Goal: Task Accomplishment & Management: Use online tool/utility

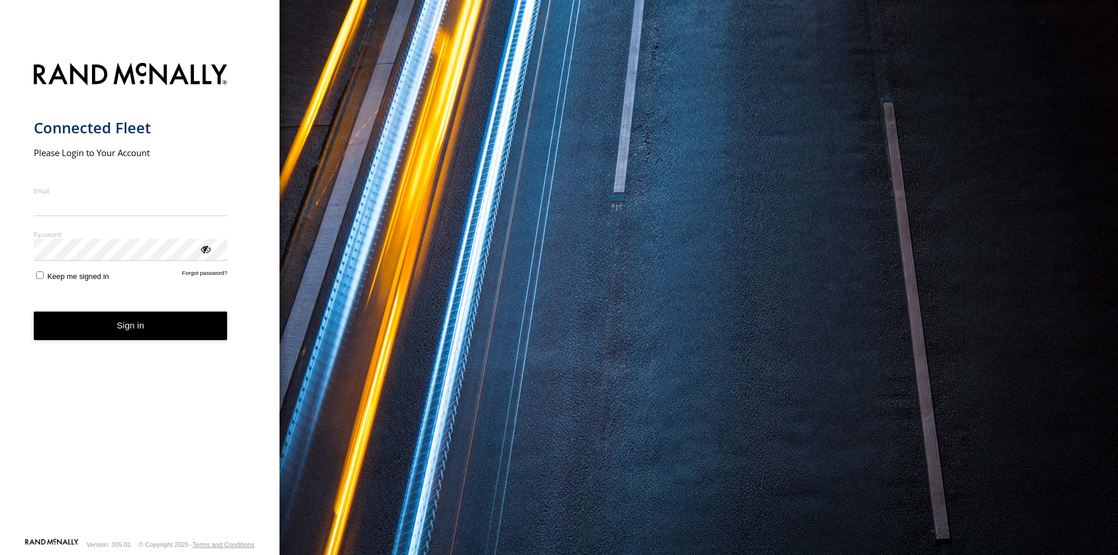
type input "**********"
click at [119, 334] on button "Sign in" at bounding box center [131, 326] width 194 height 29
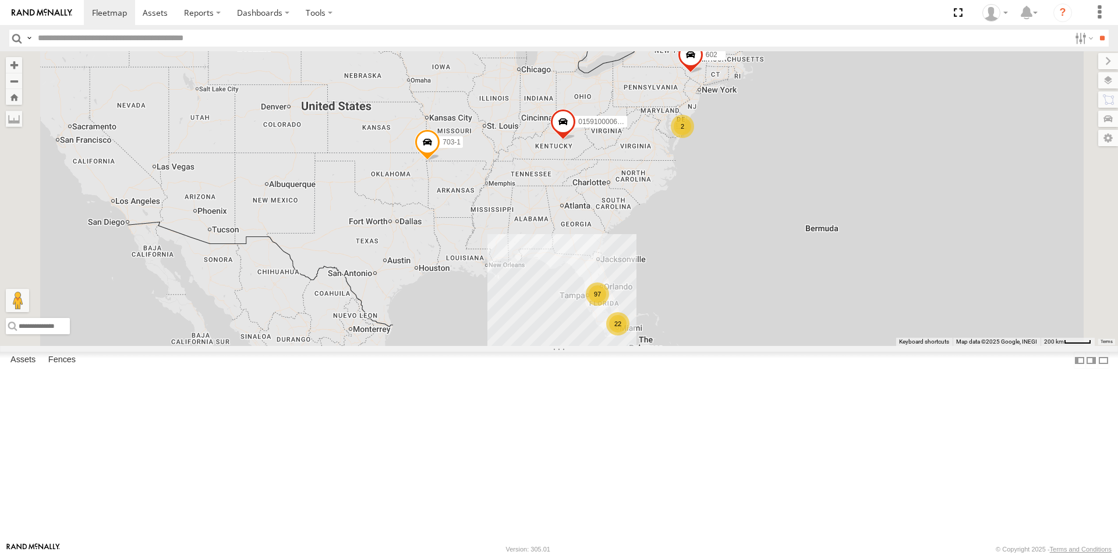
scroll to position [699, 0]
click at [160, 10] on span at bounding box center [155, 12] width 25 height 11
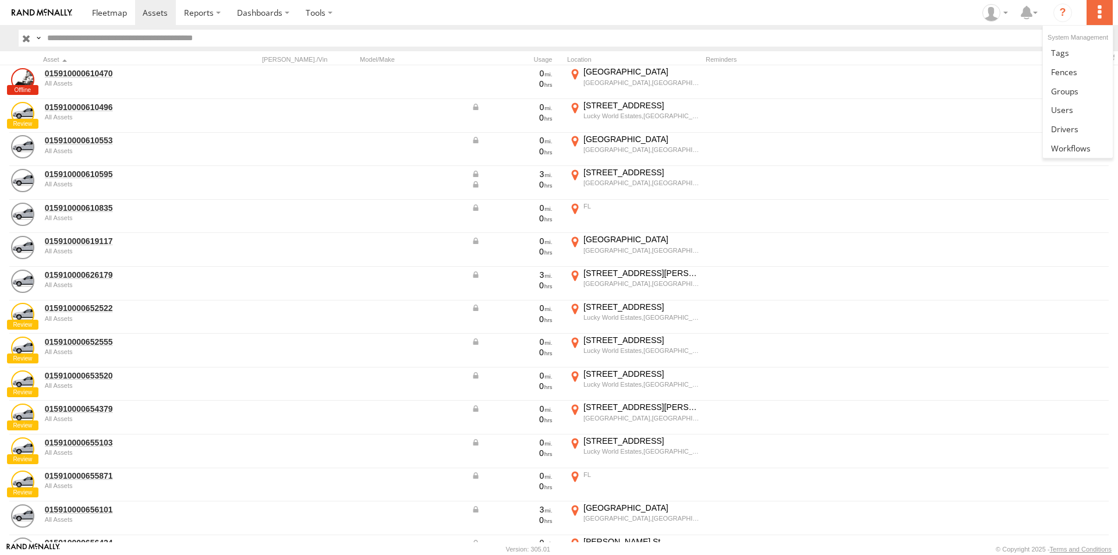
click at [1102, 13] on label at bounding box center [1100, 12] width 26 height 25
click at [935, 10] on section at bounding box center [599, 12] width 1031 height 25
click at [1106, 37] on label at bounding box center [1099, 38] width 20 height 17
click at [120, 16] on span at bounding box center [109, 12] width 35 height 11
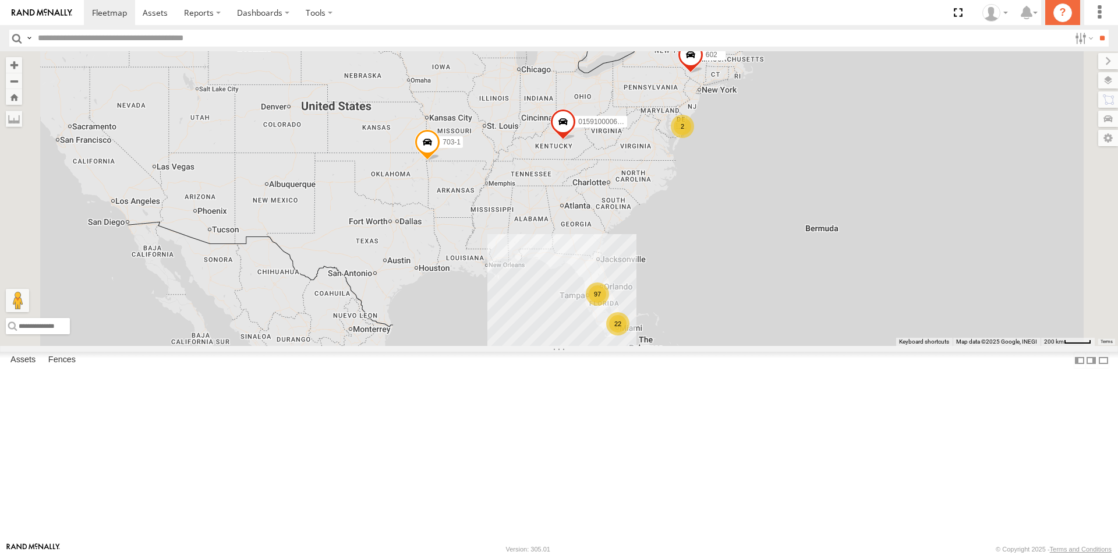
click at [1064, 10] on icon "?" at bounding box center [1062, 12] width 19 height 19
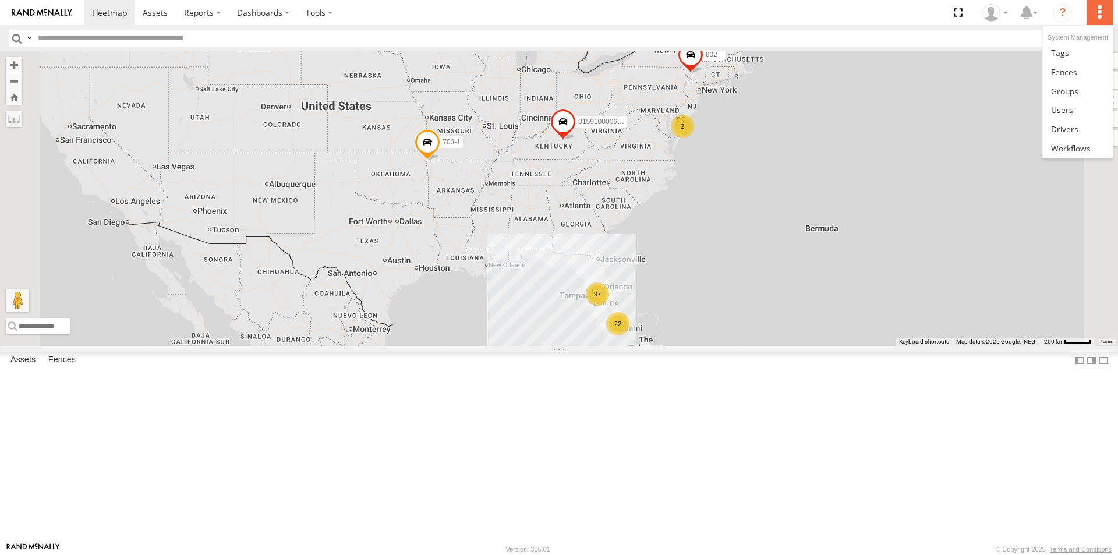
click at [1099, 16] on label at bounding box center [1100, 12] width 26 height 25
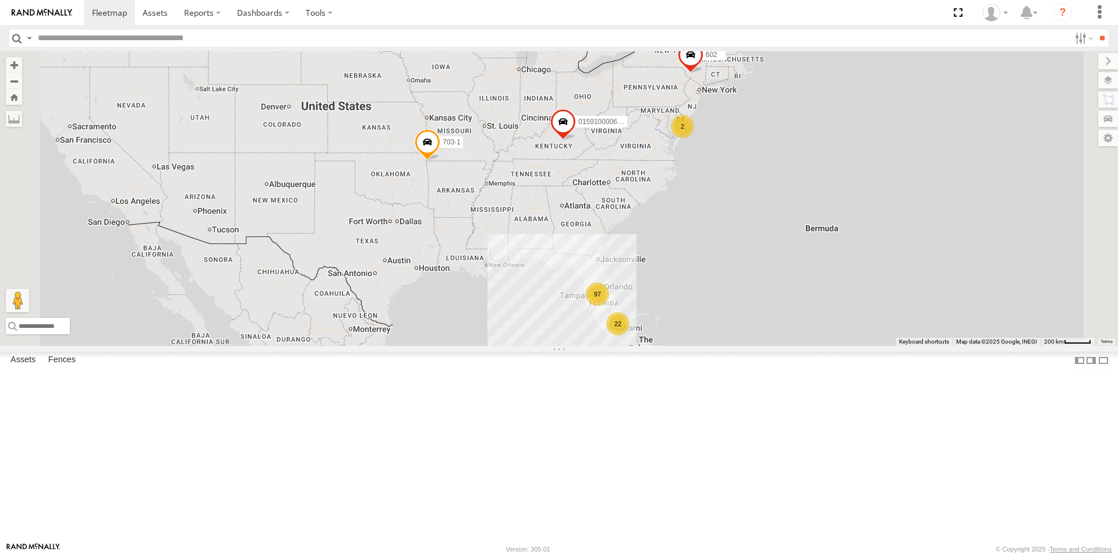
click at [897, 5] on section at bounding box center [599, 12] width 1031 height 25
click at [1108, 139] on label at bounding box center [1095, 138] width 47 height 16
click at [0, 0] on div "Asset Group Arrow Asset Group Dot Asset Group Mini Asset" at bounding box center [0, 0] width 0 height 0
click at [106, 8] on span at bounding box center [109, 12] width 35 height 11
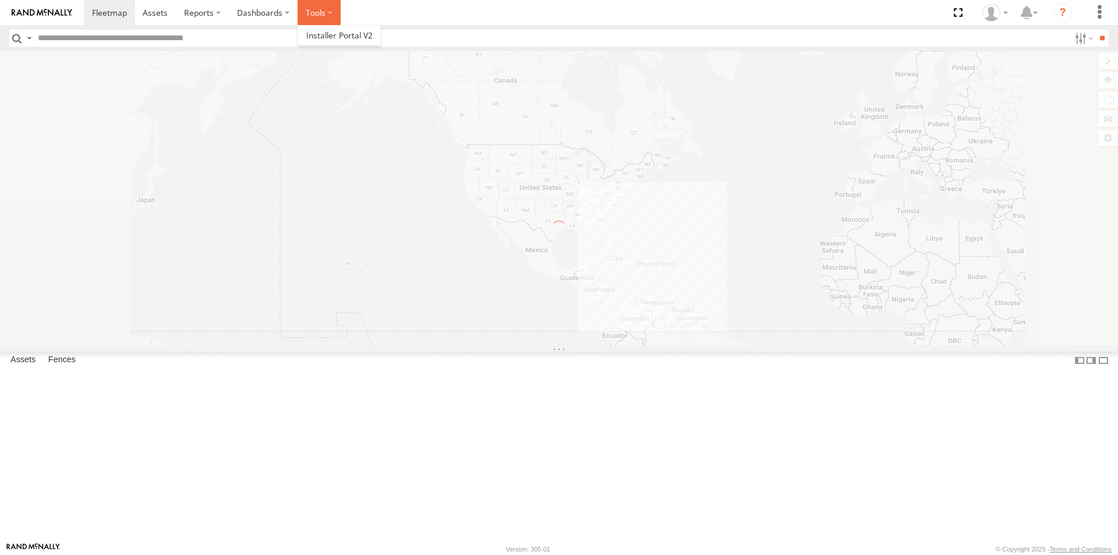
click at [326, 11] on label at bounding box center [319, 12] width 43 height 25
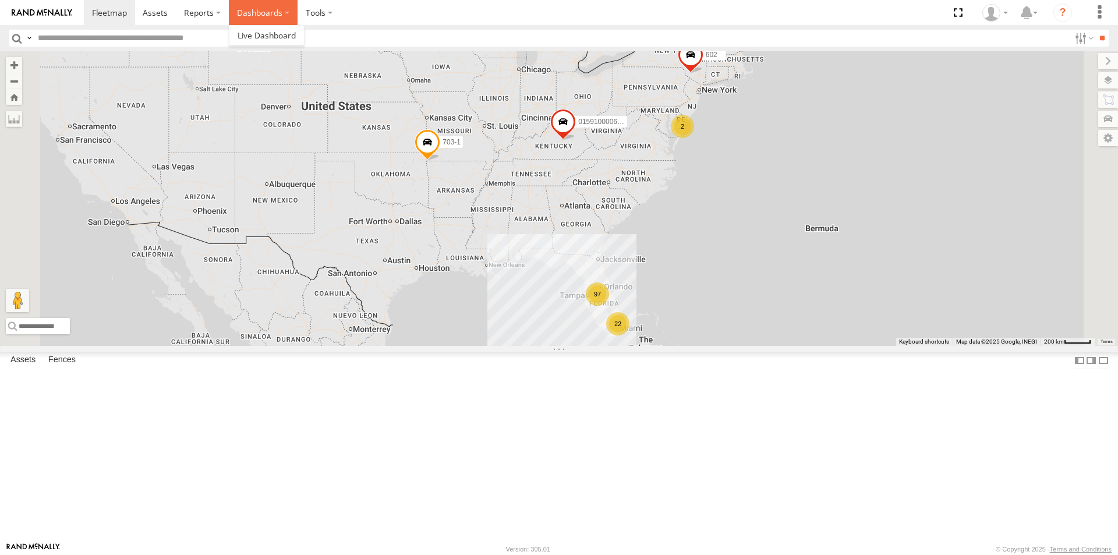
click at [273, 8] on label "Dashboards" at bounding box center [263, 12] width 69 height 25
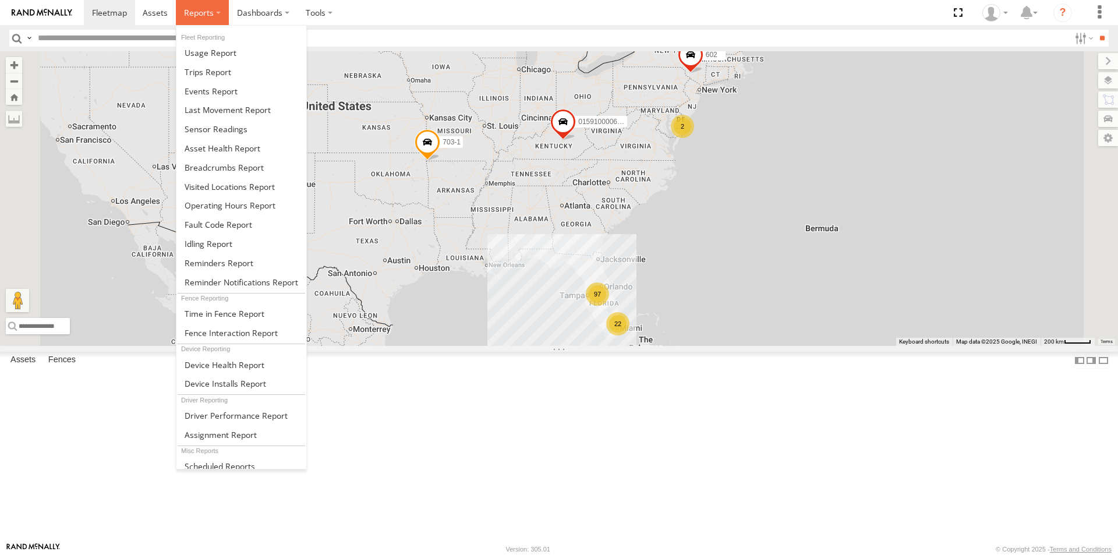
click at [195, 15] on span at bounding box center [199, 12] width 30 height 11
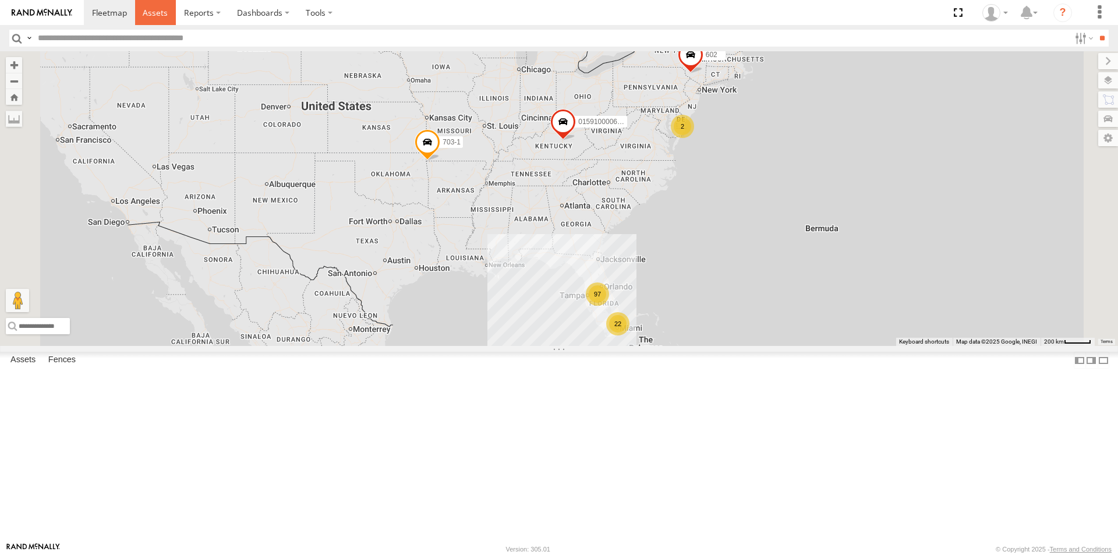
click at [153, 13] on span at bounding box center [155, 12] width 25 height 11
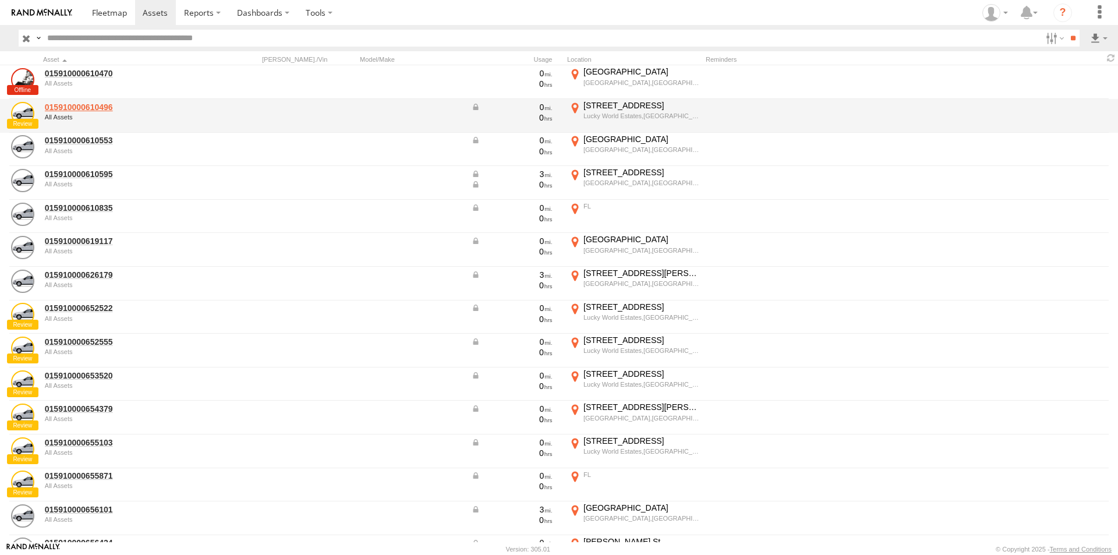
click at [63, 109] on link "015910000610496" at bounding box center [125, 107] width 160 height 10
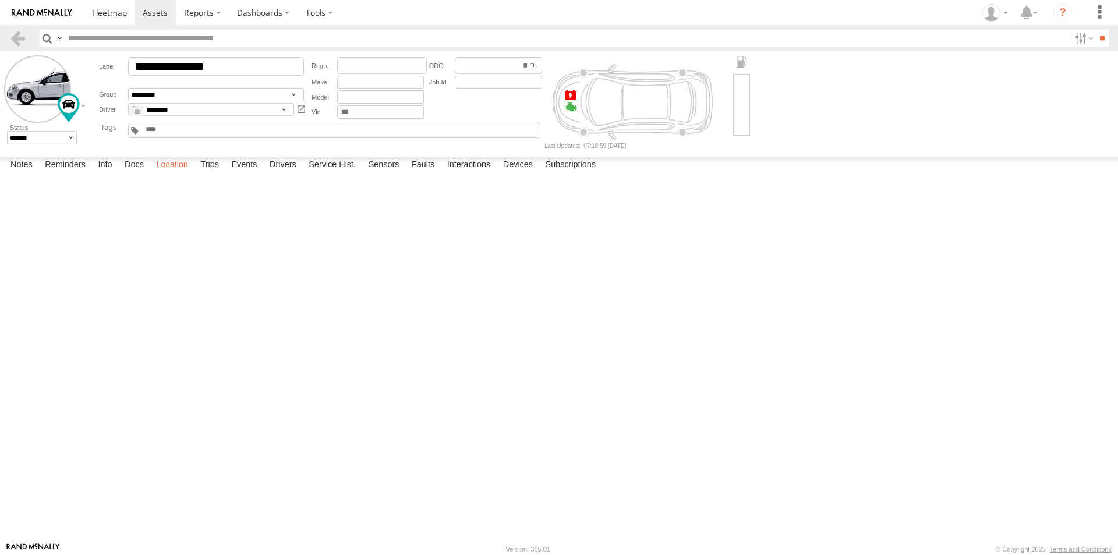
click at [164, 174] on label "Location" at bounding box center [172, 165] width 44 height 16
drag, startPoint x: 320, startPoint y: 379, endPoint x: 635, endPoint y: 280, distance: 330.1
click at [0, 0] on div "015910000610496" at bounding box center [0, 0] width 0 height 0
drag, startPoint x: 322, startPoint y: 238, endPoint x: 472, endPoint y: 331, distance: 176.3
click at [0, 0] on div "015910000610496" at bounding box center [0, 0] width 0 height 0
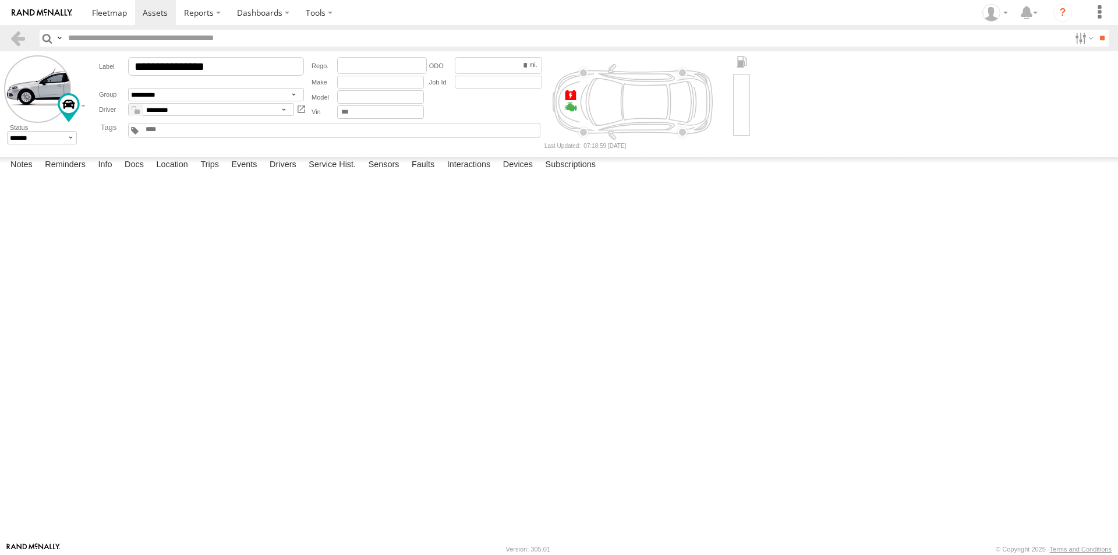
drag, startPoint x: 371, startPoint y: 226, endPoint x: 473, endPoint y: 459, distance: 254.5
click at [0, 0] on div "015910000610496" at bounding box center [0, 0] width 0 height 0
click at [108, 16] on span at bounding box center [109, 12] width 35 height 11
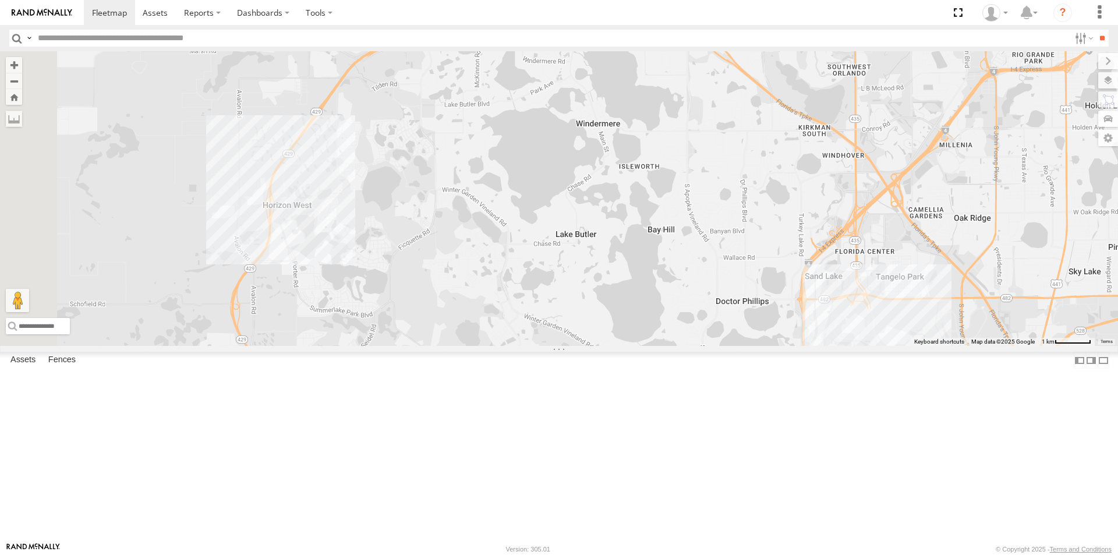
drag, startPoint x: 730, startPoint y: 430, endPoint x: 928, endPoint y: 420, distance: 198.9
click at [928, 346] on div "015910000671878 703-1 602 TRL FL 157 TRL T 205 703-3" at bounding box center [559, 198] width 1118 height 295
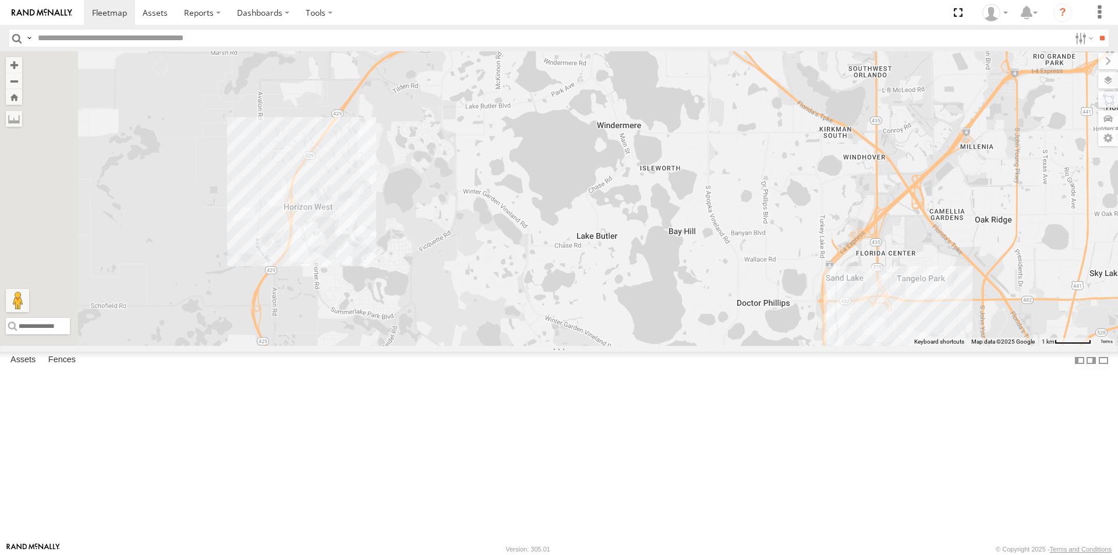
click at [466, 257] on div "015910000671878 703-1 602 TRL FL 157 TRL T 205 703-3" at bounding box center [559, 198] width 1118 height 295
click at [505, 263] on div "015910000671878 703-1 602 TRL FL 157 TRL T 205 703-3 [PERSON_NAME] 0" at bounding box center [559, 198] width 1118 height 295
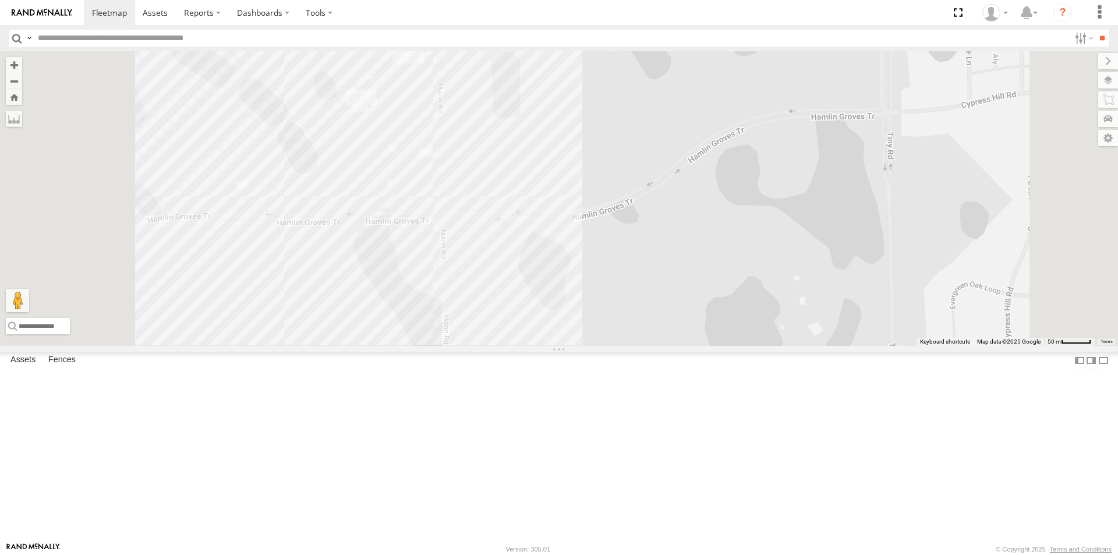
click at [462, 225] on div "015910000671878 703-1 602 TRL FL 157 TRL T 205 703-3" at bounding box center [559, 198] width 1118 height 295
click at [531, 107] on div "015910000671878 703-1 602 TRL FL 157 TRL T 205 703-3 [PERSON_NAME] 0" at bounding box center [559, 198] width 1118 height 295
click at [836, 17] on section at bounding box center [599, 12] width 1031 height 25
click at [488, 176] on div "015910000671878 703-1 602 TRL FL 157 TRL T 205 703-3 Hamlin 0" at bounding box center [559, 198] width 1118 height 295
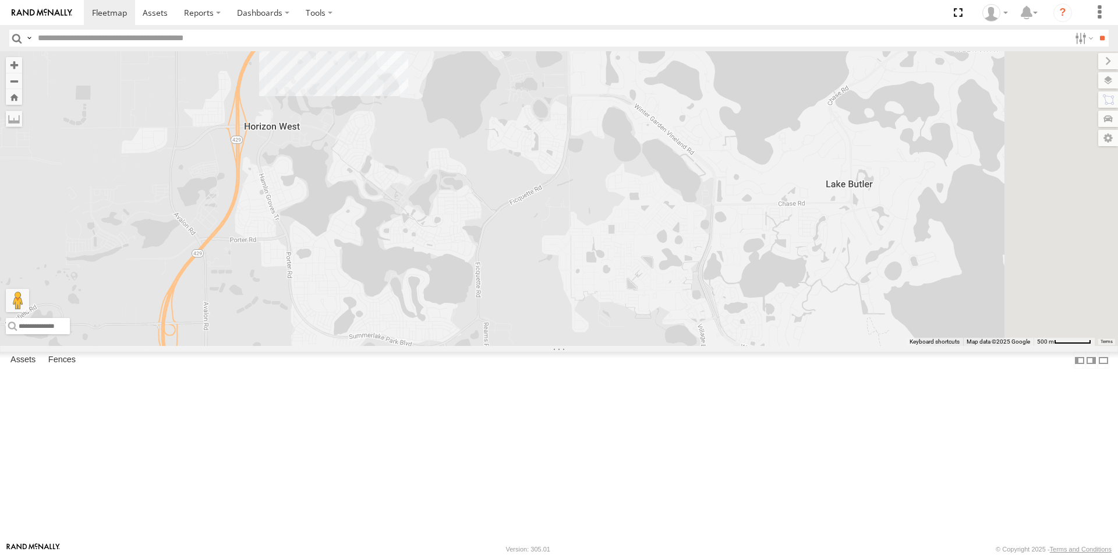
drag, startPoint x: 980, startPoint y: 412, endPoint x: 538, endPoint y: 215, distance: 484.1
click at [538, 215] on div "015910000671878 703-1 602 TRL FL 157 TRL T 205 703-3 Hamlin 0" at bounding box center [559, 198] width 1118 height 295
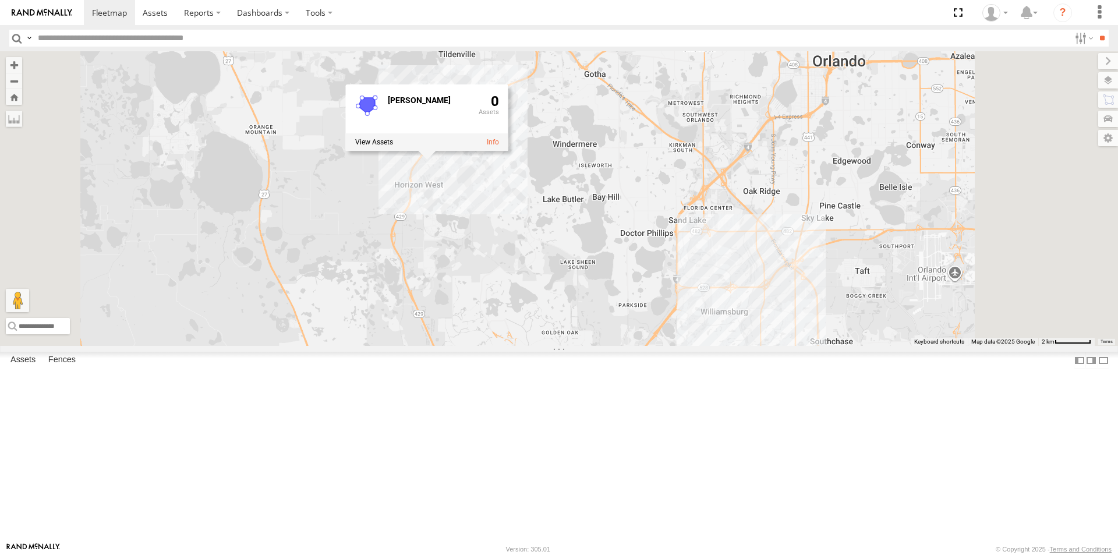
click at [881, 344] on div "015910000671878 703-1 602 TRL FL 157 TRL T 205 703-3 Hamlin 0" at bounding box center [559, 198] width 1118 height 295
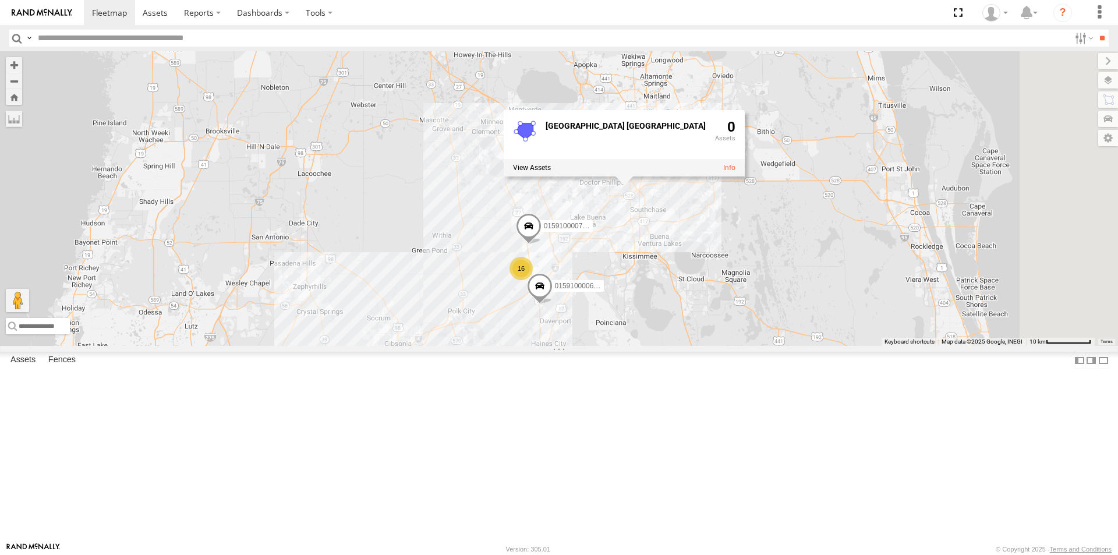
drag, startPoint x: 892, startPoint y: 441, endPoint x: 786, endPoint y: 361, distance: 133.1
click at [786, 346] on div "015910000671878 703-1 602 TRL FL 157 TRL T 205 703-3 5 16 2 TRL T 107 015910000…" at bounding box center [559, 198] width 1118 height 295
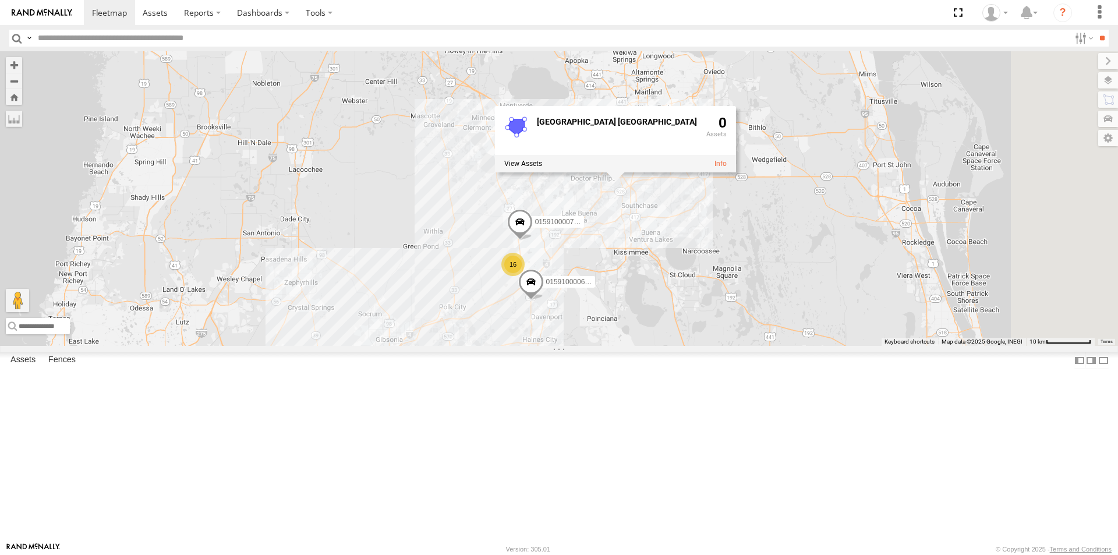
click at [736, 176] on div "015910000671878 703-1 602 TRL FL 157 TRL T 205 703-3 53 16 2 2 015910000610595 …" at bounding box center [559, 198] width 1118 height 295
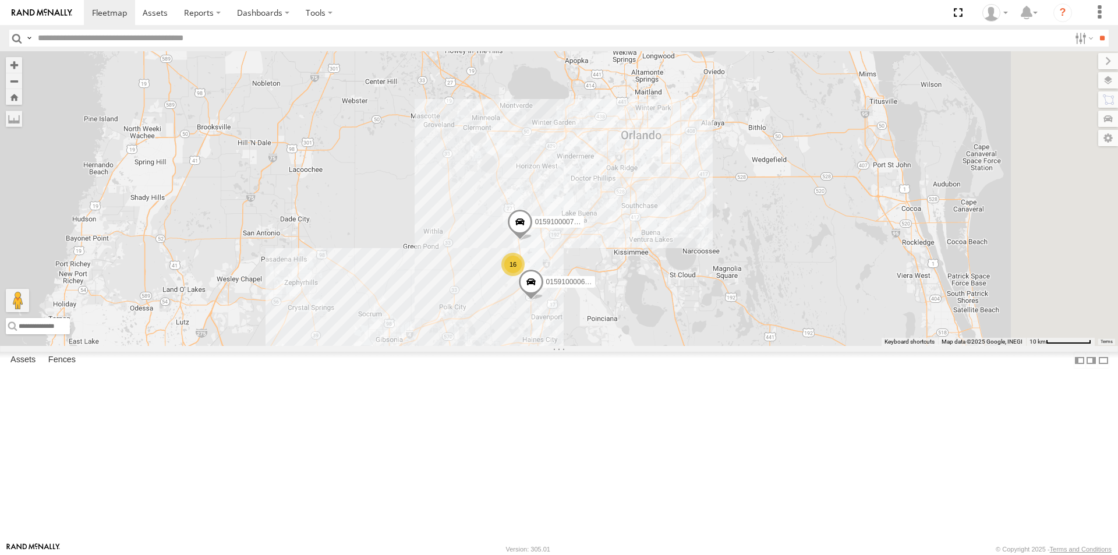
click at [684, 262] on div "015910000671878 703-1 602 TRL FL 157 TRL T 205 703-3 53 16 2 2 015910000610595 …" at bounding box center [559, 198] width 1118 height 295
click at [685, 263] on div "015910000671878 703-1 602 TRL FL 157 TRL T 205 703-3 53 16 2 2 015910000610595 …" at bounding box center [559, 198] width 1118 height 295
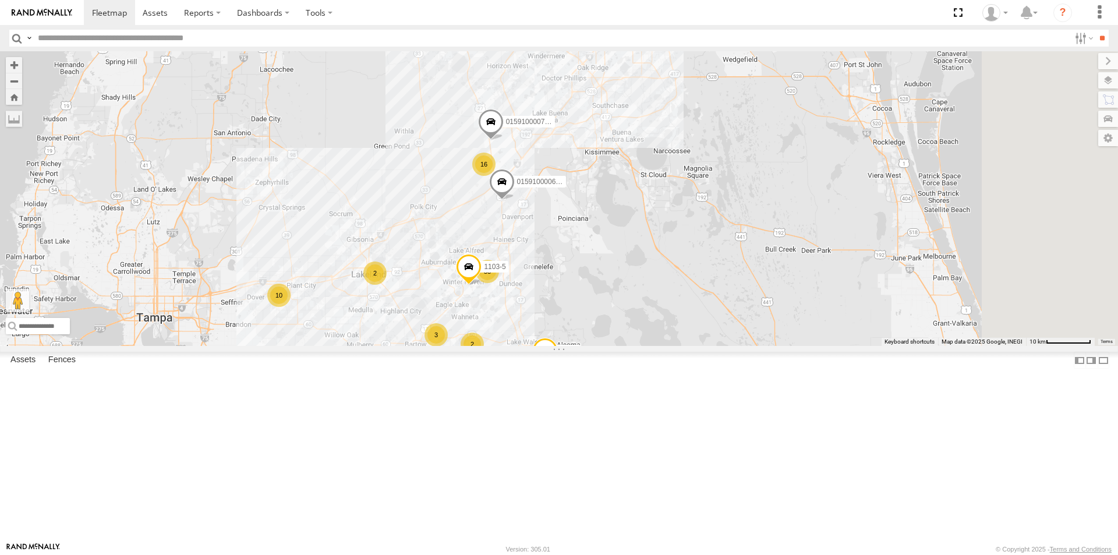
drag, startPoint x: 689, startPoint y: 401, endPoint x: 657, endPoint y: 291, distance: 113.9
click at [657, 291] on div "015910000671878 703-1 602 TRL FL 157 TRL T 205 703-3 53 16 2 2 015910000610595 …" at bounding box center [559, 198] width 1118 height 295
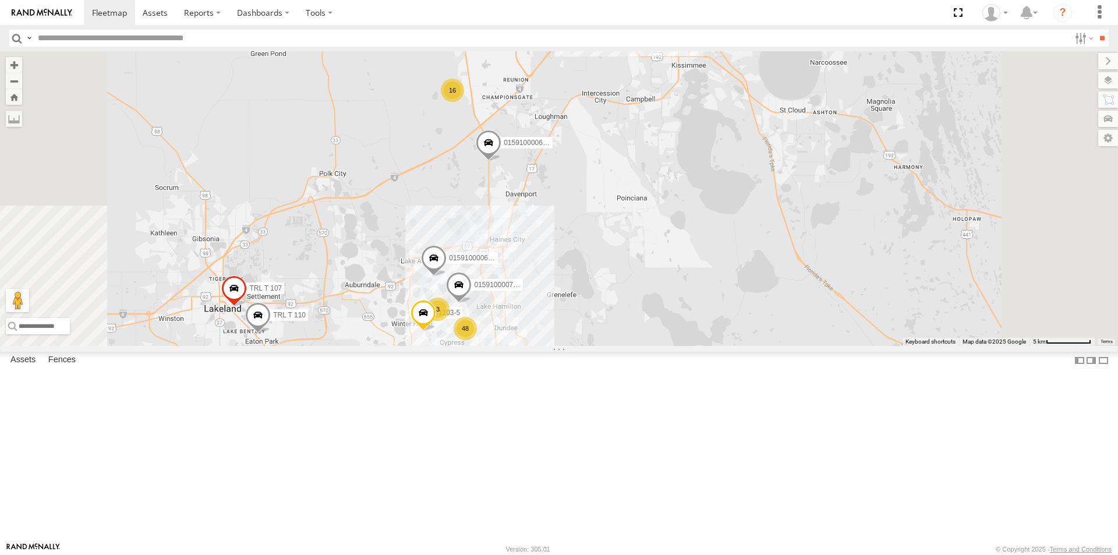
click at [464, 102] on div "16" at bounding box center [452, 90] width 23 height 23
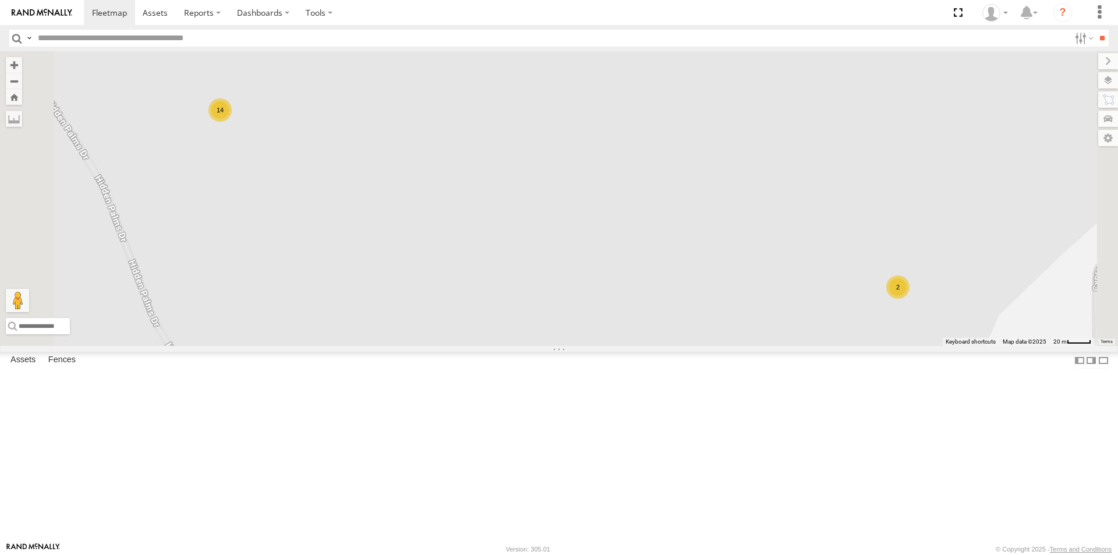
click at [232, 122] on div "14" at bounding box center [219, 109] width 23 height 23
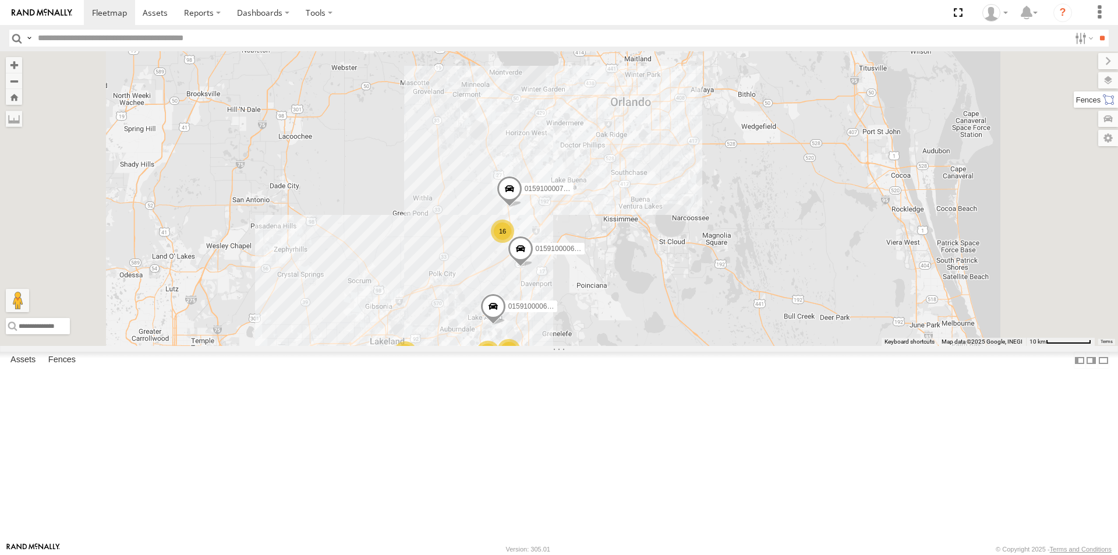
click at [1110, 99] on label at bounding box center [1096, 99] width 44 height 16
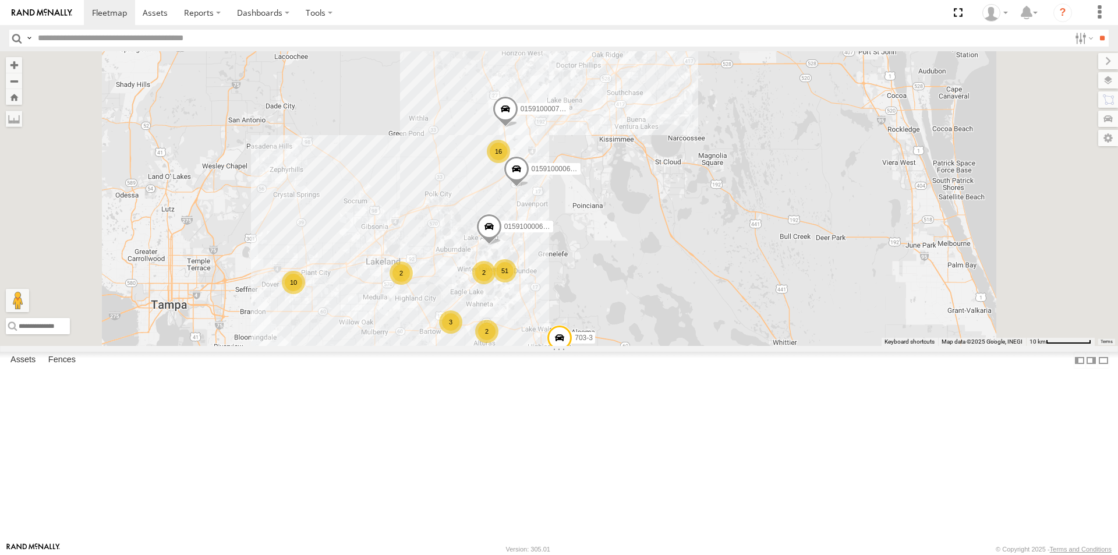
drag, startPoint x: 587, startPoint y: 495, endPoint x: 584, endPoint y: 404, distance: 90.9
click at [584, 346] on div "015910000671878 703-1 602 TRL FL 157 TRL T 205 703-3 015910000610595 0159100007…" at bounding box center [559, 198] width 1118 height 295
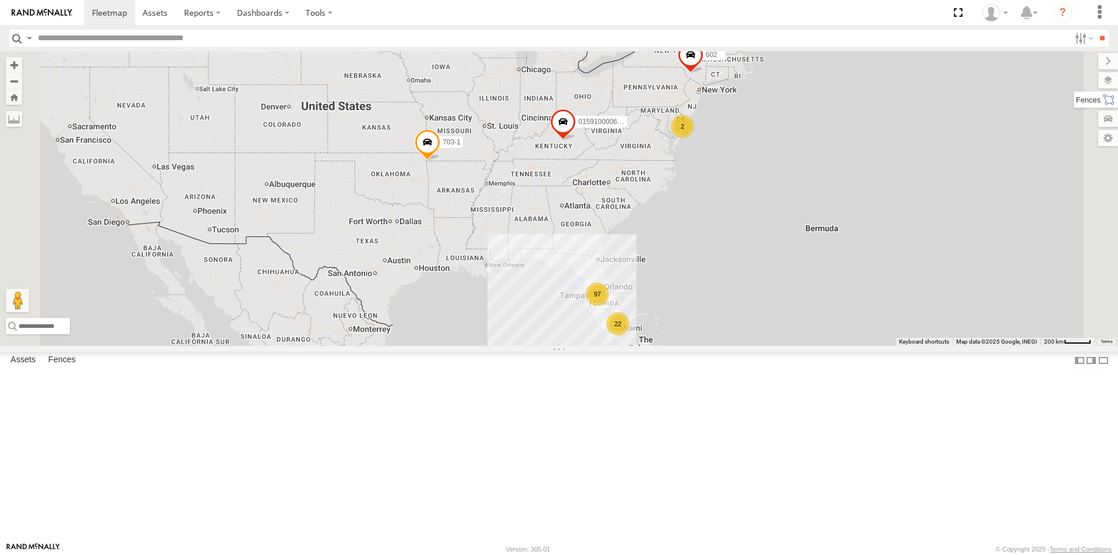
click at [1111, 100] on label at bounding box center [1096, 99] width 44 height 16
click at [890, 13] on section at bounding box center [599, 12] width 1031 height 25
click at [819, 14] on section at bounding box center [599, 12] width 1031 height 25
click at [862, 23] on section at bounding box center [599, 12] width 1031 height 25
click at [877, 37] on input "text" at bounding box center [551, 38] width 1037 height 17
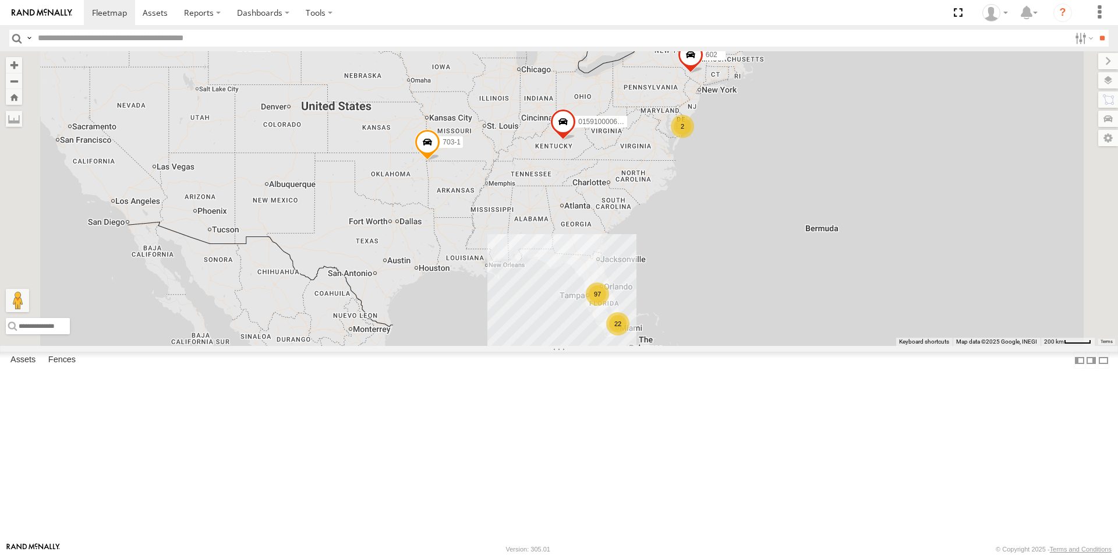
click at [771, 2] on section at bounding box center [599, 12] width 1031 height 25
click at [0, 0] on div "Delray Beach Hollywood Plant Homestead Immokalee IWS-Plant City Jax Beach New S…" at bounding box center [0, 0] width 0 height 0
click at [1076, 122] on label at bounding box center [1097, 119] width 43 height 16
click at [1072, 140] on label at bounding box center [1095, 138] width 47 height 16
click at [0, 0] on div "Asset Group Arrow Asset Group Dot Asset Group Mini Asset" at bounding box center [0, 0] width 0 height 0
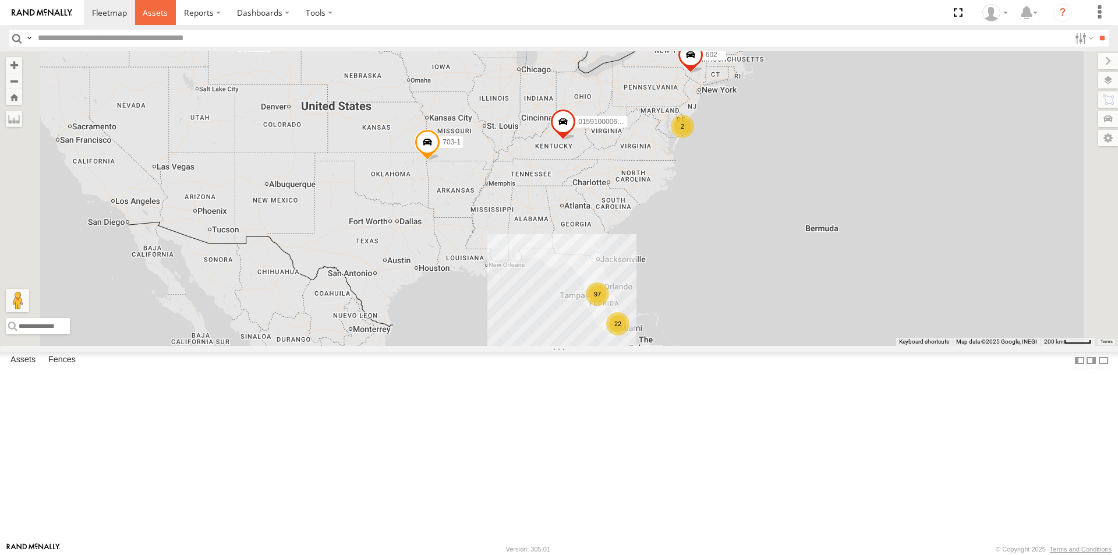
click at [160, 9] on span at bounding box center [155, 12] width 25 height 11
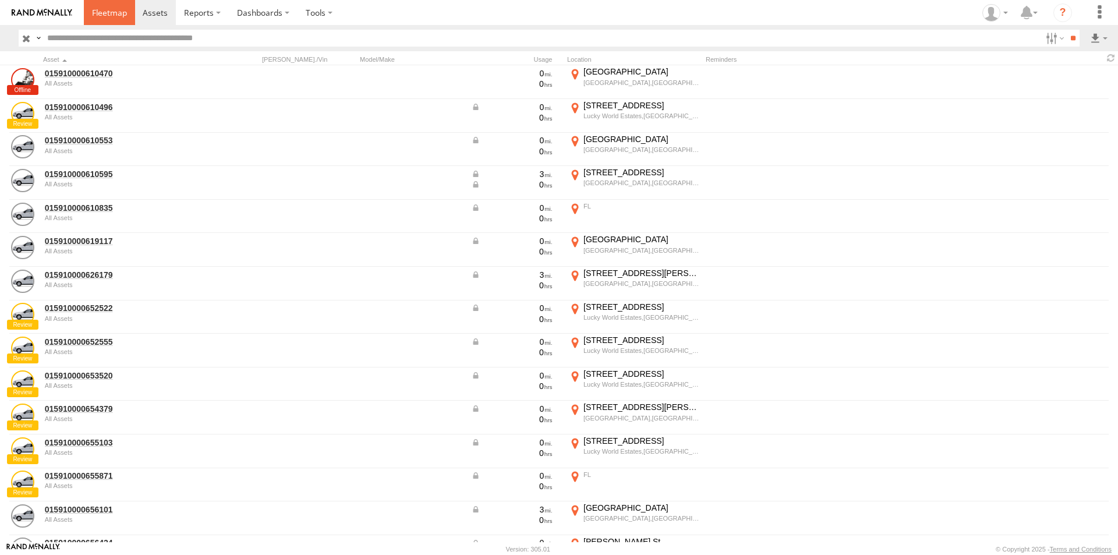
click at [105, 13] on span at bounding box center [109, 12] width 35 height 11
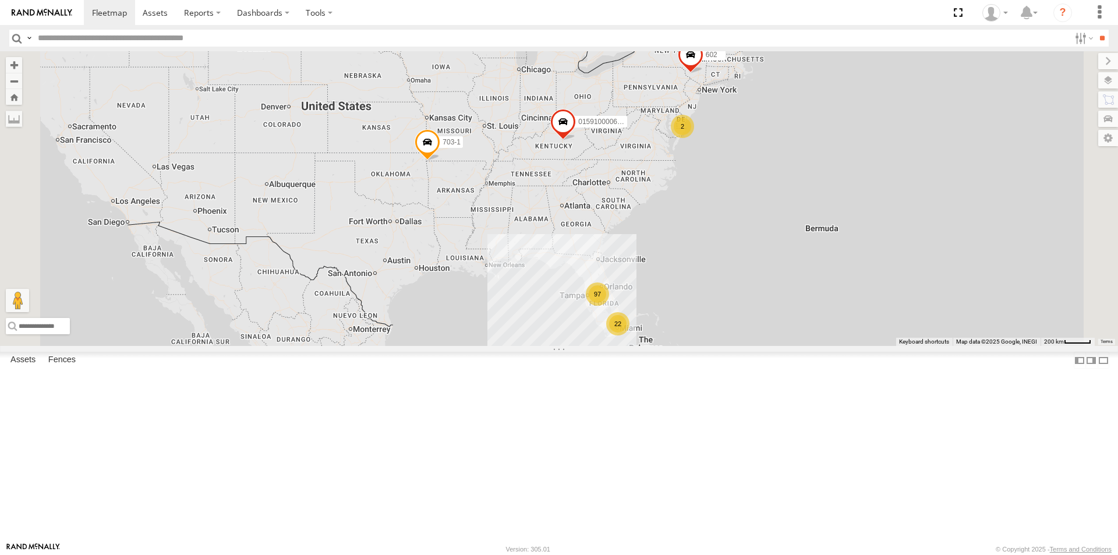
click at [440, 161] on span at bounding box center [428, 144] width 26 height 31
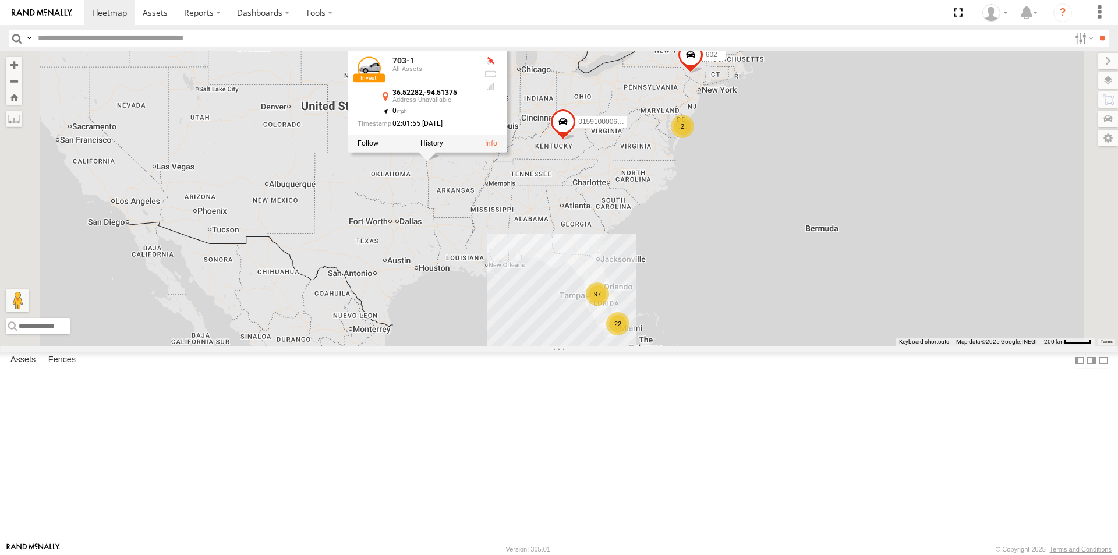
click at [872, 321] on div "015910000671878 703-1 97 22 2 602 703-1 All Assets 36.52282 , -94.51375 0 02:01…" at bounding box center [559, 198] width 1118 height 295
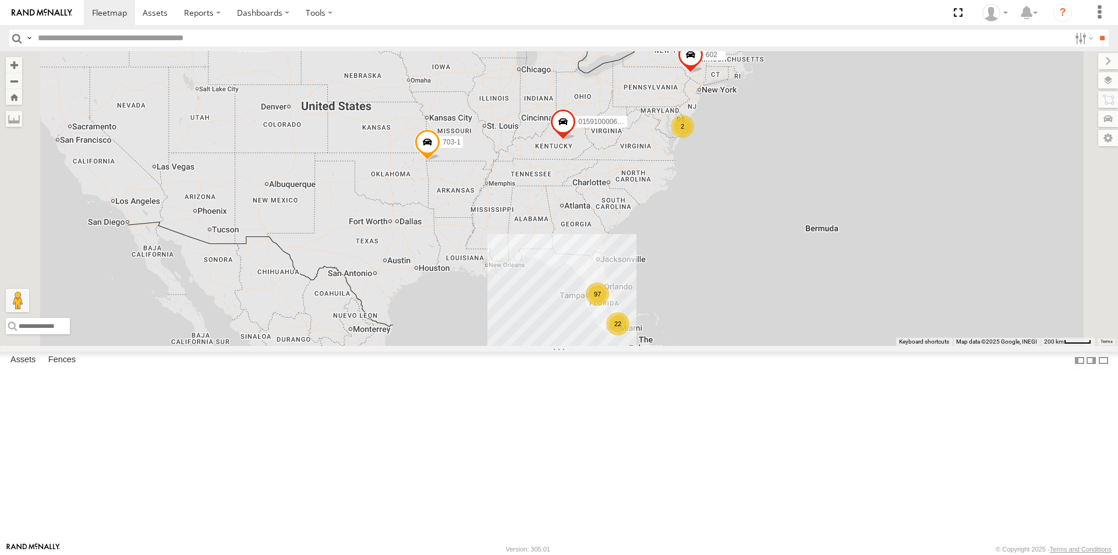
click at [576, 140] on span at bounding box center [563, 124] width 26 height 31
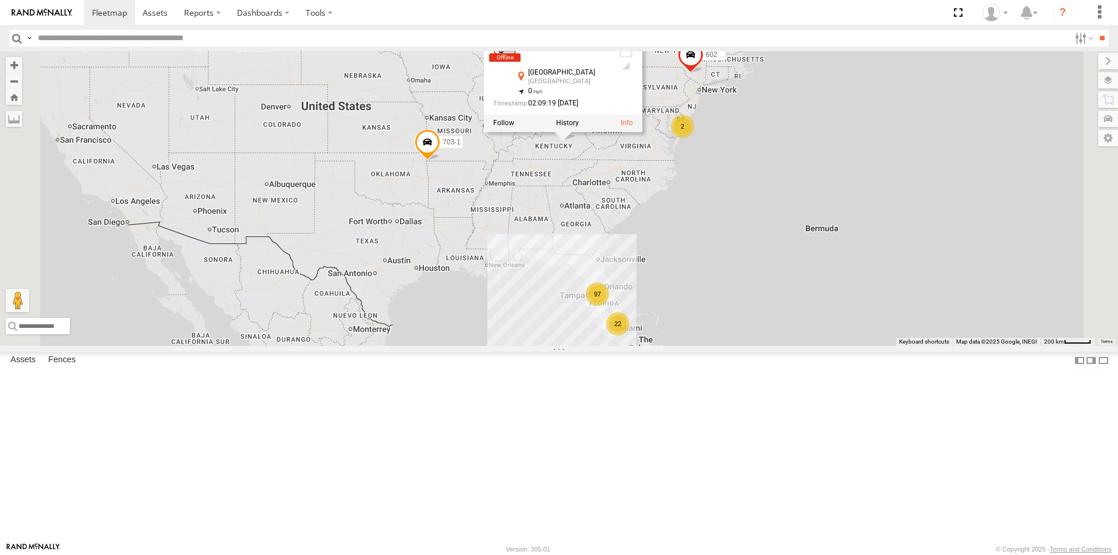
click at [859, 317] on div "015910000671878 703-1 97 22 2 602 015910000671878 All Assets Richmond East Dr R…" at bounding box center [559, 198] width 1118 height 295
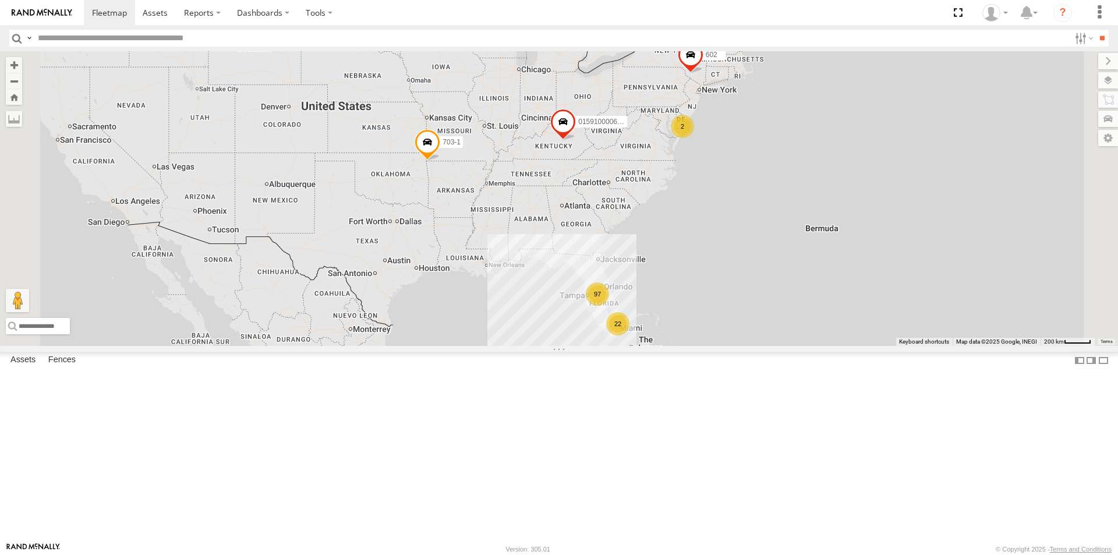
click at [694, 138] on div "2" at bounding box center [682, 126] width 23 height 23
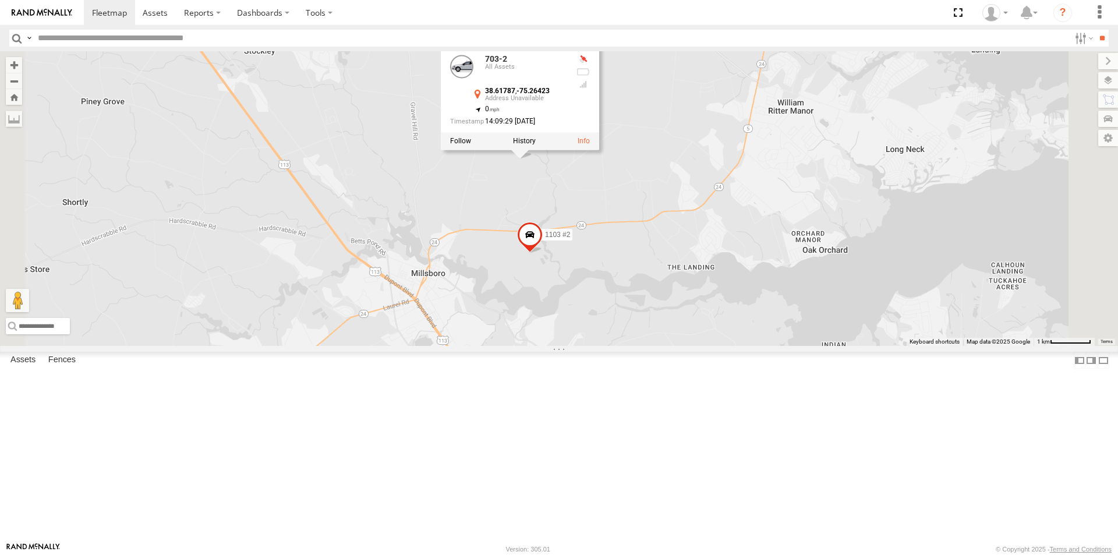
drag, startPoint x: 739, startPoint y: 197, endPoint x: 730, endPoint y: 304, distance: 107.0
click at [730, 304] on div "015910000671878 703-1 602 1103 #2 703-2 703-2 All Assets 38.61787 , -75.26423 0…" at bounding box center [559, 198] width 1118 height 295
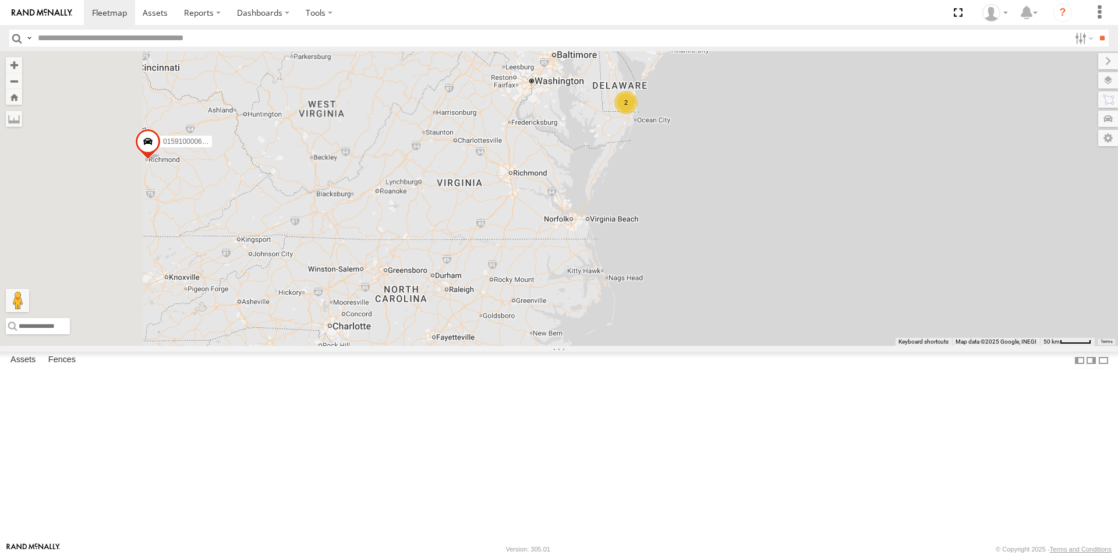
drag, startPoint x: 499, startPoint y: 325, endPoint x: 745, endPoint y: 225, distance: 265.7
click at [745, 225] on div "015910000671878 703-1 602 2" at bounding box center [559, 198] width 1118 height 295
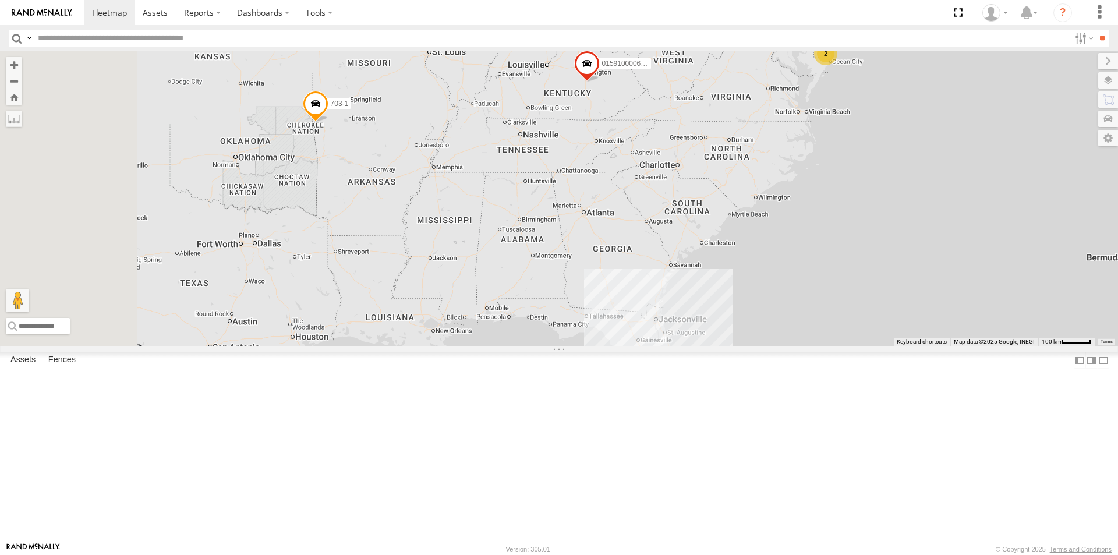
drag, startPoint x: 465, startPoint y: 318, endPoint x: 830, endPoint y: 208, distance: 381.8
click at [830, 208] on div "015910000671878 703-1 602 2 3" at bounding box center [559, 198] width 1118 height 295
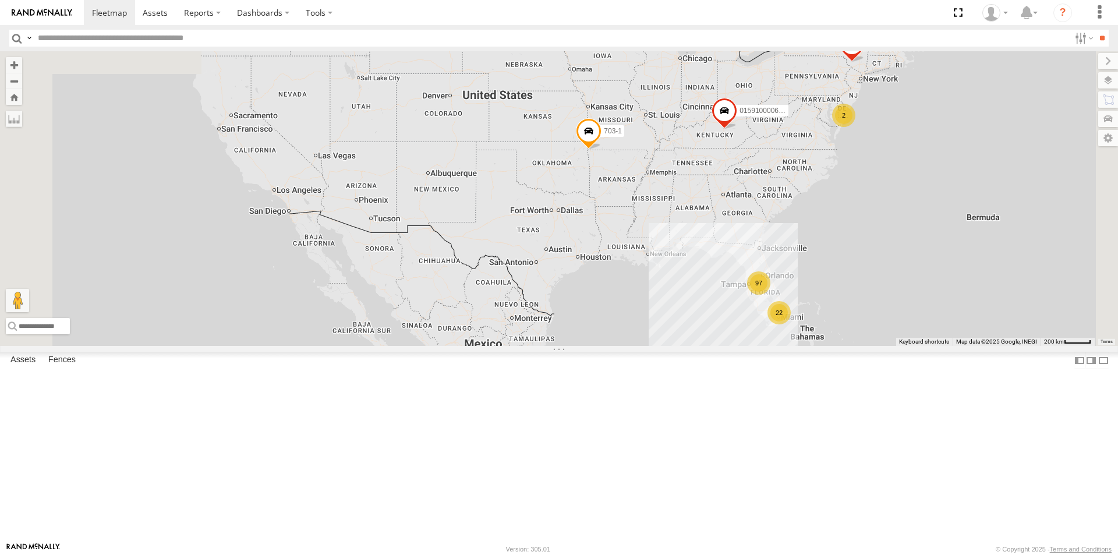
drag, startPoint x: 450, startPoint y: 329, endPoint x: 548, endPoint y: 328, distance: 97.8
click at [548, 328] on div "015910000671878 703-1 602 97 22 2" at bounding box center [559, 198] width 1118 height 295
click at [445, 266] on div "015910000671878 703-1 602 97 22 2" at bounding box center [559, 198] width 1118 height 295
click at [153, 11] on span at bounding box center [155, 12] width 25 height 11
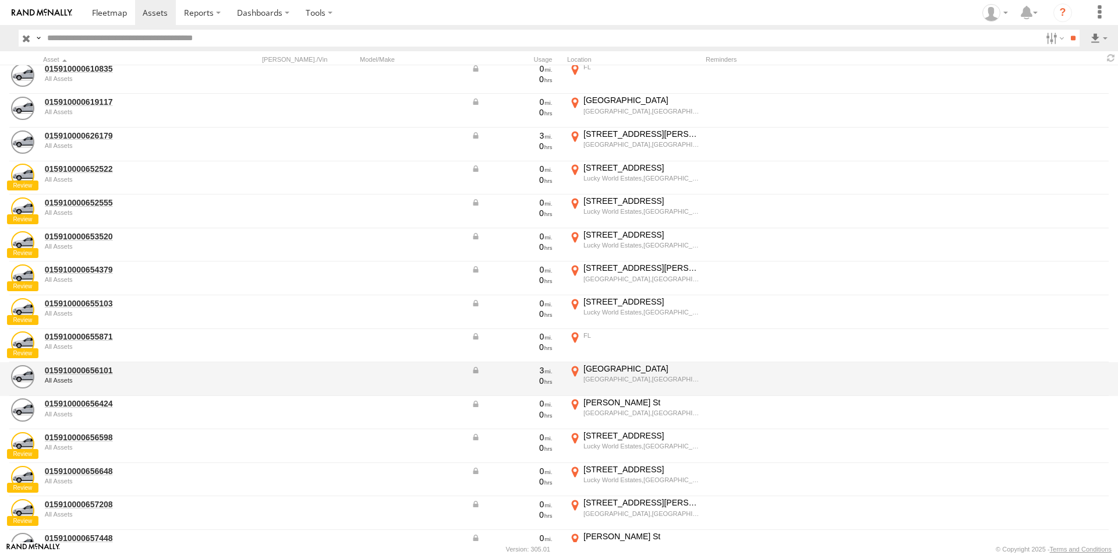
scroll to position [175, 0]
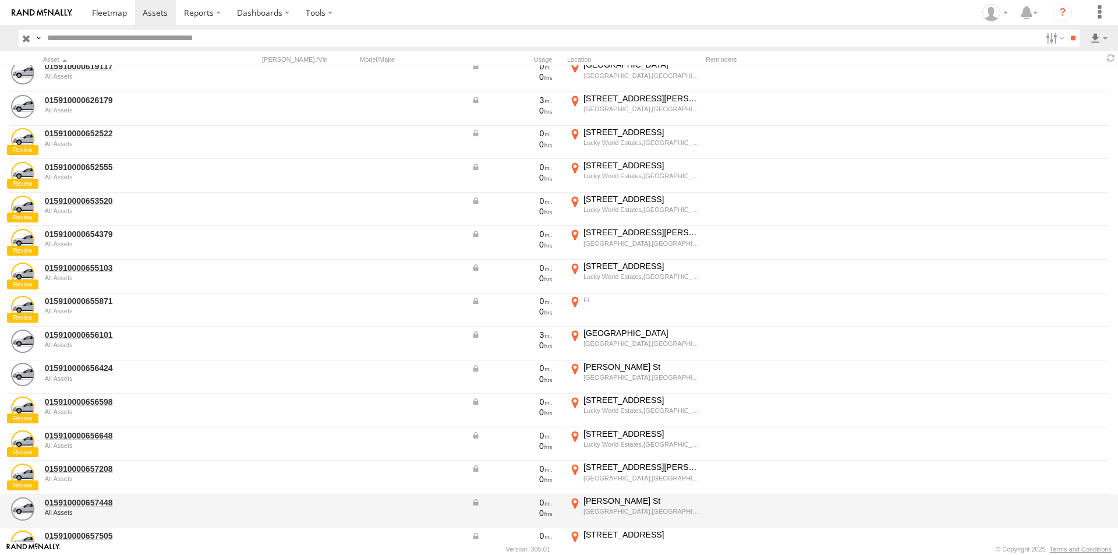
click at [602, 513] on div "[GEOGRAPHIC_DATA],[GEOGRAPHIC_DATA]" at bounding box center [642, 511] width 116 height 8
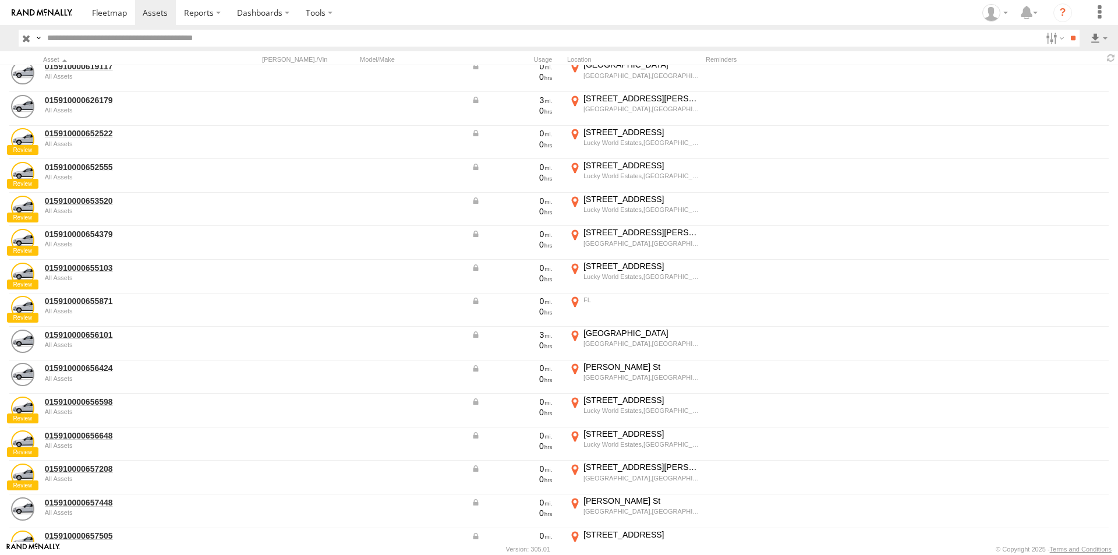
click at [0, 0] on label "×" at bounding box center [0, 0] width 0 height 0
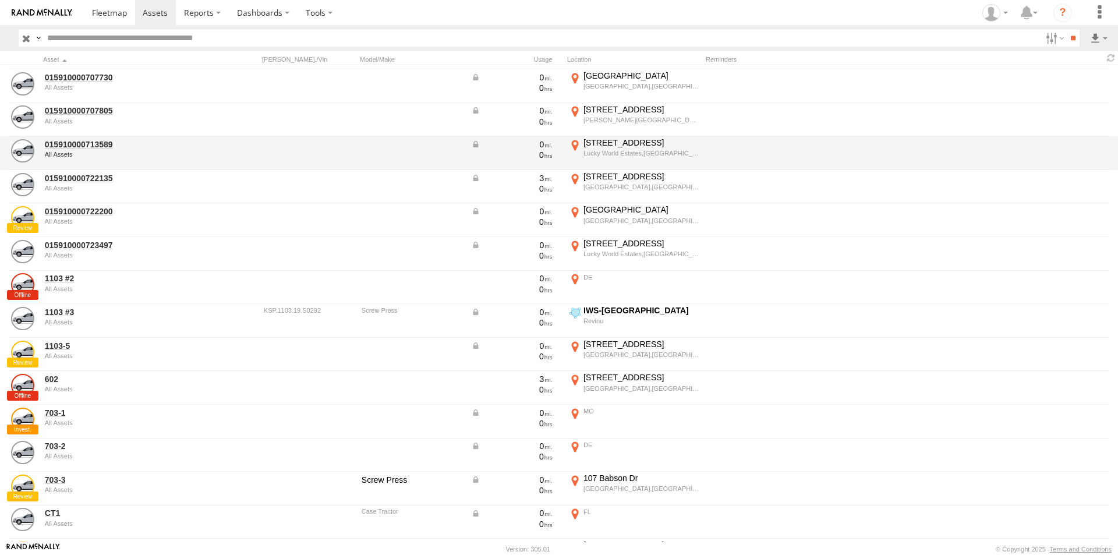
scroll to position [1106, 0]
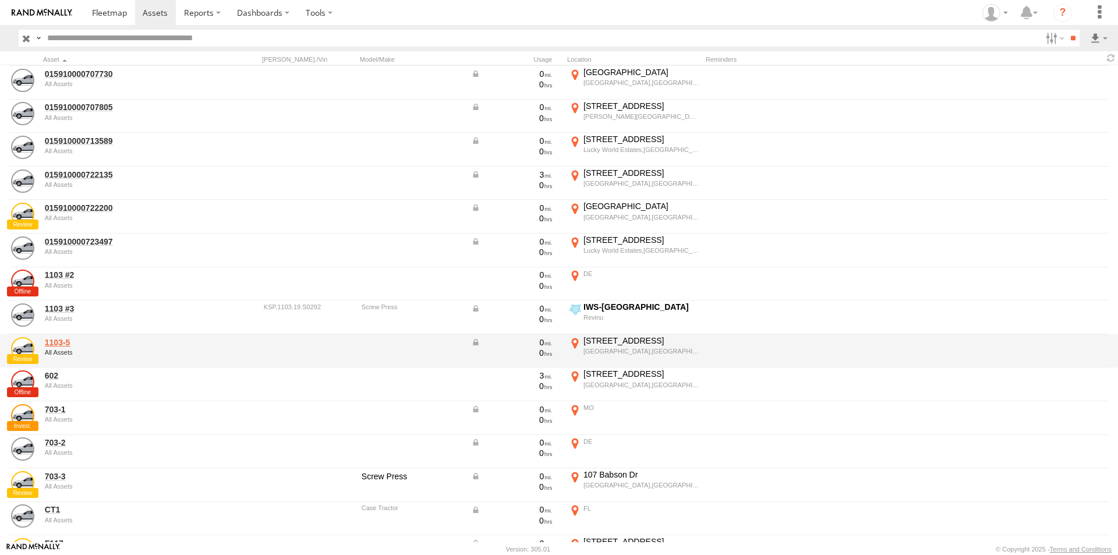
click at [55, 344] on link "1103-5" at bounding box center [125, 342] width 160 height 10
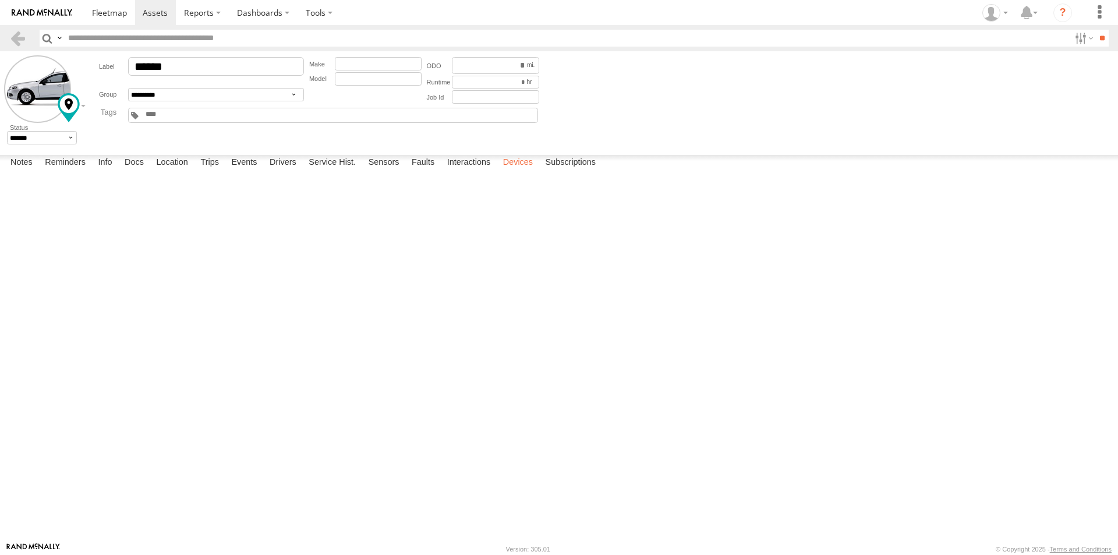
click at [522, 171] on label "Devices" at bounding box center [517, 163] width 41 height 16
click at [168, 171] on label "Location" at bounding box center [172, 163] width 44 height 16
click at [213, 171] on label "Trips" at bounding box center [210, 163] width 30 height 16
click at [251, 171] on label "Events" at bounding box center [243, 163] width 37 height 16
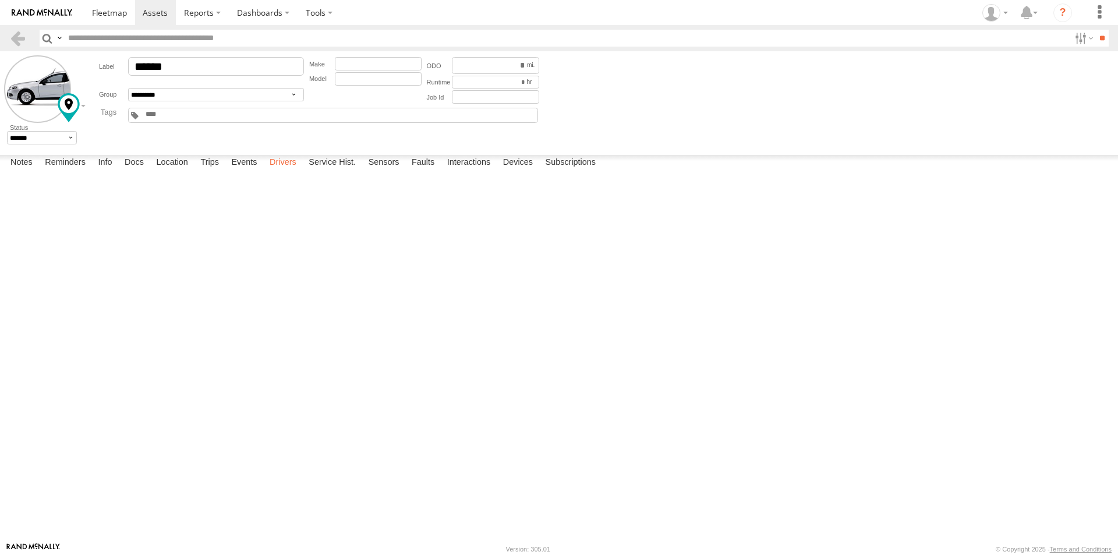
click at [279, 171] on label "Drivers" at bounding box center [283, 163] width 38 height 16
click at [330, 171] on label "Service Hist." at bounding box center [332, 163] width 59 height 16
click at [384, 171] on label "Sensors" at bounding box center [384, 163] width 43 height 16
click at [419, 171] on label "Faults" at bounding box center [423, 163] width 34 height 16
click at [459, 171] on label "Interactions" at bounding box center [468, 163] width 55 height 16
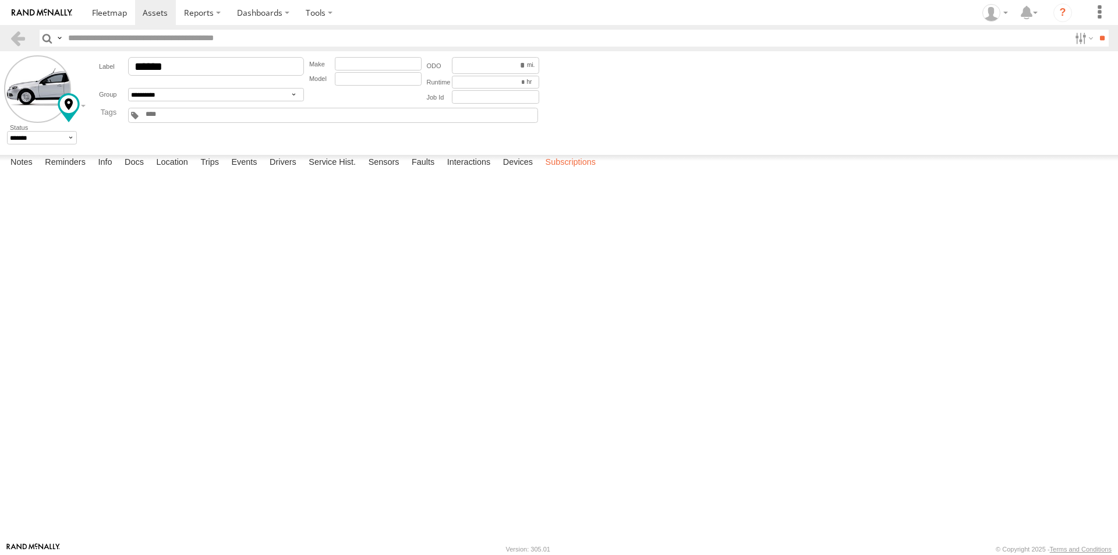
click at [560, 171] on label "Subscriptions" at bounding box center [571, 163] width 62 height 16
click at [55, 171] on label "Reminders" at bounding box center [65, 163] width 52 height 16
click at [26, 171] on label "Notes" at bounding box center [22, 163] width 34 height 16
click at [101, 13] on span at bounding box center [109, 12] width 35 height 11
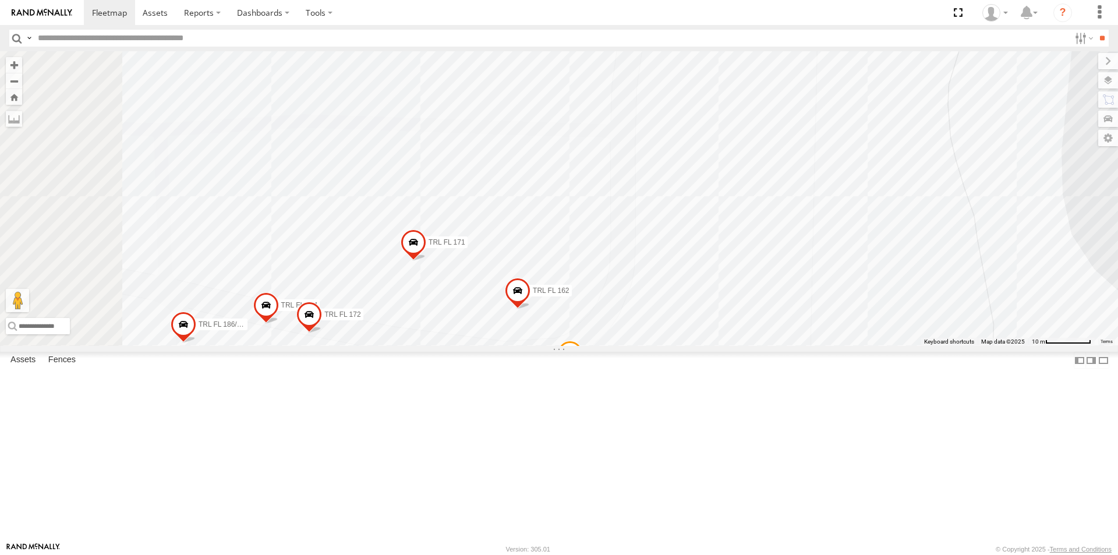
drag, startPoint x: 705, startPoint y: 233, endPoint x: 829, endPoint y: 227, distance: 124.2
click at [829, 227] on div "015910000671878 703-1 602 TRL FL 157 TRL FL 170 TRL FL 183 TRL FL 171 TRL FL 15…" at bounding box center [559, 198] width 1118 height 295
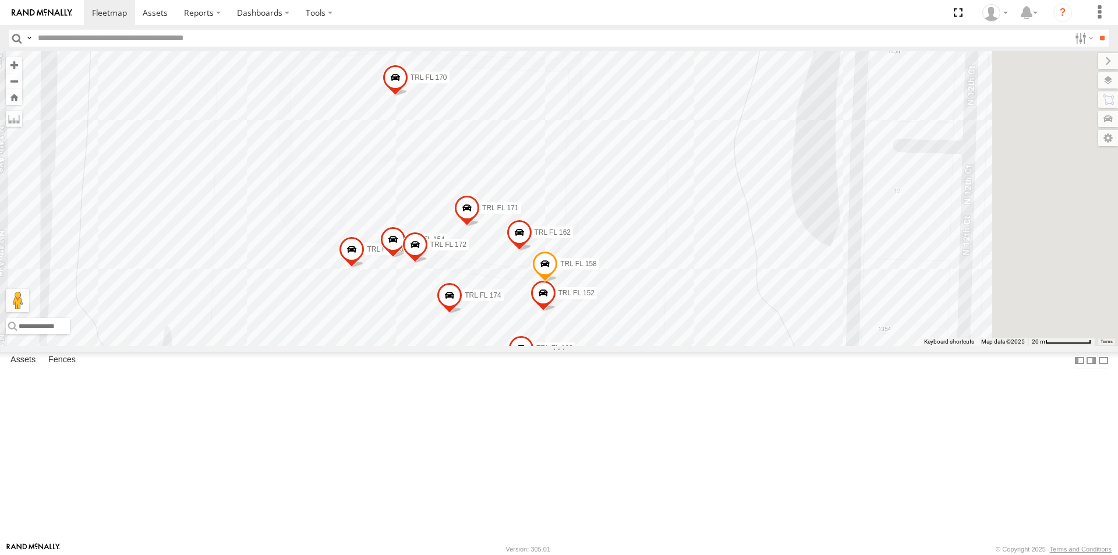
drag, startPoint x: 854, startPoint y: 206, endPoint x: 772, endPoint y: 240, distance: 88.5
click at [772, 240] on div "015910000671878 703-1 602 TRL FL 157 TRL FL 170 TRL FL 183 TRL FL 171 TRL FL 15…" at bounding box center [559, 198] width 1118 height 295
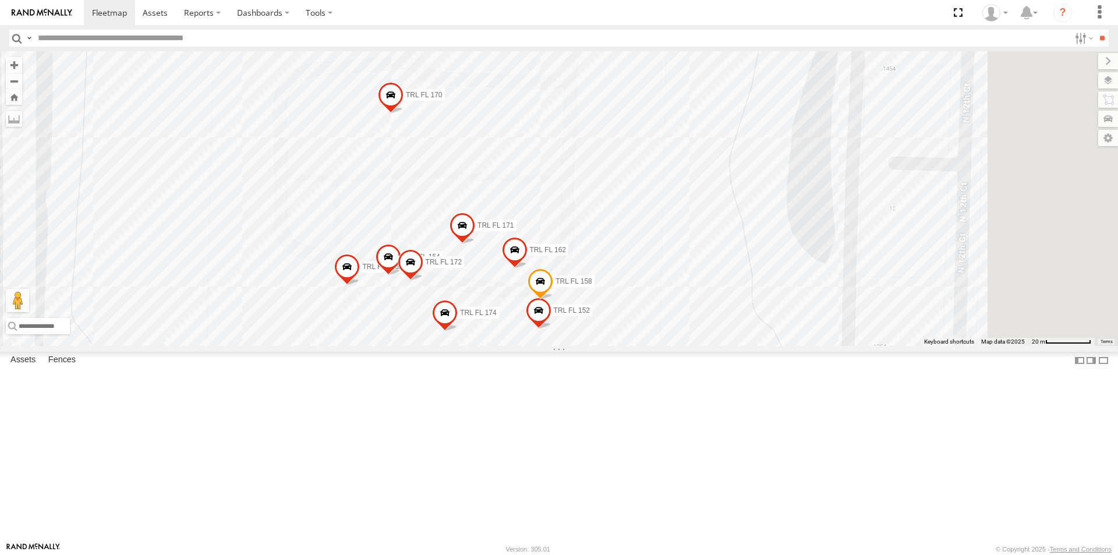
drag, startPoint x: 740, startPoint y: 201, endPoint x: 740, endPoint y: 220, distance: 19.2
click at [740, 220] on div "015910000671878 703-1 602 TRL FL 157 TRL FL 170 TRL FL 183 TRL FL 171 TRL FL 15…" at bounding box center [559, 198] width 1118 height 295
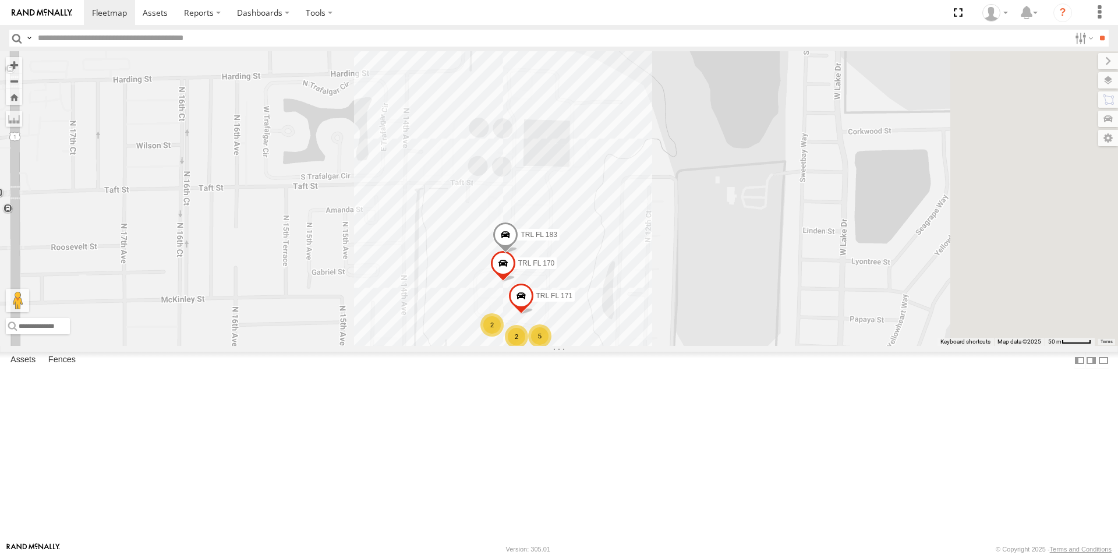
drag, startPoint x: 840, startPoint y: 208, endPoint x: 741, endPoint y: 343, distance: 167.8
click at [741, 343] on div "015910000671878 703-1 602 TRL FL 157 TRL FL 170 TRL FL 183 TRL FL 171 5 2 2" at bounding box center [559, 198] width 1118 height 295
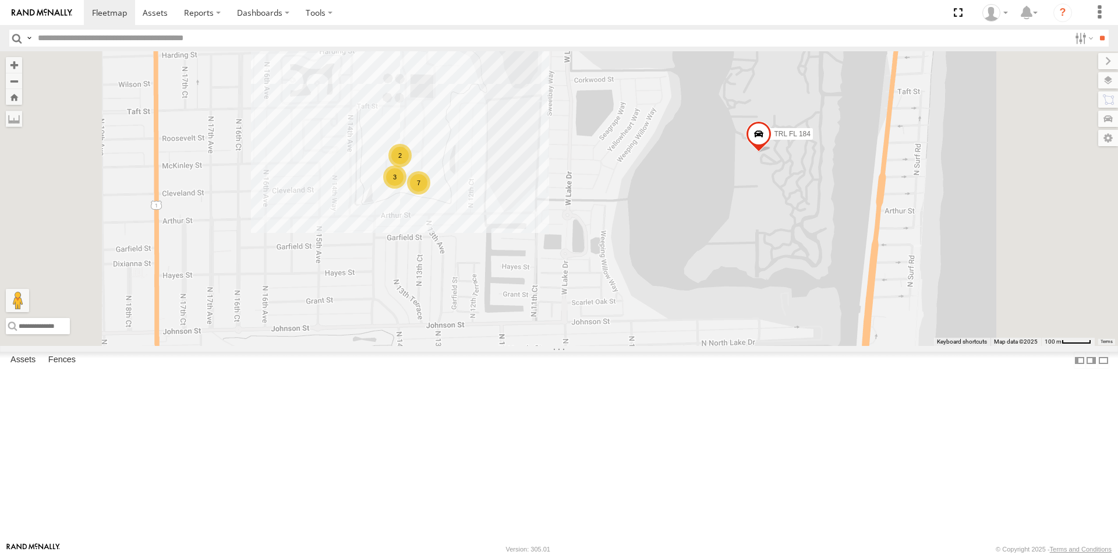
click at [772, 153] on span at bounding box center [759, 136] width 26 height 31
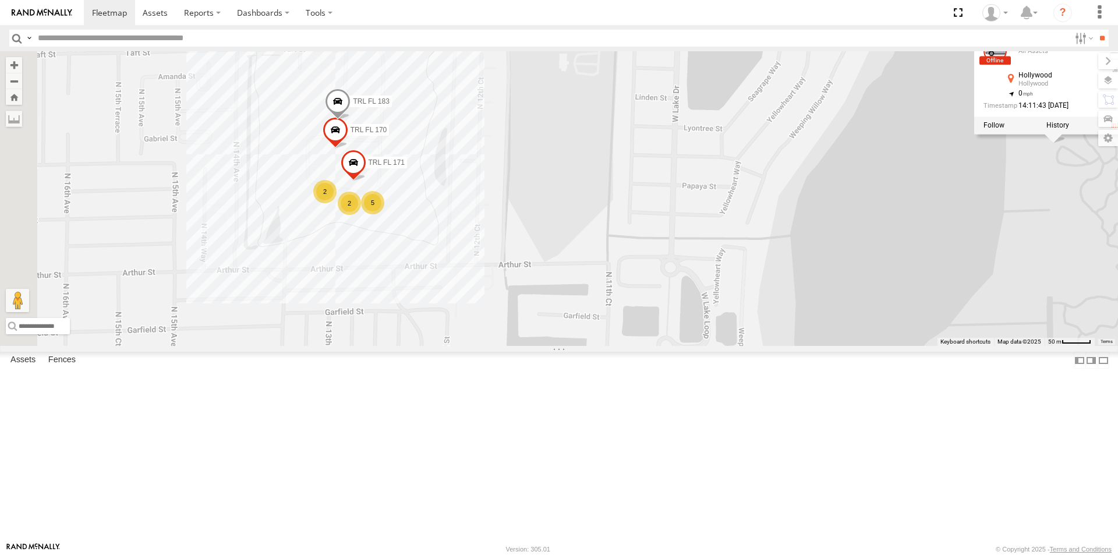
drag, startPoint x: 539, startPoint y: 253, endPoint x: 754, endPoint y: 292, distance: 219.1
click at [754, 292] on div "015910000671878 703-1 602 TRL FL 157 TRL FL 184 TRL FL 184 All Assets Hollywood…" at bounding box center [559, 198] width 1118 height 295
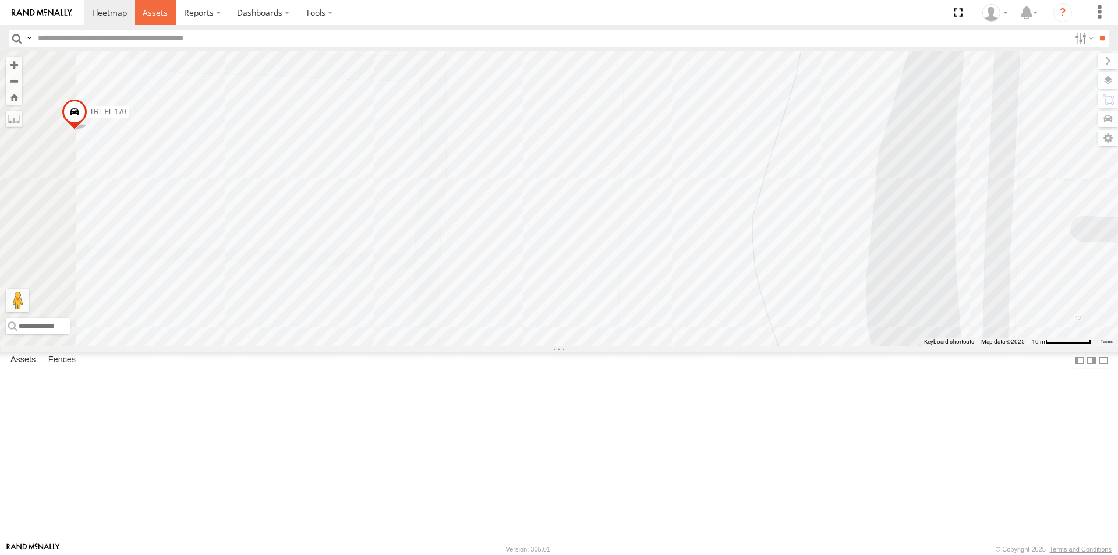
click at [154, 14] on span at bounding box center [155, 12] width 25 height 11
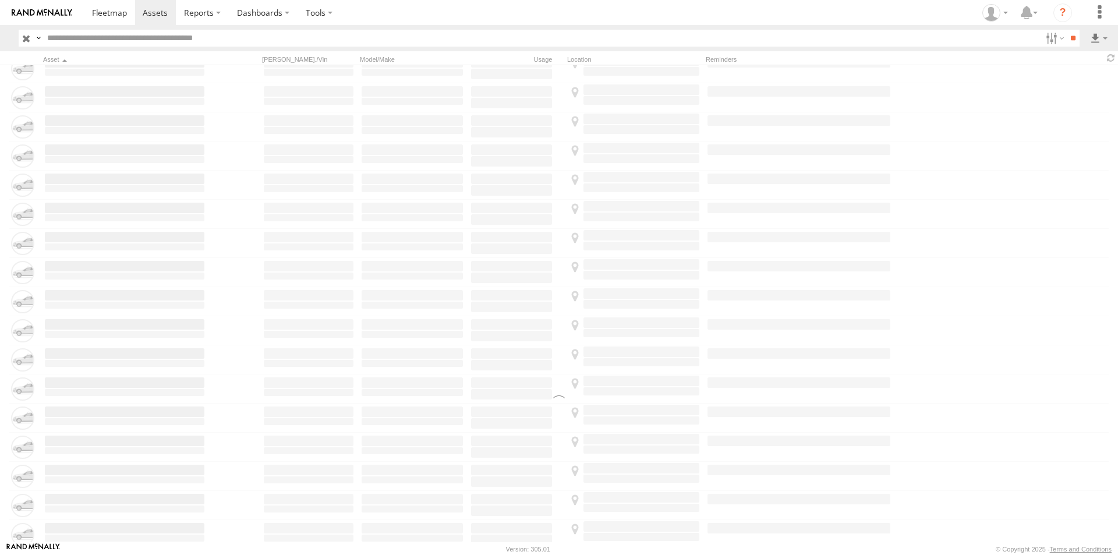
scroll to position [3494, 0]
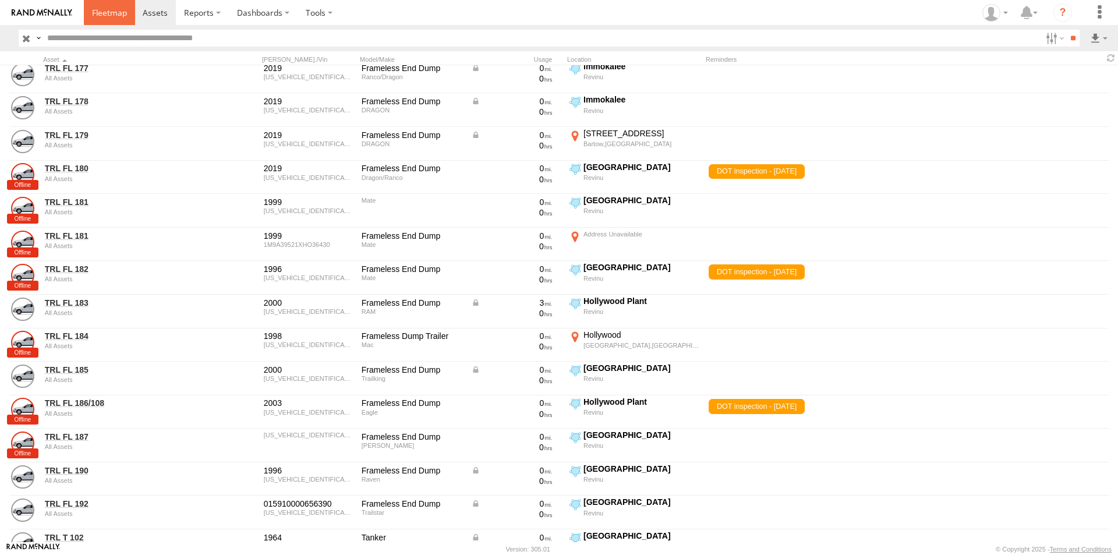
click at [114, 13] on span at bounding box center [109, 12] width 35 height 11
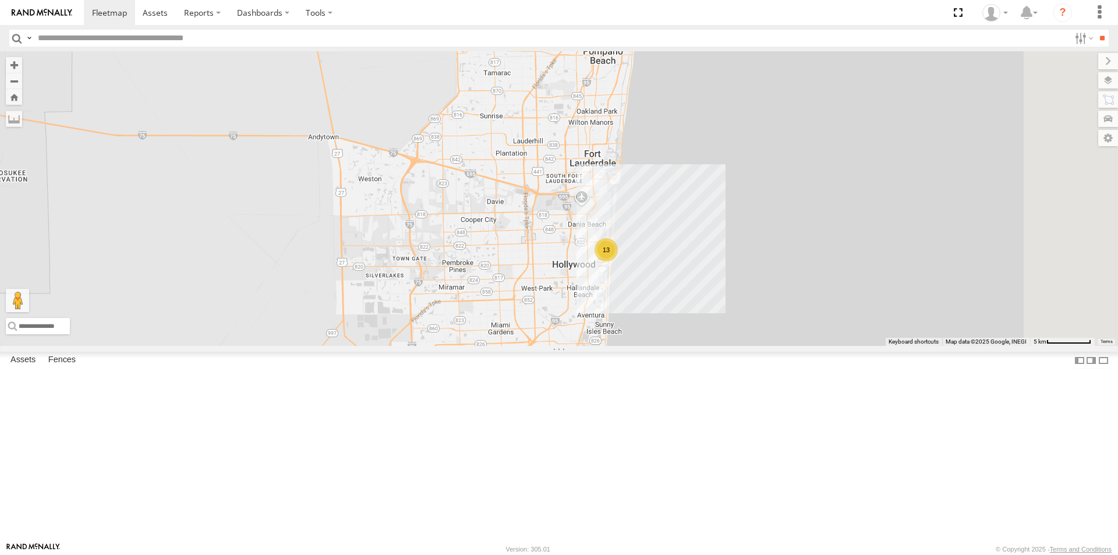
drag, startPoint x: 1017, startPoint y: 411, endPoint x: 688, endPoint y: 371, distance: 330.9
click at [688, 346] on div "015910000671878 703-1 602 TRL FL 157 13" at bounding box center [559, 198] width 1118 height 295
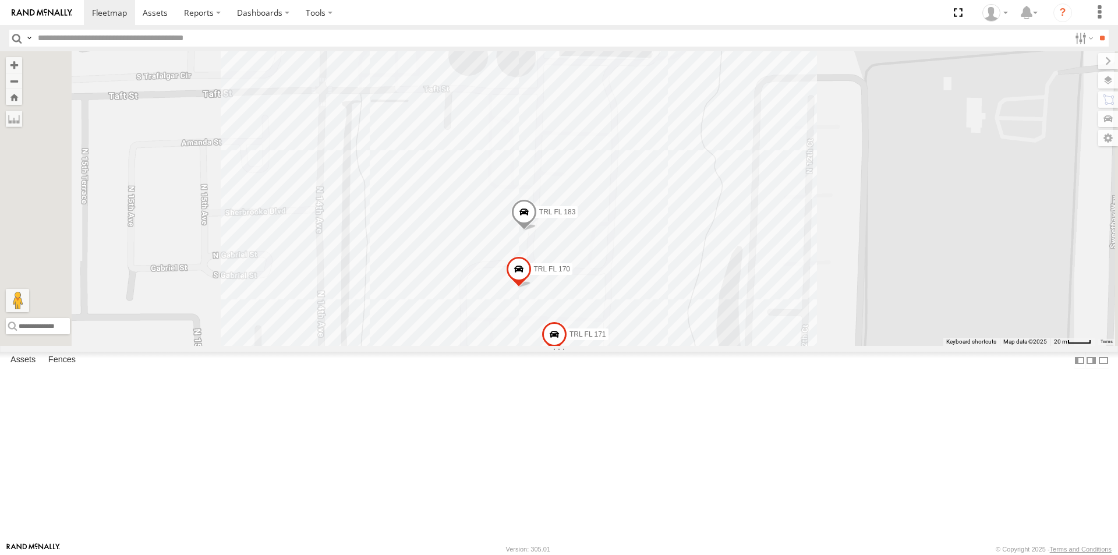
drag, startPoint x: 757, startPoint y: 382, endPoint x: 758, endPoint y: 222, distance: 159.6
click at [758, 222] on div "015910000671878 703-1 602 TRL FL 157 TRL FL 184 TRL FL 170 TRL FL 183 TRL FL 171" at bounding box center [559, 198] width 1118 height 295
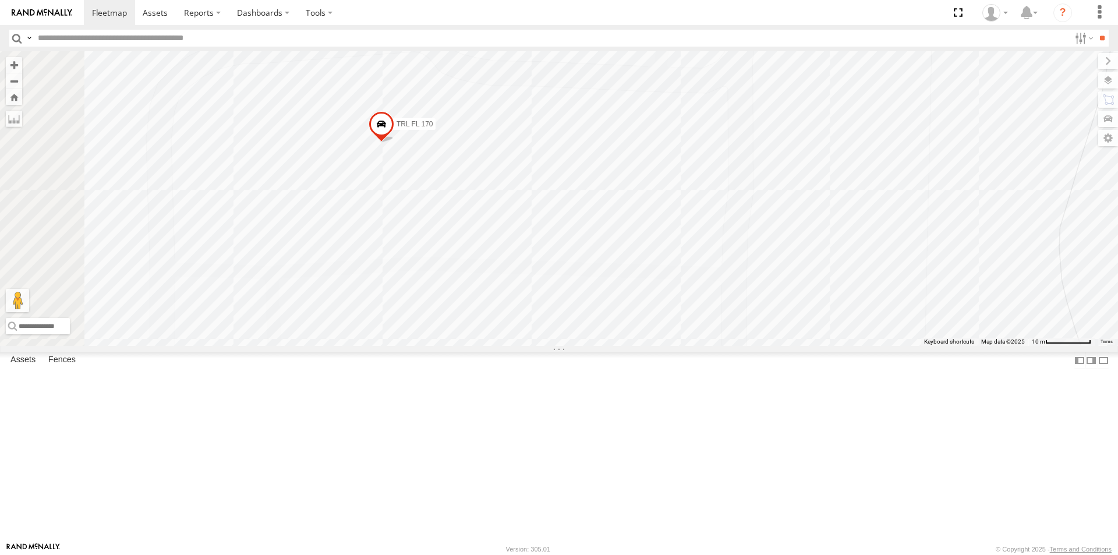
drag, startPoint x: 737, startPoint y: 387, endPoint x: 765, endPoint y: 143, distance: 246.2
click at [765, 143] on div "015910000671878 703-1 602 TRL FL 157 TRL FL 184 TRL FL 170 TRL FL 183 TRL FL 17…" at bounding box center [559, 198] width 1118 height 295
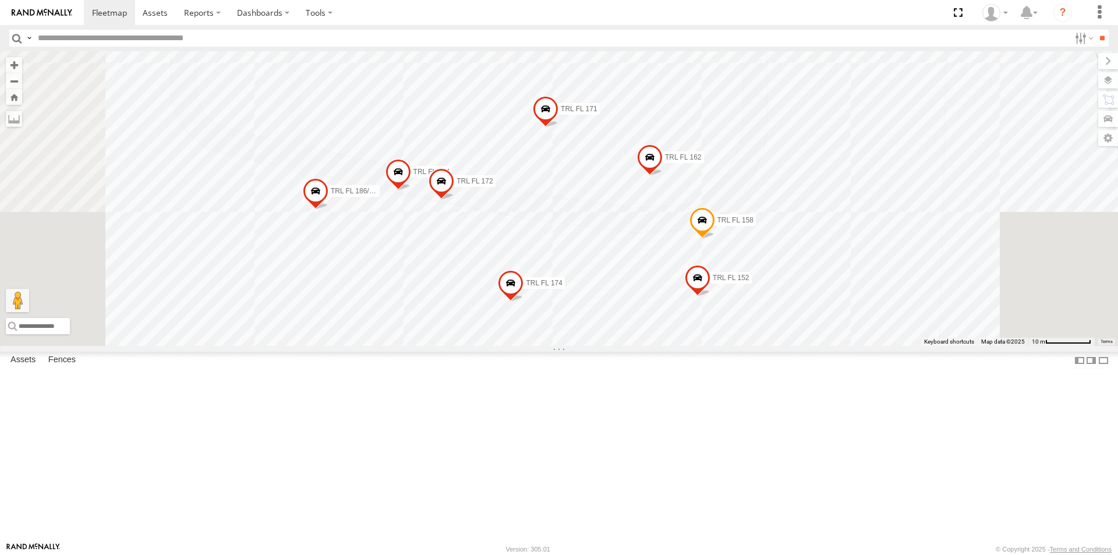
drag, startPoint x: 822, startPoint y: 306, endPoint x: 823, endPoint y: 195, distance: 110.7
click at [823, 198] on div "015910000671878 703-1 602 TRL FL 157 TRL FL 184 TRL FL 170 TRL FL 183 TRL FL 17…" at bounding box center [559, 198] width 1118 height 295
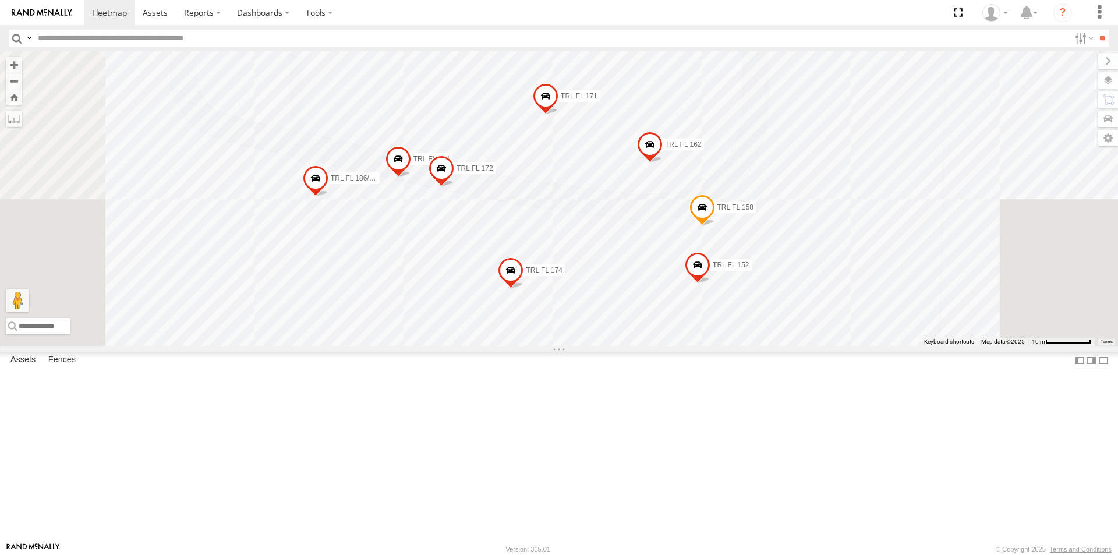
click at [381, 182] on span "TRL FL 186/108" at bounding box center [356, 178] width 50 height 8
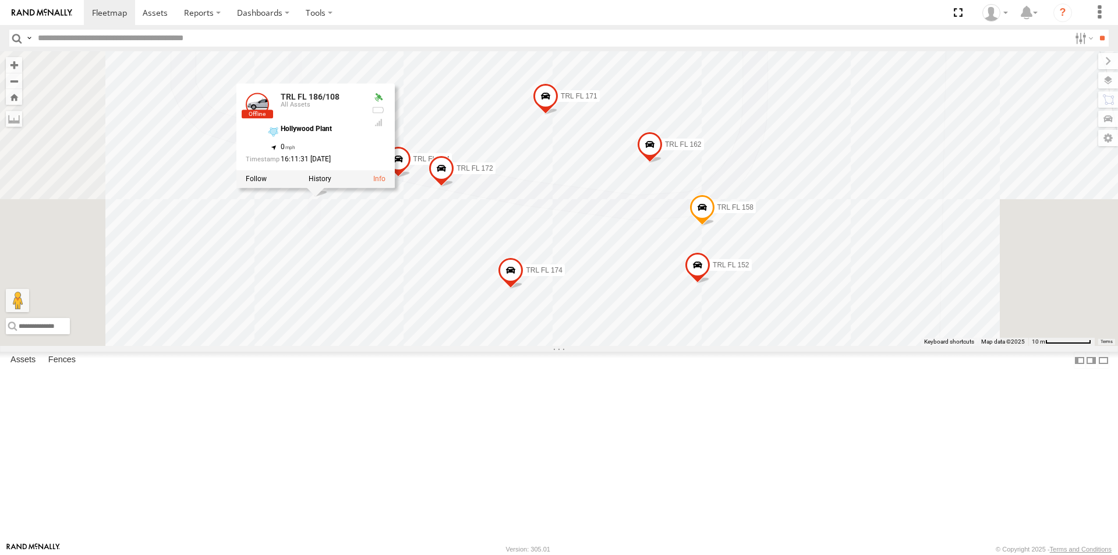
click at [411, 178] on span at bounding box center [399, 161] width 26 height 31
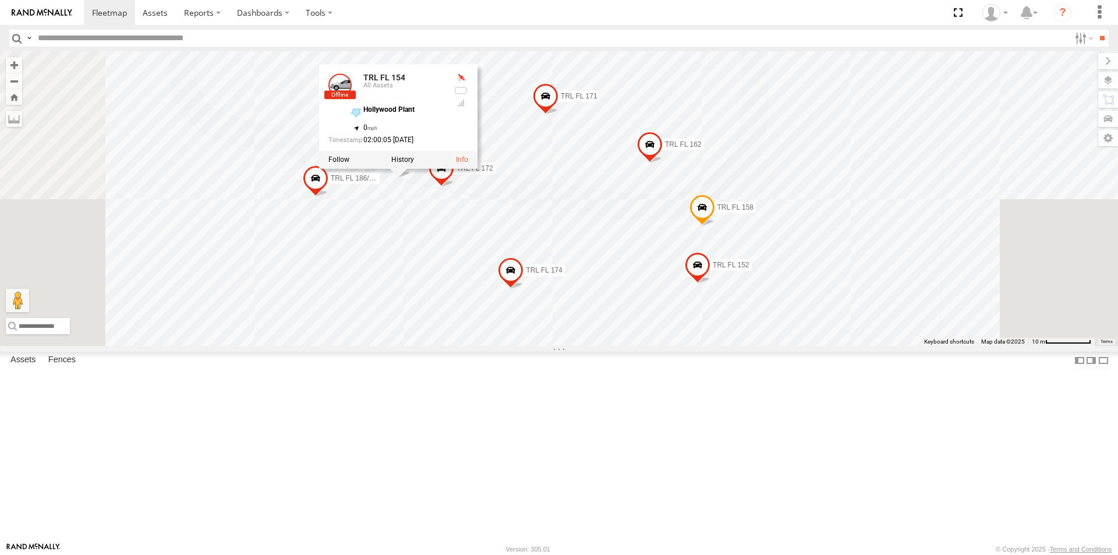
click at [493, 172] on span "TRL FL 172" at bounding box center [475, 168] width 36 height 8
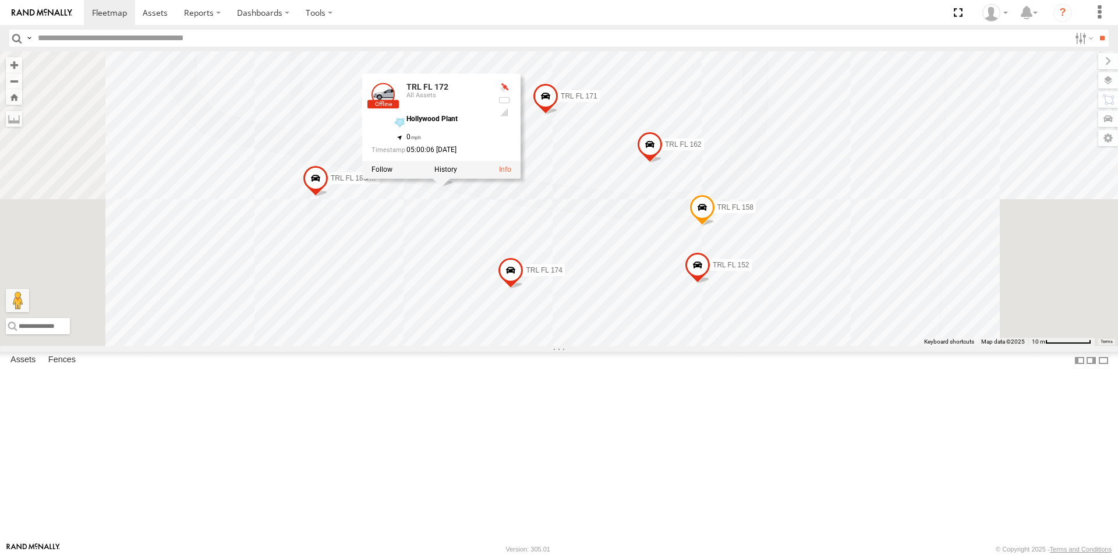
click at [524, 289] on span at bounding box center [511, 272] width 26 height 31
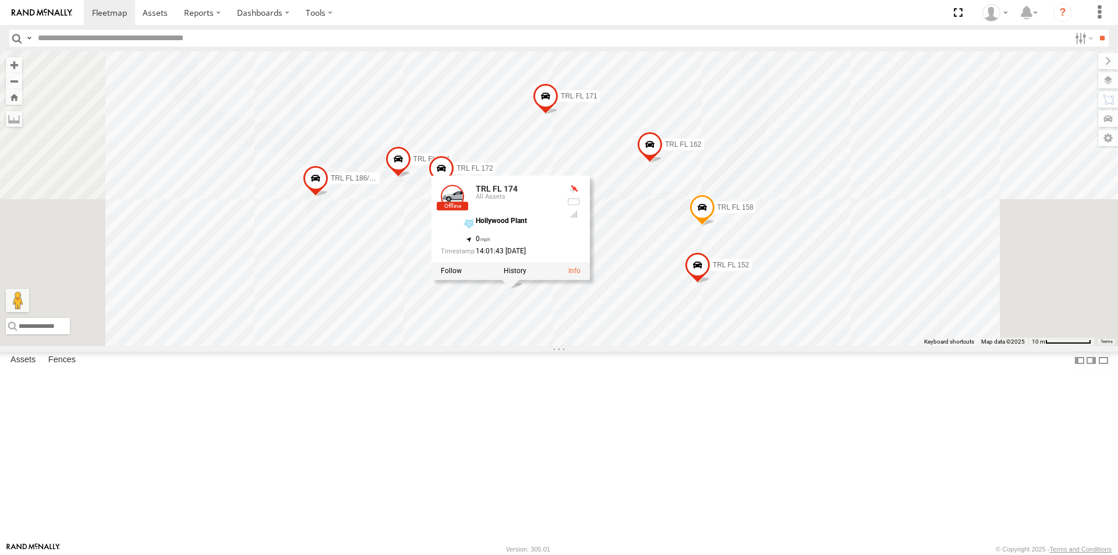
click at [705, 380] on span "TRL FL 168" at bounding box center [687, 376] width 36 height 8
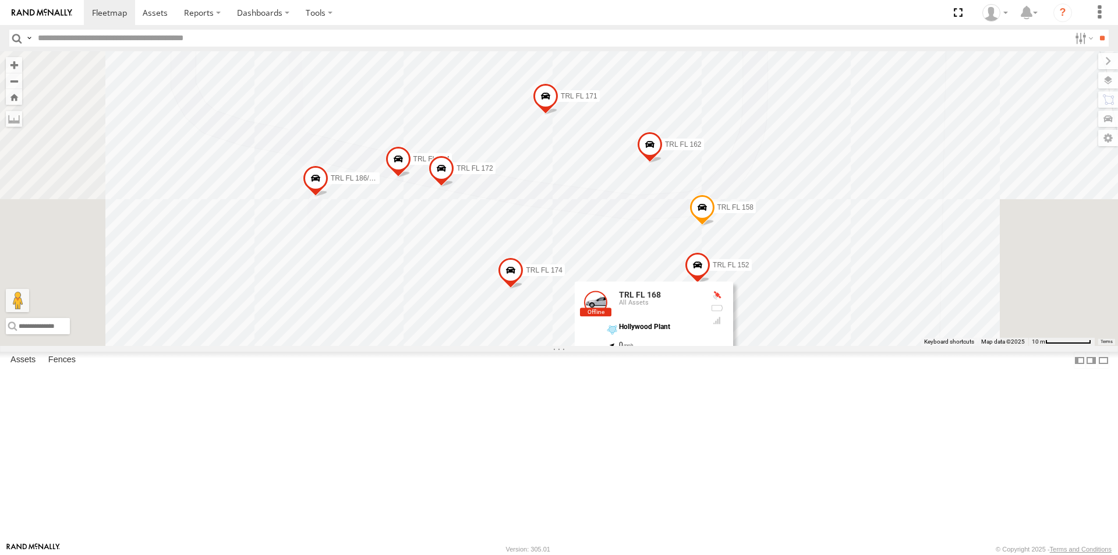
click at [779, 405] on span "TRL FL 153" at bounding box center [761, 401] width 36 height 8
click at [751, 271] on label "TRL FL 152" at bounding box center [727, 265] width 48 height 12
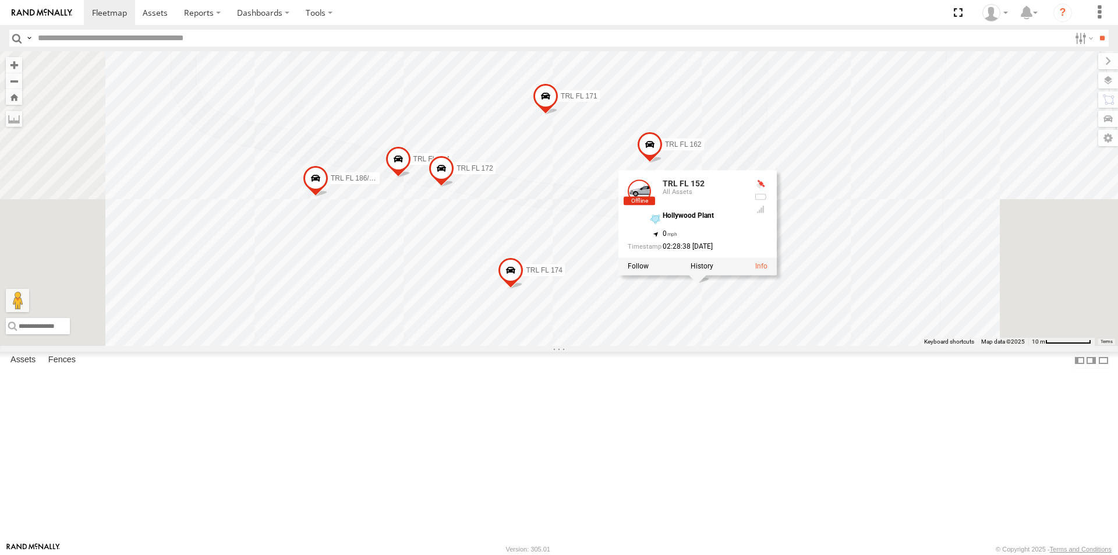
click at [950, 270] on div "015910000671878 703-1 602 TRL FL 157 TRL FL 184 TRL FL 170 TRL FL 183 TRL FL 17…" at bounding box center [559, 198] width 1118 height 295
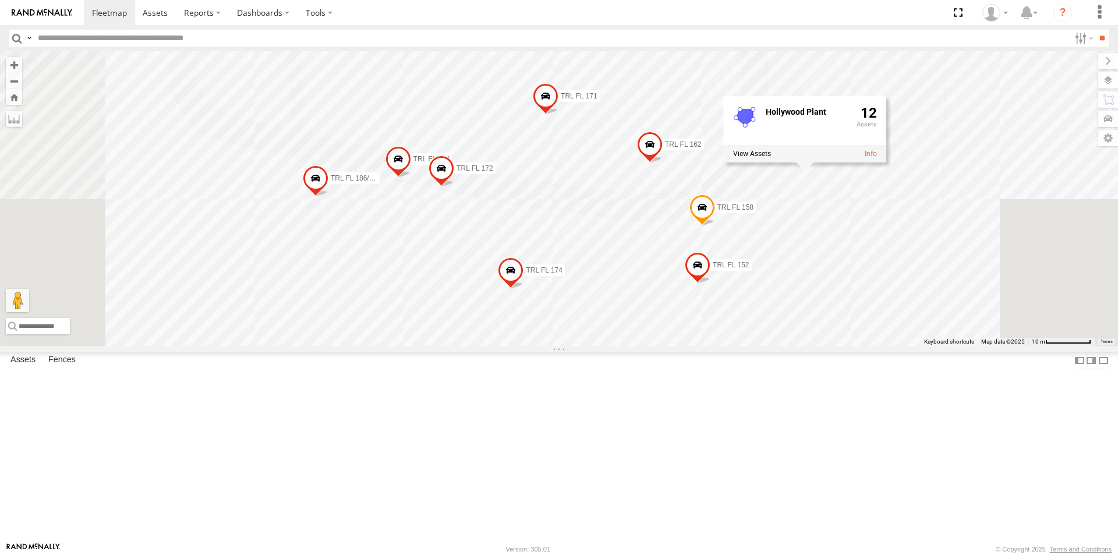
click at [754, 211] on span "TRL FL 158" at bounding box center [735, 207] width 36 height 8
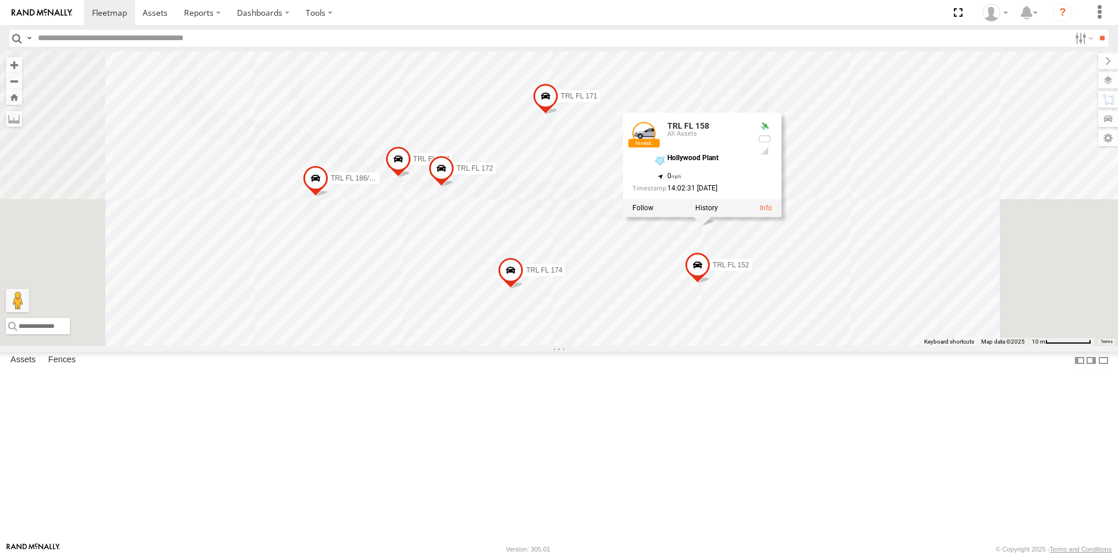
click at [971, 233] on div "015910000671878 703-1 602 TRL FL 157 TRL FL 184 TRL FL 170 TRL FL 183 TRL FL 17…" at bounding box center [559, 198] width 1118 height 295
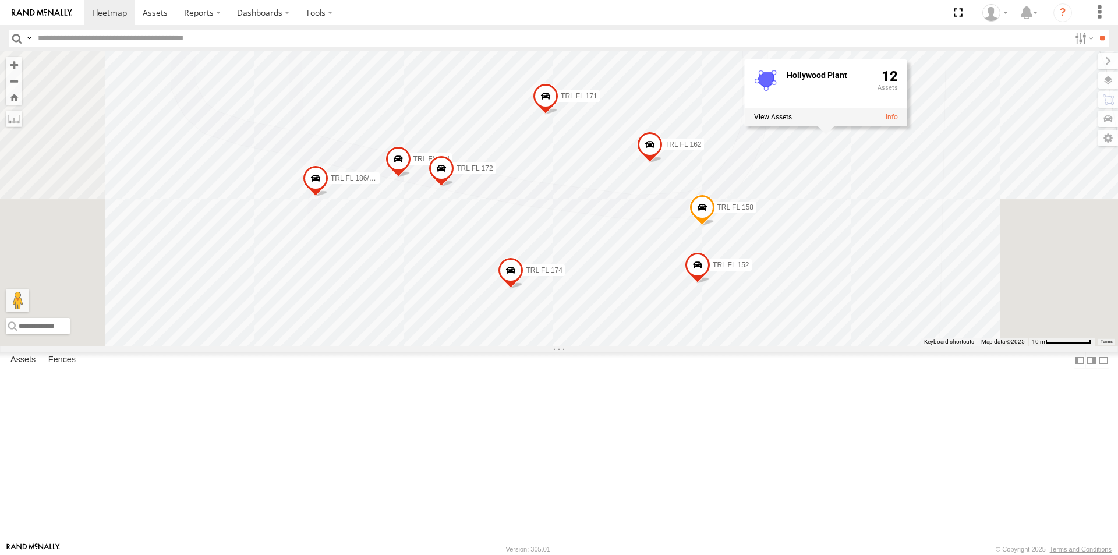
click at [663, 163] on span at bounding box center [650, 147] width 26 height 31
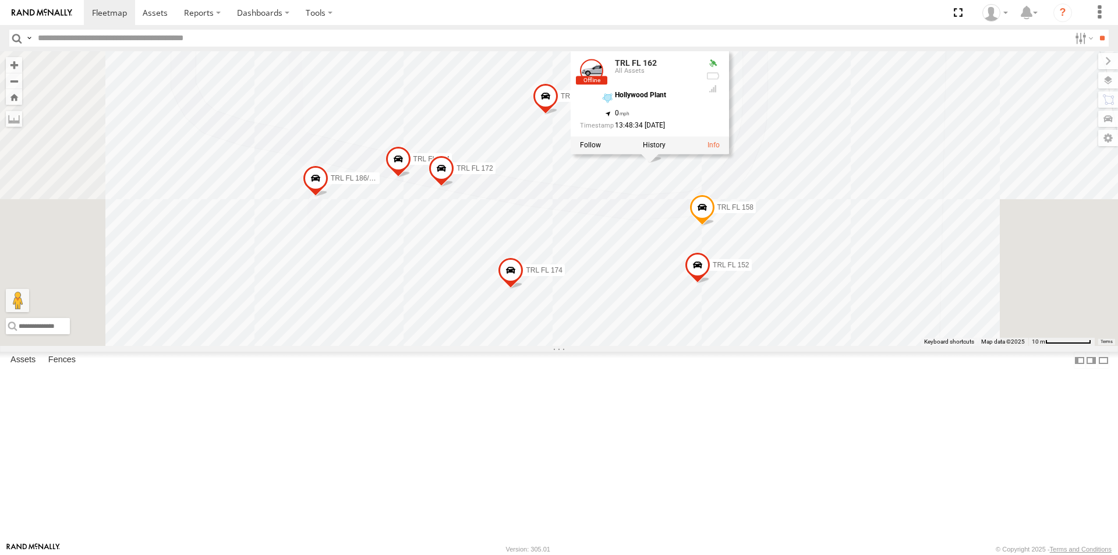
click at [936, 228] on div "015910000671878 703-1 602 TRL FL 157 TRL FL 184 TRL FL 170 TRL FL 183 TRL FL 17…" at bounding box center [559, 198] width 1118 height 295
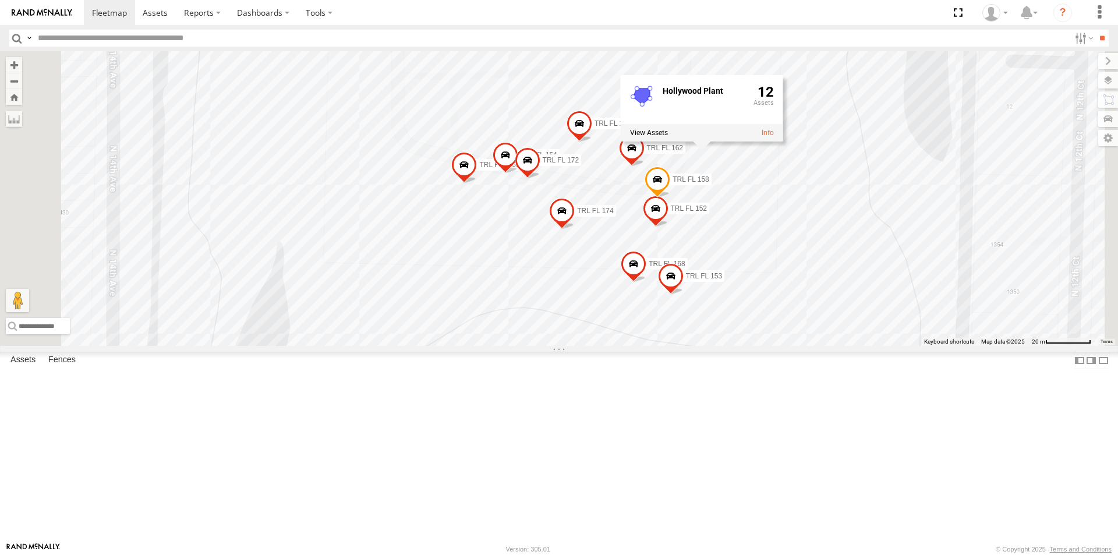
click at [934, 274] on div "015910000671878 703-1 602 TRL FL 157 TRL FL 184 TRL FL 170 TRL FL 183 TRL FL 17…" at bounding box center [559, 198] width 1118 height 295
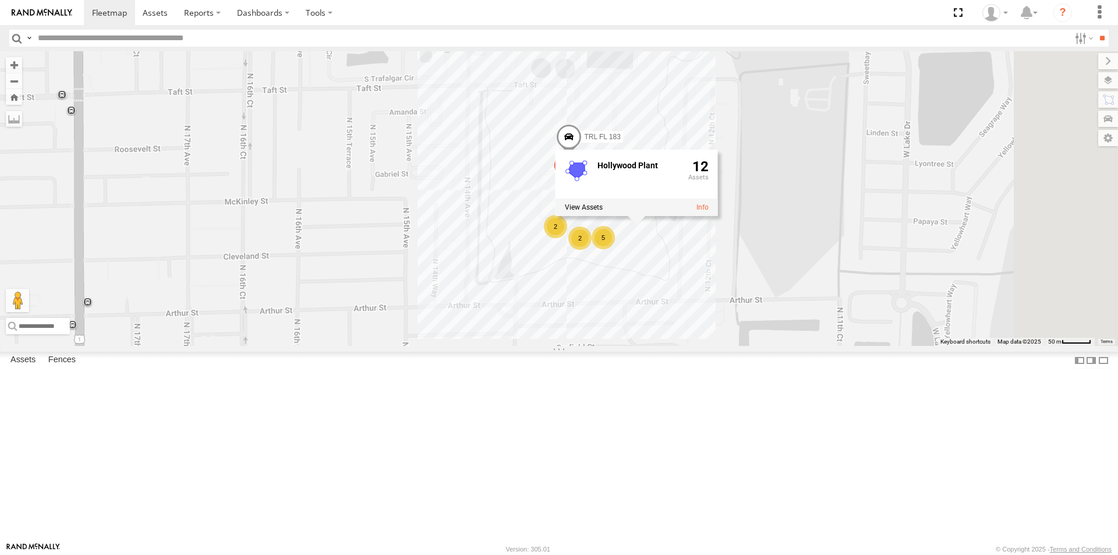
drag, startPoint x: 978, startPoint y: 360, endPoint x: 792, endPoint y: 340, distance: 187.0
click at [794, 340] on div "015910000671878 703-1 602 TRL FL 157 TRL FL 184 TRL FL 170 TRL FL 183 TRL FL 17…" at bounding box center [559, 198] width 1118 height 295
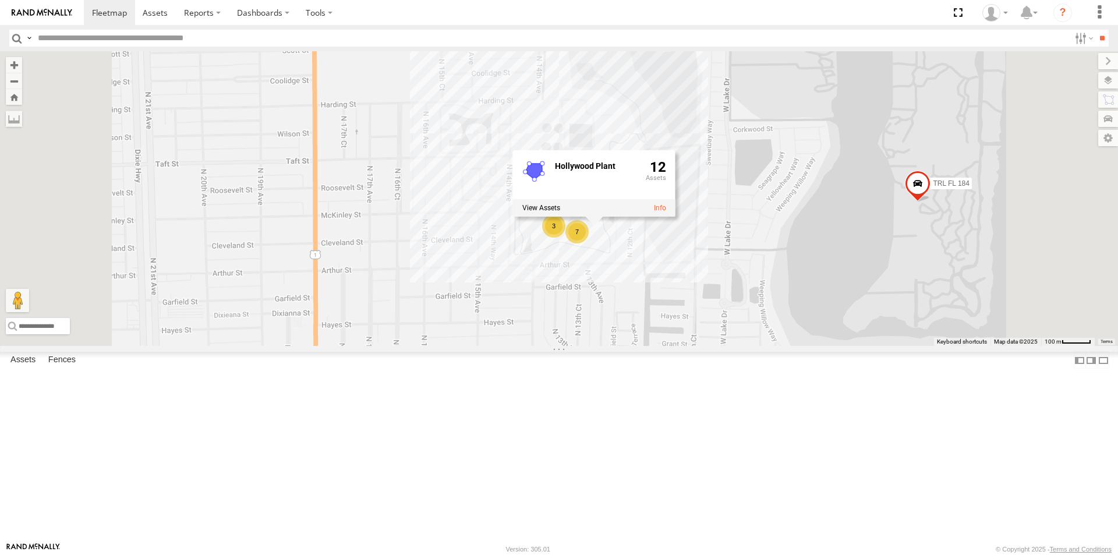
click at [729, 318] on div "015910000671878 703-1 602 TRL FL 157 TRL FL 184 2 7 3 Hollywood Plant 12" at bounding box center [559, 198] width 1118 height 295
click at [726, 217] on div "015910000671878 703-1 602 TRL FL 157 TRL FL 184 2 7 3 Hollywood Plant 12" at bounding box center [559, 198] width 1118 height 295
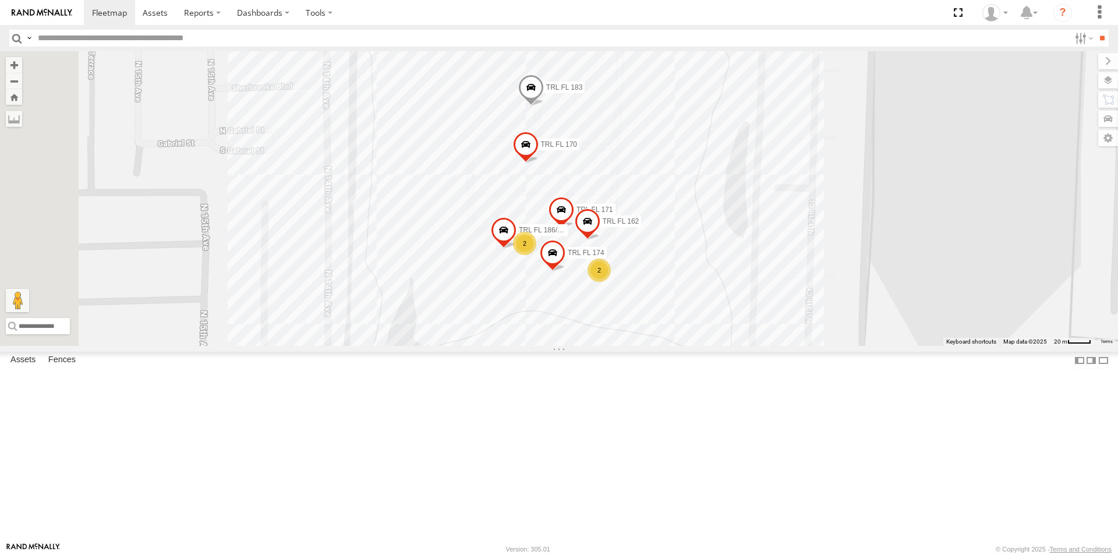
drag, startPoint x: 723, startPoint y: 333, endPoint x: 742, endPoint y: 152, distance: 181.6
click at [742, 152] on div "015910000671878 703-1 602 TRL FL 157 TRL FL 184 TRL FL 170 TRL FL 183 TRL FL 17…" at bounding box center [559, 198] width 1118 height 295
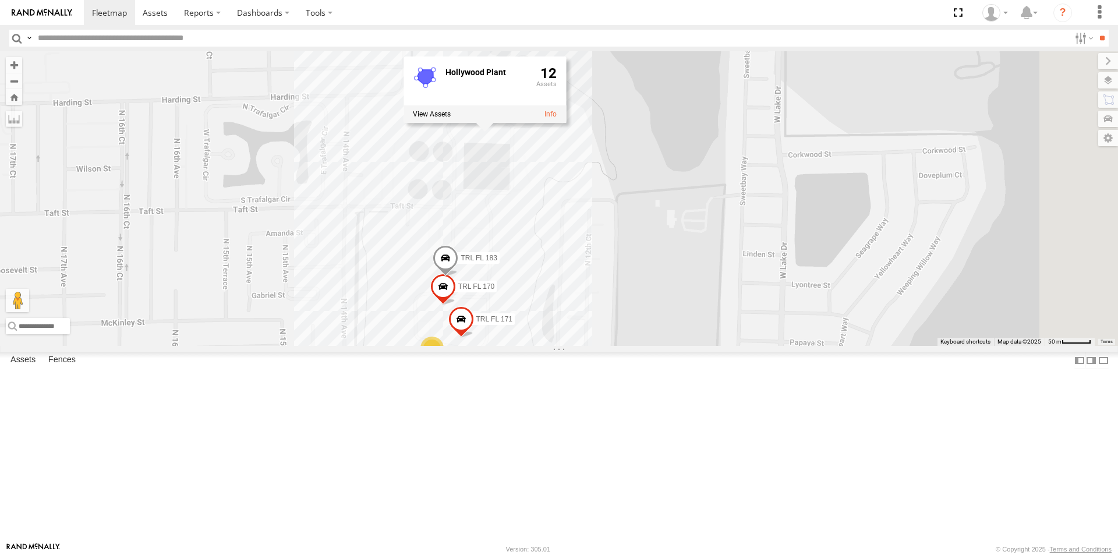
drag, startPoint x: 951, startPoint y: 232, endPoint x: 686, endPoint y: 425, distance: 328.0
click at [700, 346] on div "015910000671878 703-1 602 TRL FL 157 TRL FL 184 TRL FL 170 TRL FL 183 TRL FL 17…" at bounding box center [559, 198] width 1118 height 295
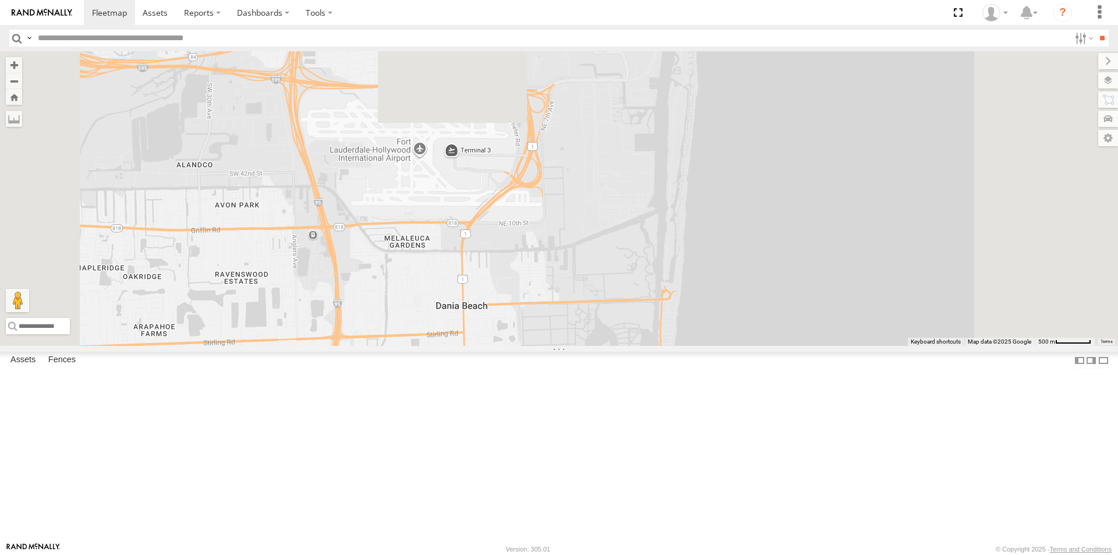
drag, startPoint x: 786, startPoint y: 164, endPoint x: 729, endPoint y: 436, distance: 278.3
click at [732, 346] on div "015910000671878 703-1 602 TRL FL 157 TRL FL 184 12 Hollywood Plant 12" at bounding box center [559, 198] width 1118 height 295
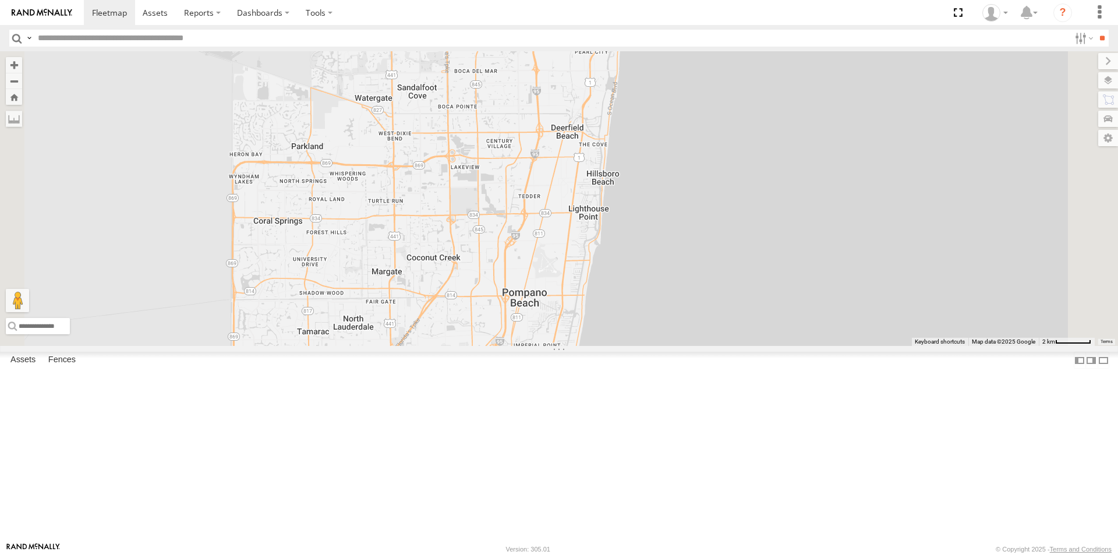
drag, startPoint x: 749, startPoint y: 238, endPoint x: 687, endPoint y: 578, distance: 345.3
click at [687, 554] on html at bounding box center [559, 277] width 1118 height 555
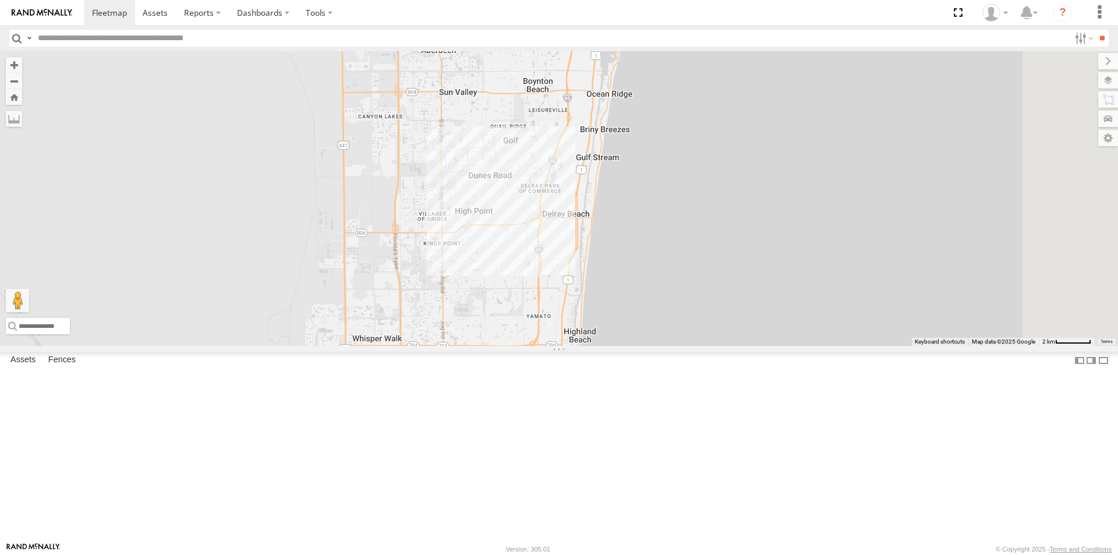
drag, startPoint x: 670, startPoint y: 251, endPoint x: 630, endPoint y: 578, distance: 329.2
click at [630, 554] on html at bounding box center [559, 277] width 1118 height 555
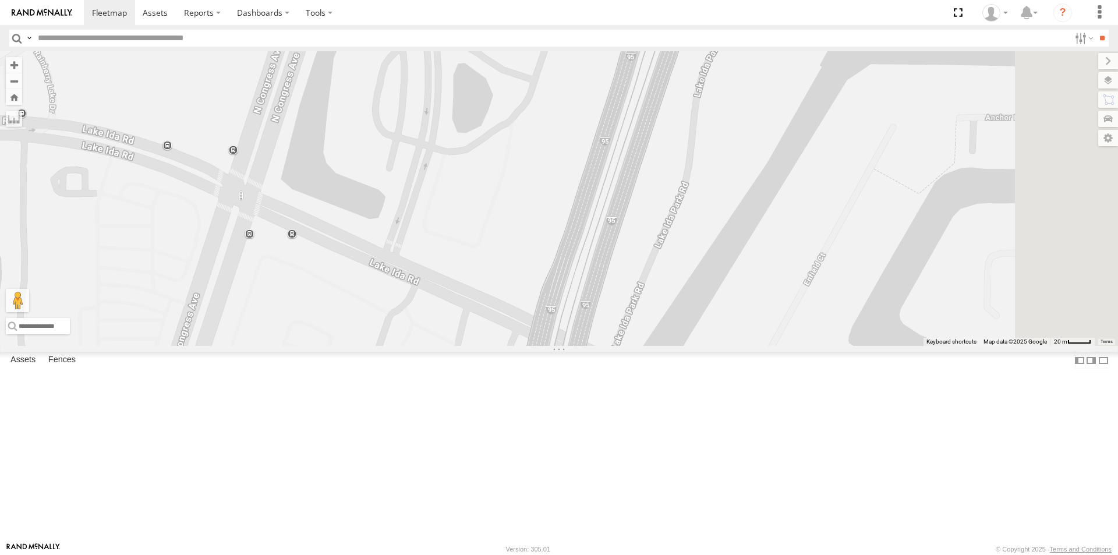
drag, startPoint x: 865, startPoint y: 104, endPoint x: 702, endPoint y: 457, distance: 389.0
click at [702, 346] on div "015910000671878 703-1 602 TRL FL 157 TRL FL 184 2 Hollywood Plant 12" at bounding box center [559, 198] width 1118 height 295
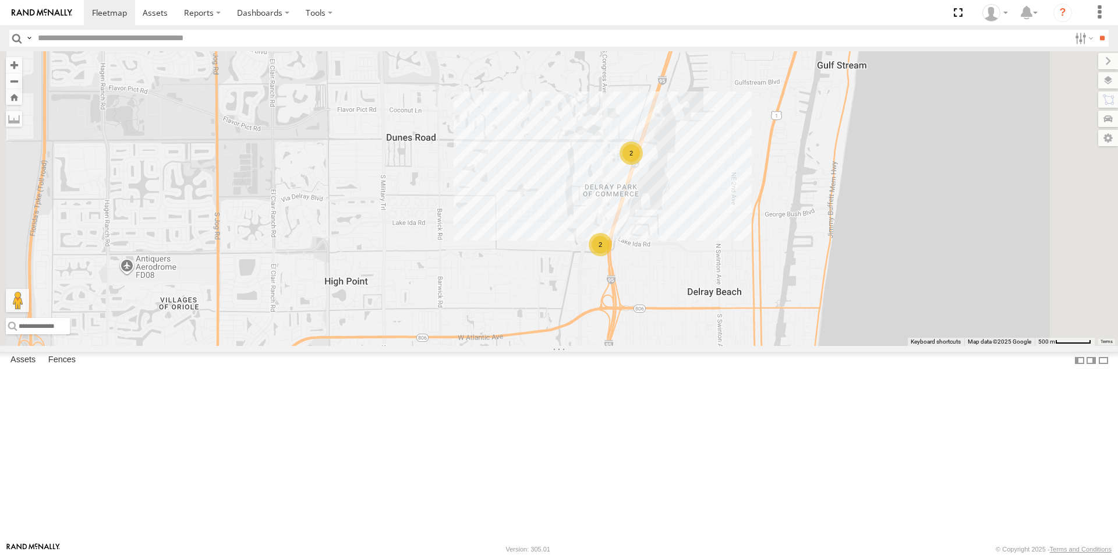
drag, startPoint x: 842, startPoint y: 161, endPoint x: 787, endPoint y: 295, distance: 145.5
click at [787, 295] on div "015910000671878 703-1 602 TRL FL 157 TRL FL 184 2 2 Hollywood Plant 12" at bounding box center [559, 198] width 1118 height 295
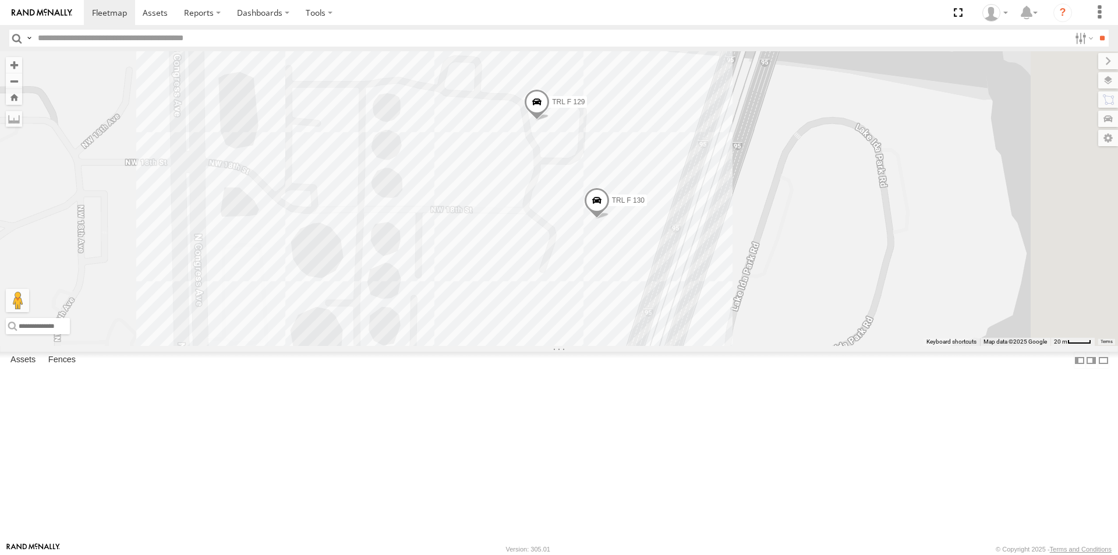
drag, startPoint x: 788, startPoint y: 164, endPoint x: 754, endPoint y: 335, distance: 174.6
click at [754, 335] on div "015910000671878 703-1 602 TRL FL 157 TRL FL 184 TRL F 130 TRL F 129 Hollywood P…" at bounding box center [559, 198] width 1118 height 295
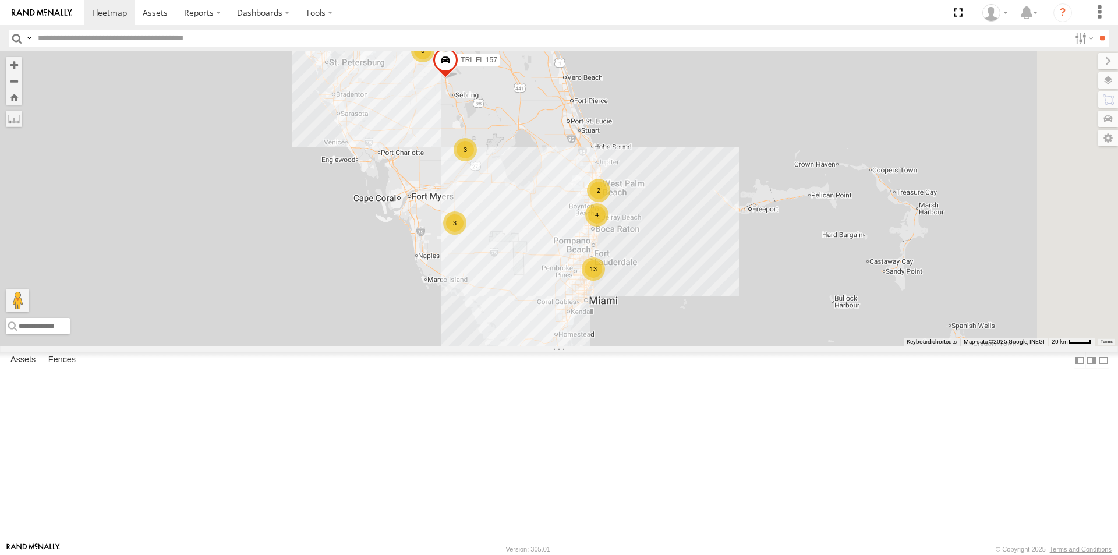
drag, startPoint x: 770, startPoint y: 464, endPoint x: 749, endPoint y: 380, distance: 86.9
click at [749, 346] on div "015910000671878 602 703-1 55 13 18 10 3 4 3 2 TRL T 205 3 3 703-3 2 TRL FL 157" at bounding box center [559, 198] width 1118 height 295
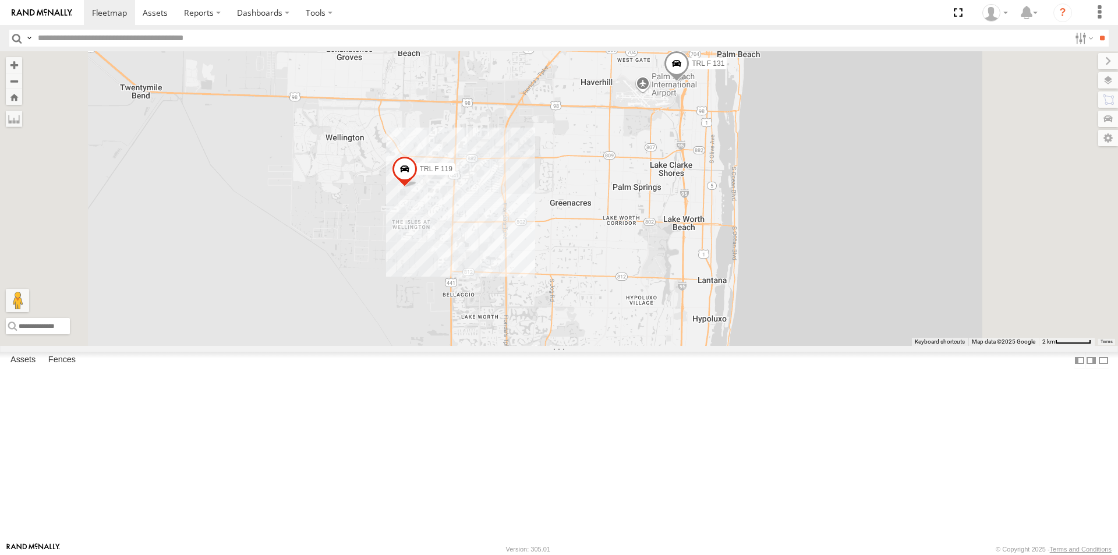
drag, startPoint x: 771, startPoint y: 292, endPoint x: 741, endPoint y: 399, distance: 111.4
click at [741, 346] on div "015910000671878 602 703-1 TRL T 205 703-3 TRL FL 157 TRL F 131 TRL F 119 2 2" at bounding box center [559, 198] width 1118 height 295
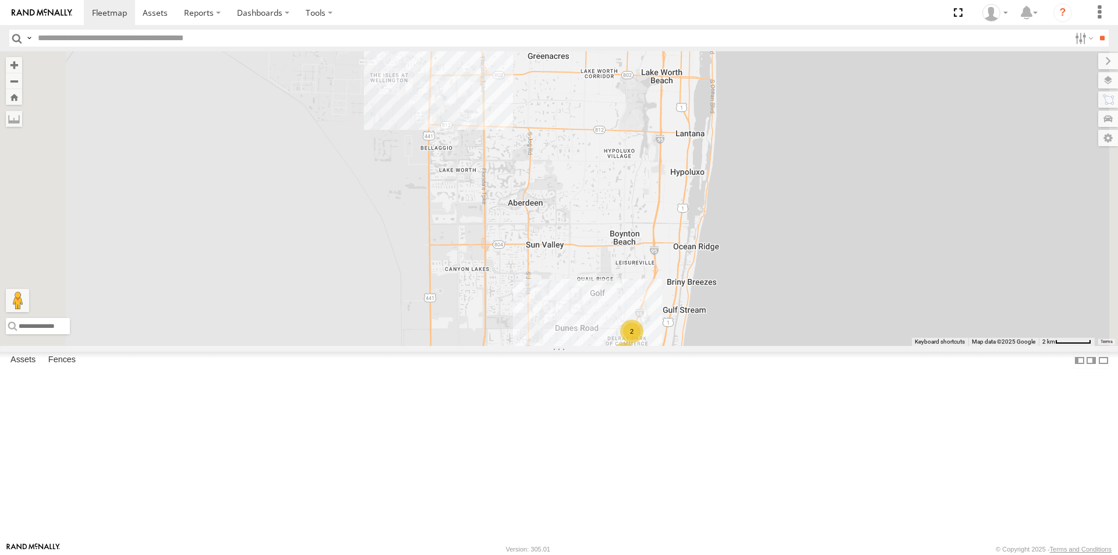
drag, startPoint x: 836, startPoint y: 457, endPoint x: 790, endPoint y: 203, distance: 258.1
click at [790, 203] on div "015910000671878 602 703-1 TRL T 205 703-3 TRL FL 157 TRL F 131 TRL F 119 2 2" at bounding box center [559, 198] width 1118 height 295
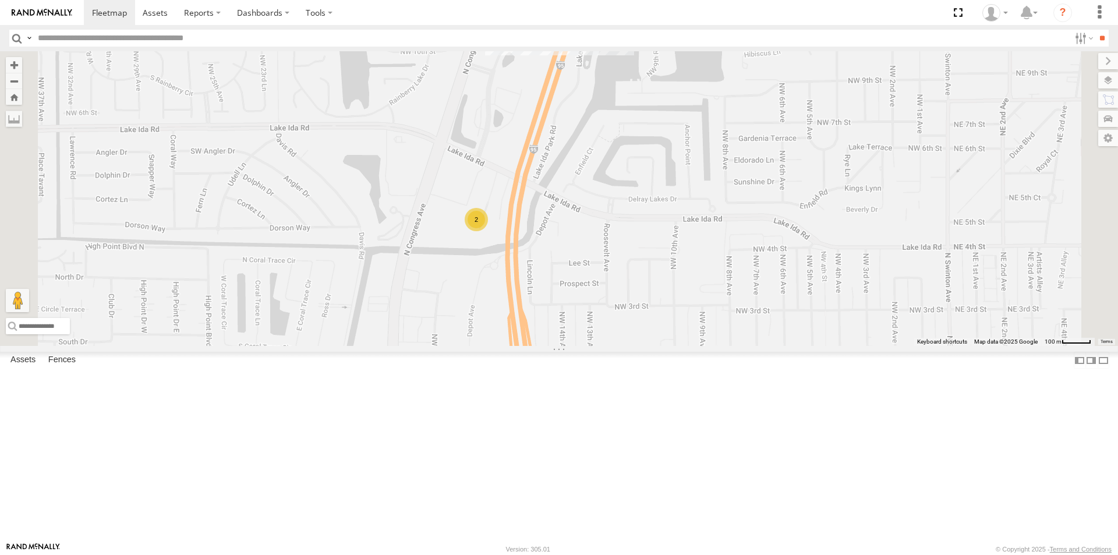
drag, startPoint x: 697, startPoint y: 466, endPoint x: 712, endPoint y: 267, distance: 199.7
click at [712, 267] on div "015910000671878 602 703-1 TRL T 205 703-3 TRL FL 157 TRL F 131 TRL F 119 TRL F …" at bounding box center [559, 198] width 1118 height 295
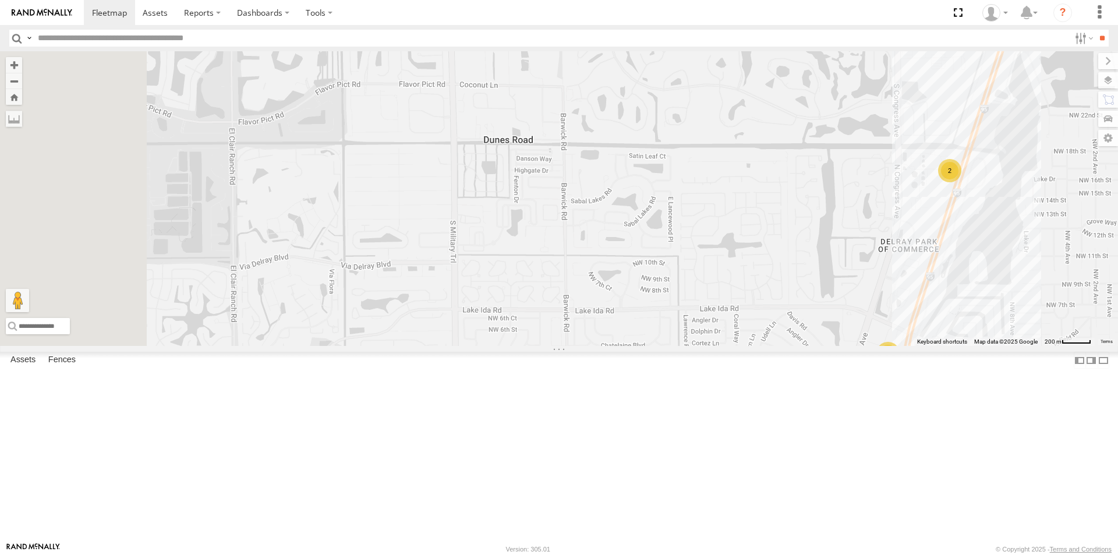
drag, startPoint x: 471, startPoint y: 235, endPoint x: 879, endPoint y: 359, distance: 426.8
click at [879, 346] on div "015910000671878 602 703-1 TRL T 205 703-3 TRL FL 157 TRL F 131 TRL F 119 2 2" at bounding box center [559, 198] width 1118 height 295
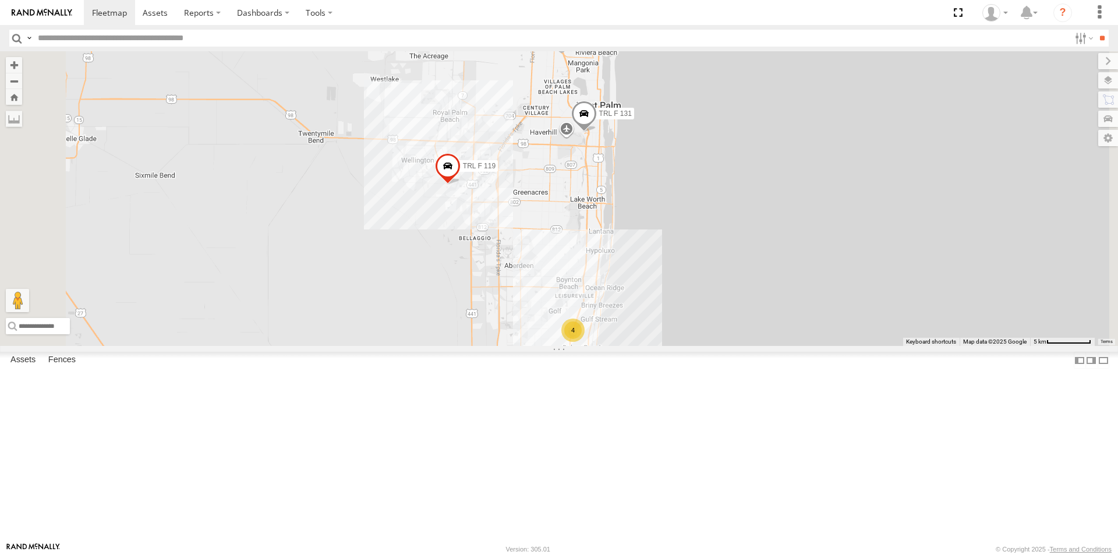
drag, startPoint x: 521, startPoint y: 206, endPoint x: 632, endPoint y: 344, distance: 177.3
click at [632, 344] on div "015910000671878 602 703-1 TRL T 205 703-3 TRL FL 157 TRL F 131 TRL F 119 4" at bounding box center [559, 198] width 1118 height 295
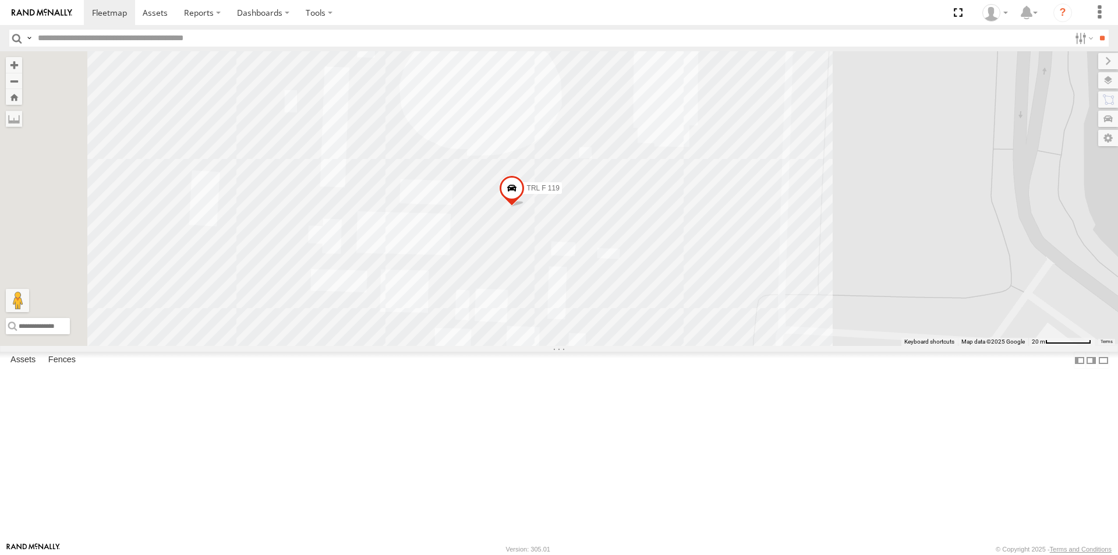
drag, startPoint x: 606, startPoint y: 446, endPoint x: 700, endPoint y: 320, distance: 156.4
click at [700, 320] on div "015910000671878 602 703-1 TRL T 205 703-3 TRL FL 157 TRL F 131 TRL F 119" at bounding box center [559, 198] width 1118 height 295
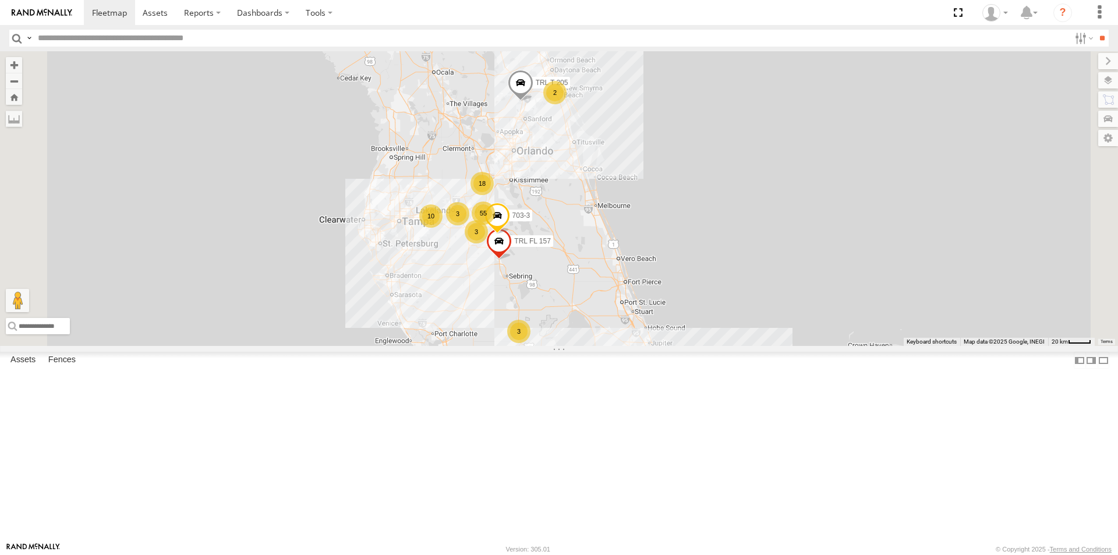
drag, startPoint x: 564, startPoint y: 228, endPoint x: 642, endPoint y: 377, distance: 168.5
click at [642, 346] on div "015910000671878 602 703-1 TRL T 205 703-3 TRL FL 157 55 13 18 10 3 4 3 2 3 3 2" at bounding box center [559, 198] width 1118 height 295
click at [521, 417] on div "3" at bounding box center [508, 405] width 23 height 23
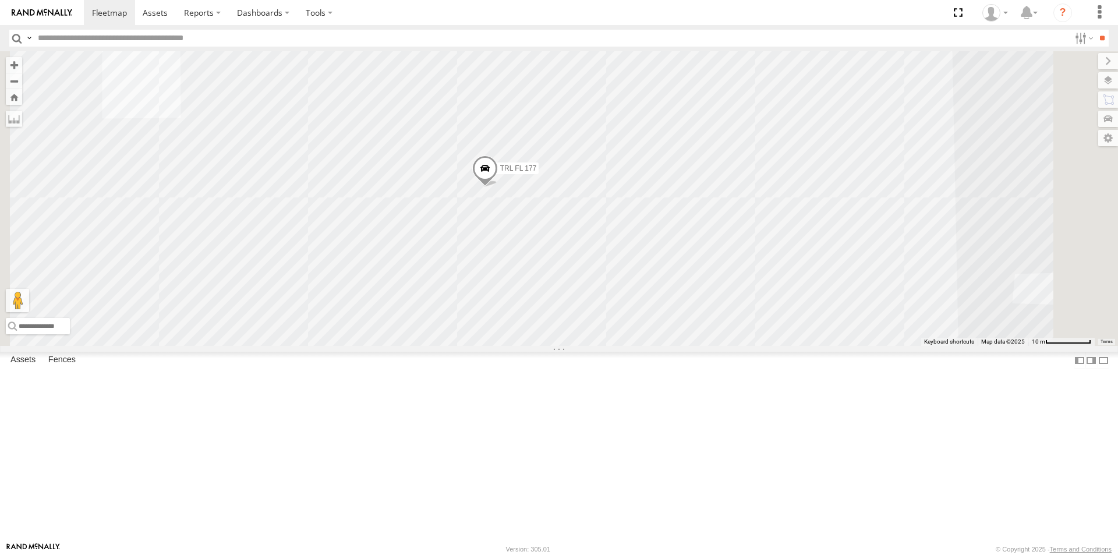
click at [645, 390] on span at bounding box center [633, 374] width 26 height 31
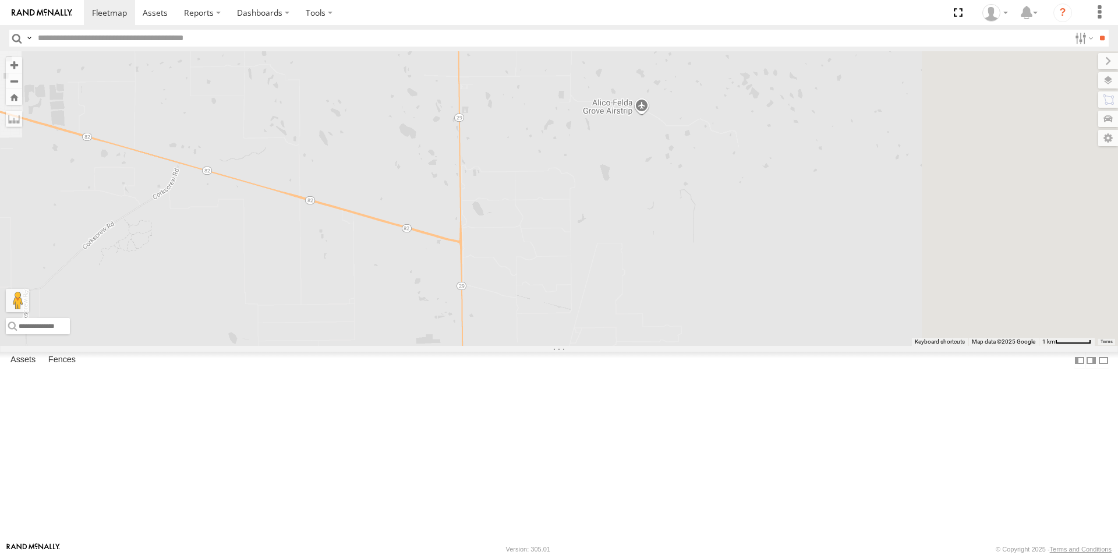
drag, startPoint x: 889, startPoint y: 267, endPoint x: 685, endPoint y: 515, distance: 320.7
click at [696, 346] on div "015910000671878 602 703-1 TRL T 205 703-3 TRL FL 157 3" at bounding box center [559, 198] width 1118 height 295
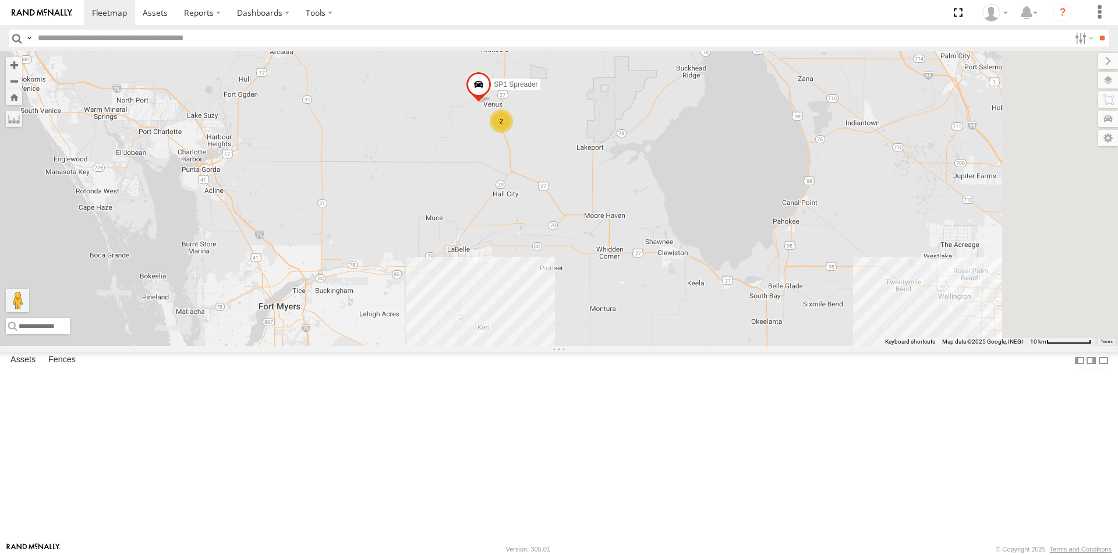
drag, startPoint x: 910, startPoint y: 404, endPoint x: 730, endPoint y: 469, distance: 191.4
click at [730, 346] on div "015910000671878 602 703-1 TRL T 205 703-3 TRL FL 157 3 2 SP1 Spreader" at bounding box center [559, 198] width 1118 height 295
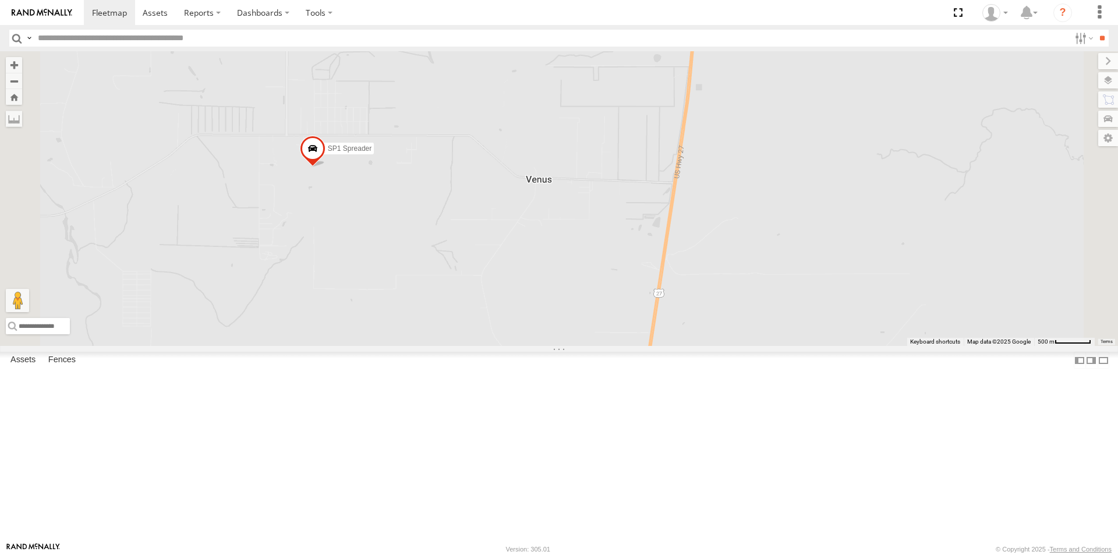
click at [326, 167] on span at bounding box center [313, 151] width 26 height 31
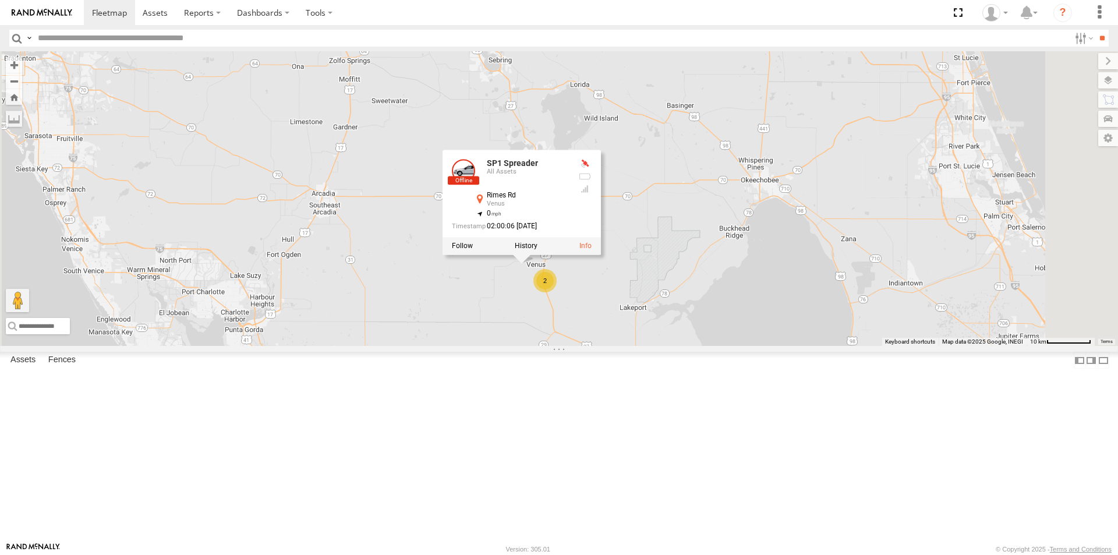
click at [683, 346] on div "015910000671878 602 703-1 TRL T 205 703-3 TRL FL 157 SP1 Spreader TRL F 119 SP1…" at bounding box center [559, 198] width 1118 height 295
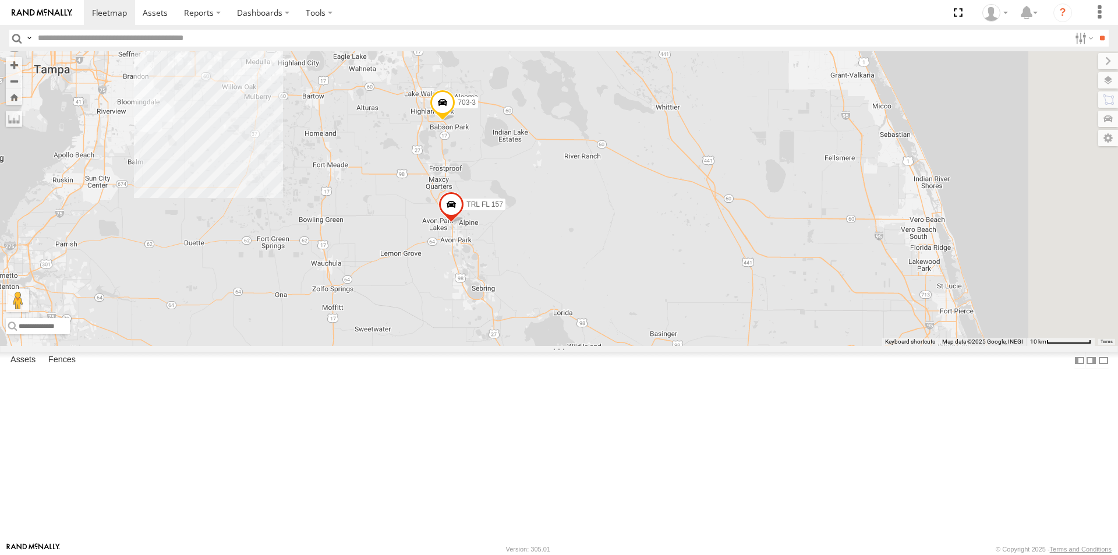
drag, startPoint x: 638, startPoint y: 158, endPoint x: 625, endPoint y: 413, distance: 255.4
click at [625, 346] on div "015910000671878 602 703-1 TRL T 205 703-3 TRL FL 157 SP1 Spreader TRL F 119 2" at bounding box center [559, 198] width 1118 height 295
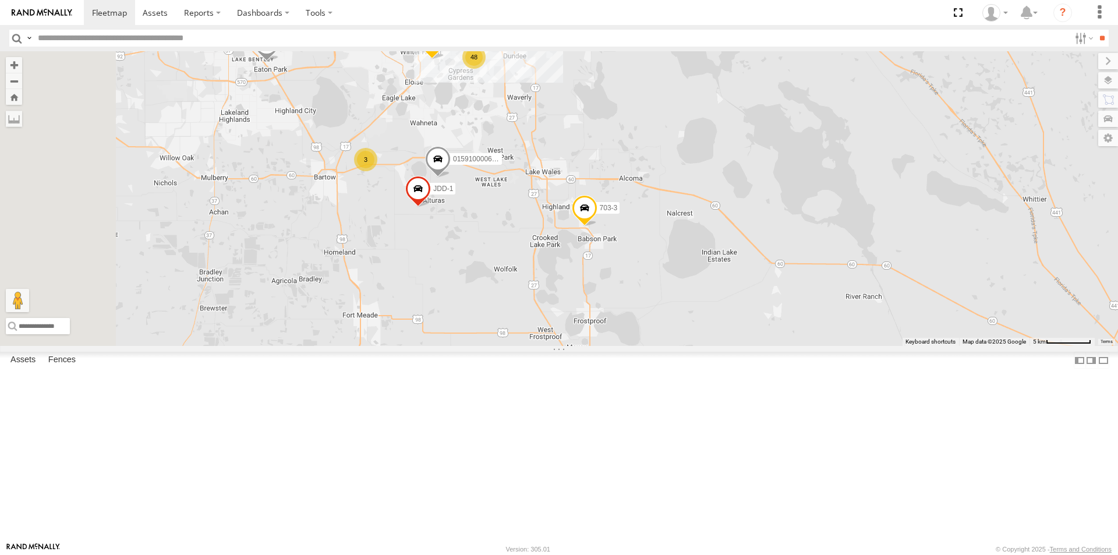
drag, startPoint x: 429, startPoint y: 241, endPoint x: 578, endPoint y: 357, distance: 188.8
click at [578, 346] on div "015910000671878 602 703-1 TRL T 205 703-3 TRL FL 157 SP1 Spreader TRL F 119 015…" at bounding box center [559, 198] width 1118 height 295
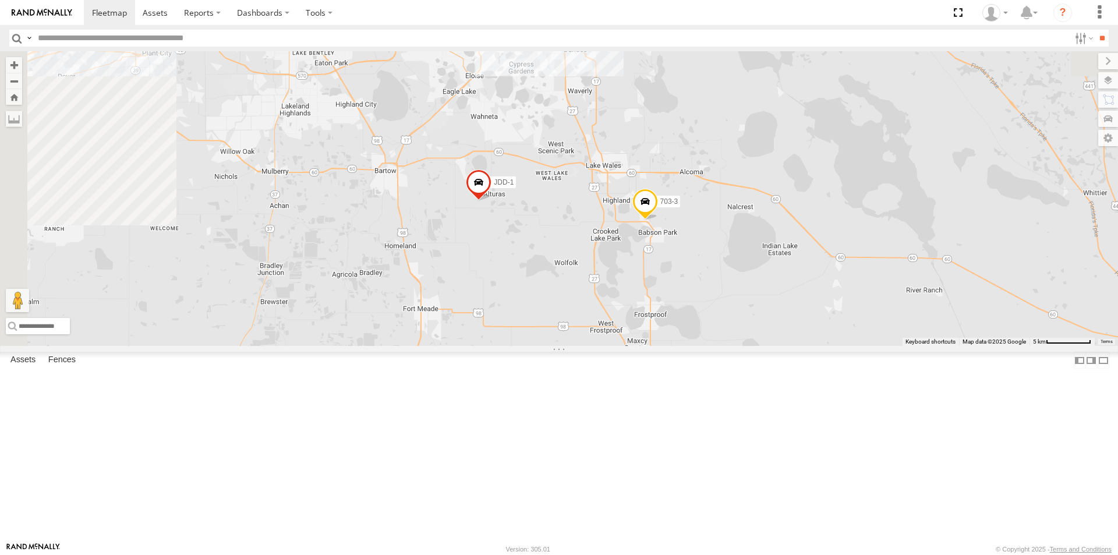
drag, startPoint x: 556, startPoint y: 182, endPoint x: 719, endPoint y: 457, distance: 319.6
click at [719, 346] on div "015910000671878 602 703-1 015910000610595 703-3 TRL F 131 TRL FL 157 JDD-1" at bounding box center [559, 198] width 1118 height 295
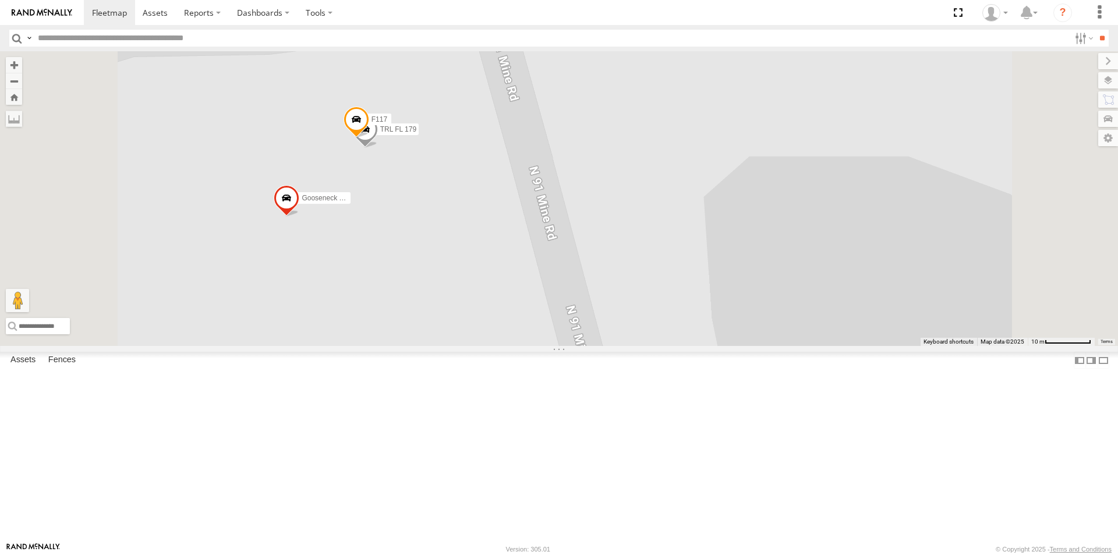
click at [369, 138] on span at bounding box center [357, 122] width 26 height 31
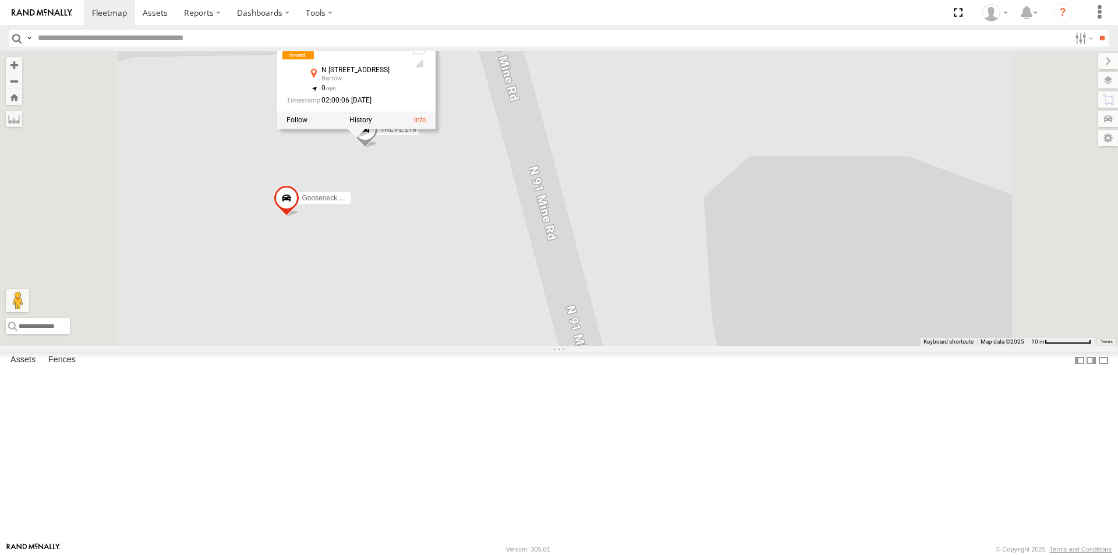
click at [584, 304] on div "015910000671878 602 703-1 015910000610595 703-3 TRL F 131 TRL FL 157 JDD-1 0159…" at bounding box center [559, 198] width 1118 height 295
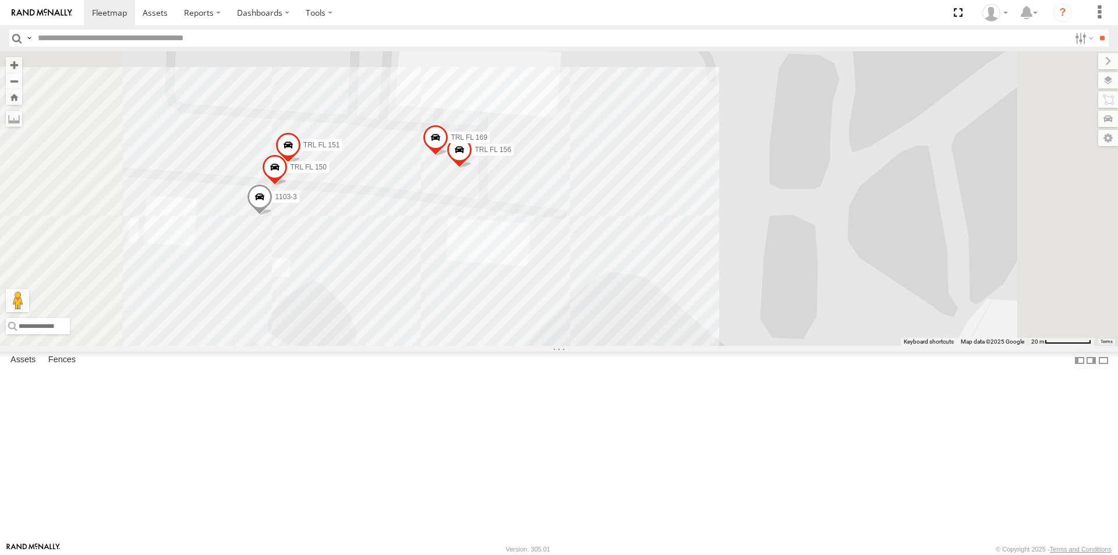
drag, startPoint x: 500, startPoint y: 155, endPoint x: 499, endPoint y: 362, distance: 207.3
click at [499, 346] on div "015910000671878 602 703-1 015910000610595 703-3 TRL F 131 TRL FL 157 JDD-1 0159…" at bounding box center [559, 198] width 1118 height 295
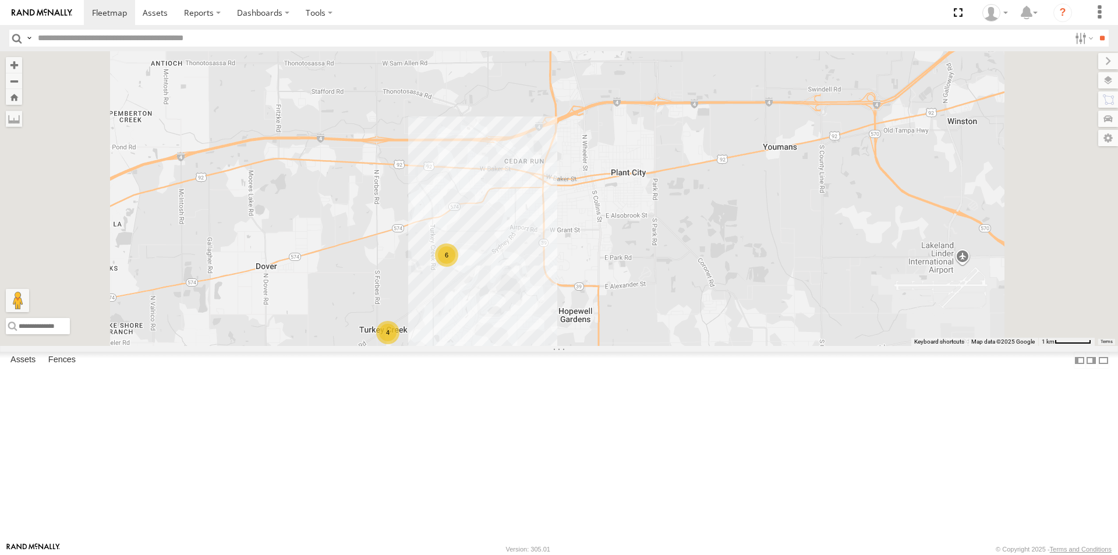
click at [400, 344] on div "4" at bounding box center [387, 332] width 23 height 23
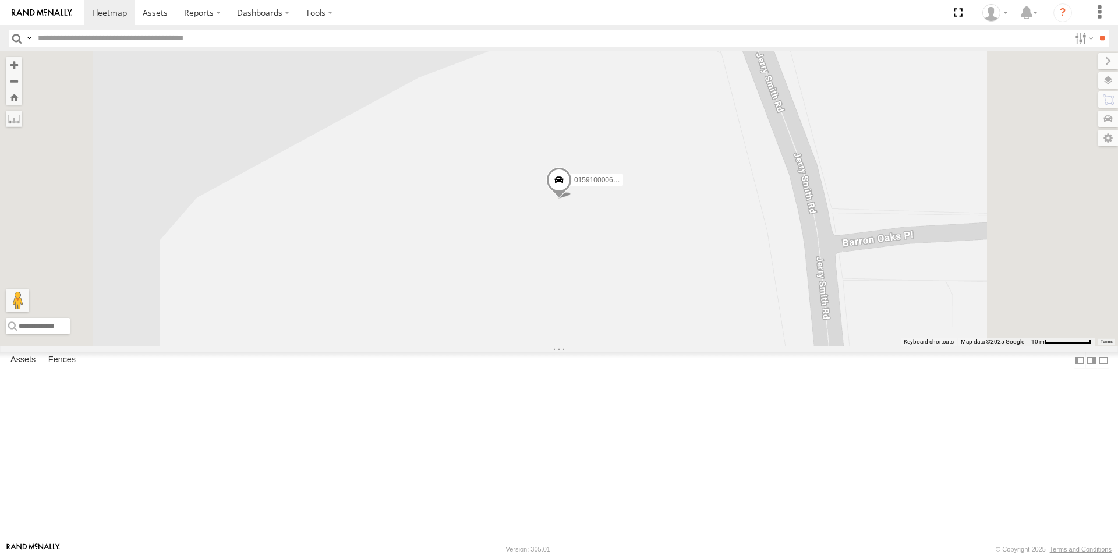
click at [572, 199] on span at bounding box center [559, 182] width 26 height 31
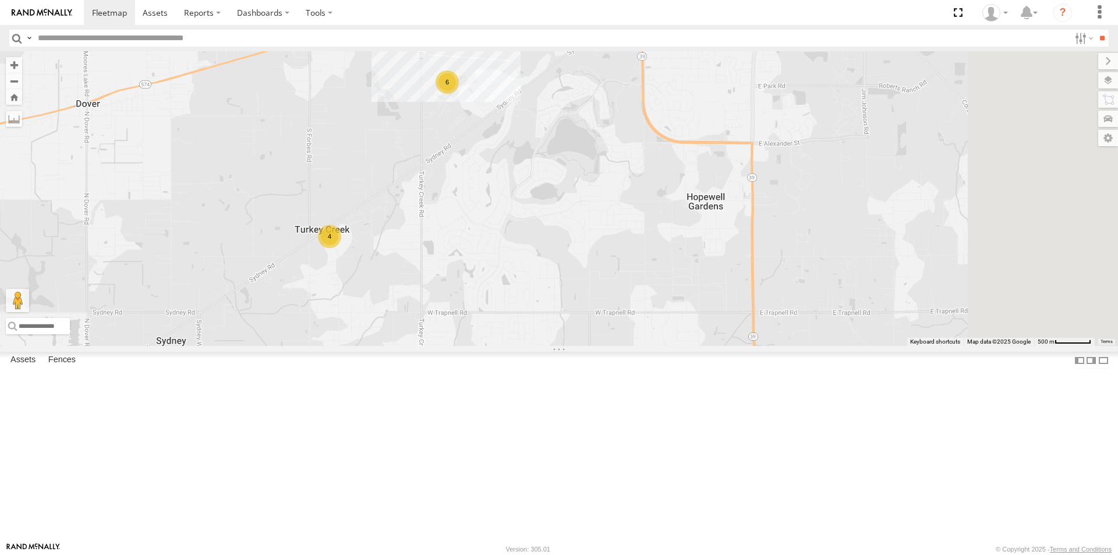
drag, startPoint x: 931, startPoint y: 328, endPoint x: 525, endPoint y: 330, distance: 405.9
click at [525, 329] on div "015910000671878 602 703-1 015910000610595 703-3 TRL F 131 TRL FL 157 JDD-1 0159…" at bounding box center [559, 198] width 1118 height 295
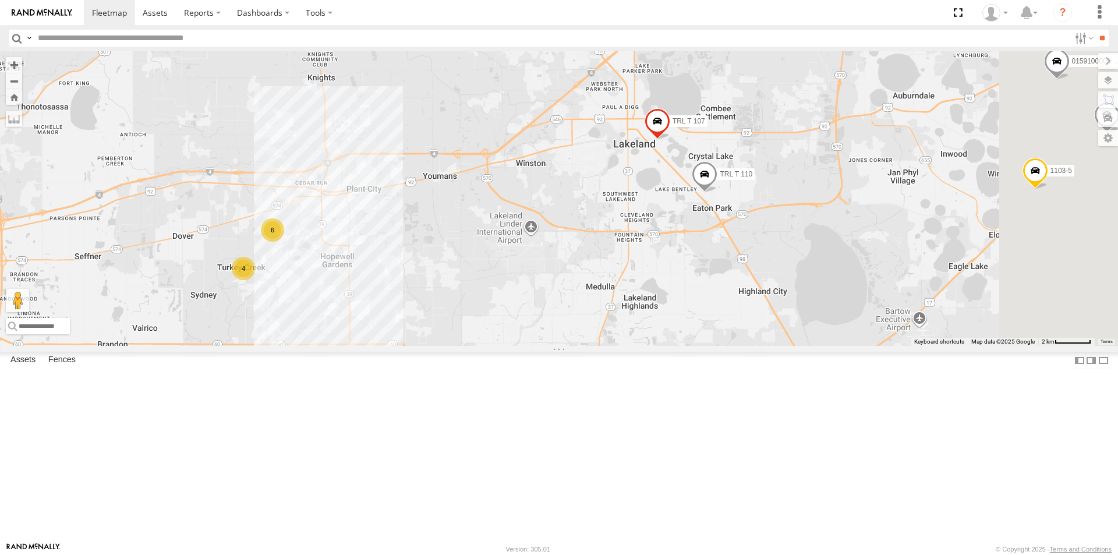
drag, startPoint x: 992, startPoint y: 339, endPoint x: 569, endPoint y: 372, distance: 424.7
click at [571, 346] on div "015910000671878 602 703-1 015910000610595 703-3 TRL F 131 TRL FL 157 JDD-1 0159…" at bounding box center [559, 198] width 1118 height 295
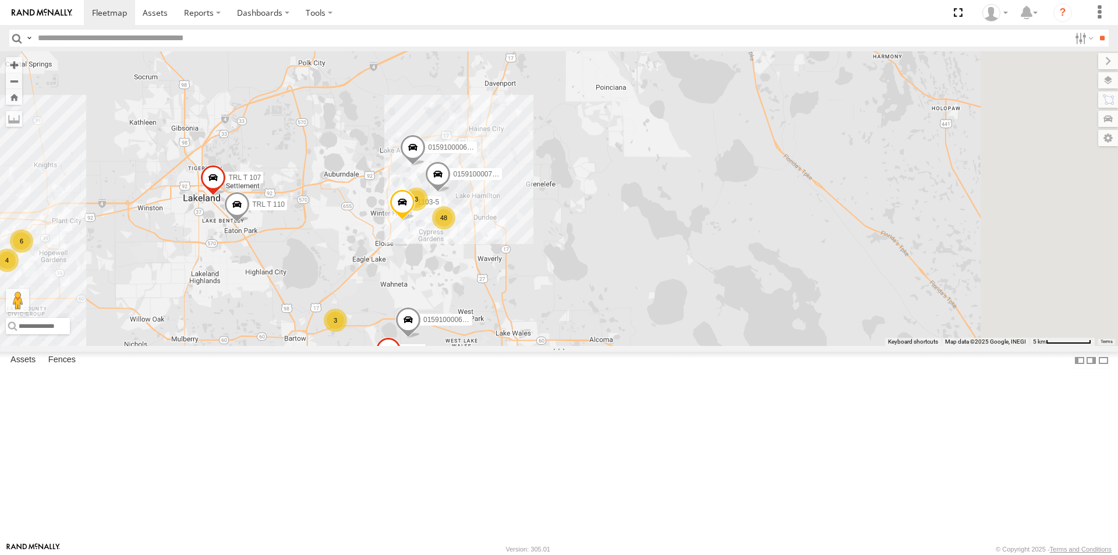
drag, startPoint x: 885, startPoint y: 327, endPoint x: 459, endPoint y: 327, distance: 425.1
click at [459, 326] on div "015910000671878 602 703-1 015910000610595 703-3 TRL F 131 TRL FL 157 JDD-1 0159…" at bounding box center [559, 198] width 1118 height 295
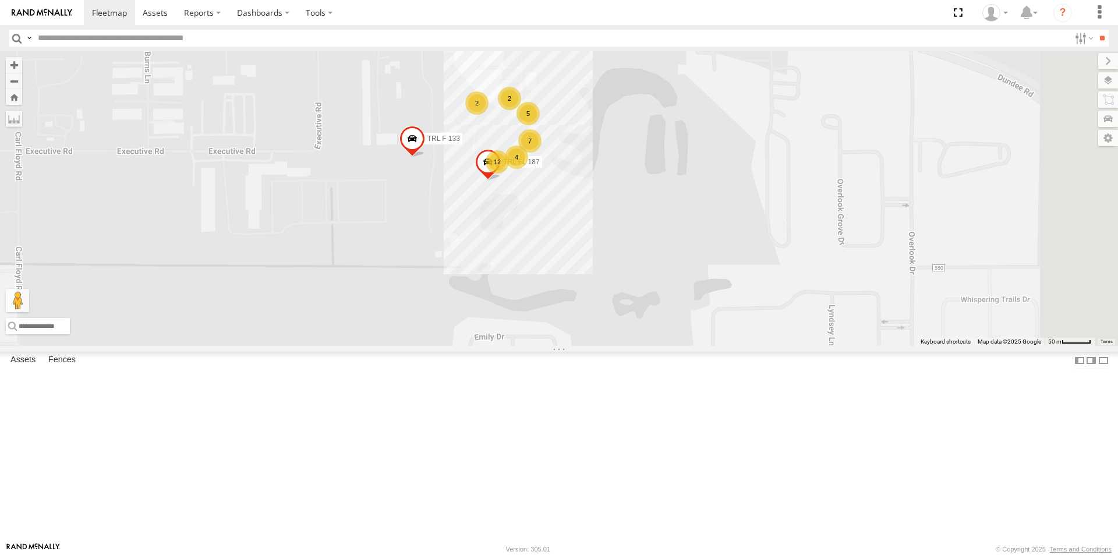
drag, startPoint x: 688, startPoint y: 145, endPoint x: 670, endPoint y: 376, distance: 231.9
click at [670, 346] on div "015910000671878 602 703-1 015910000672892 015910000610595 015910000722135 703-3…" at bounding box center [559, 198] width 1118 height 295
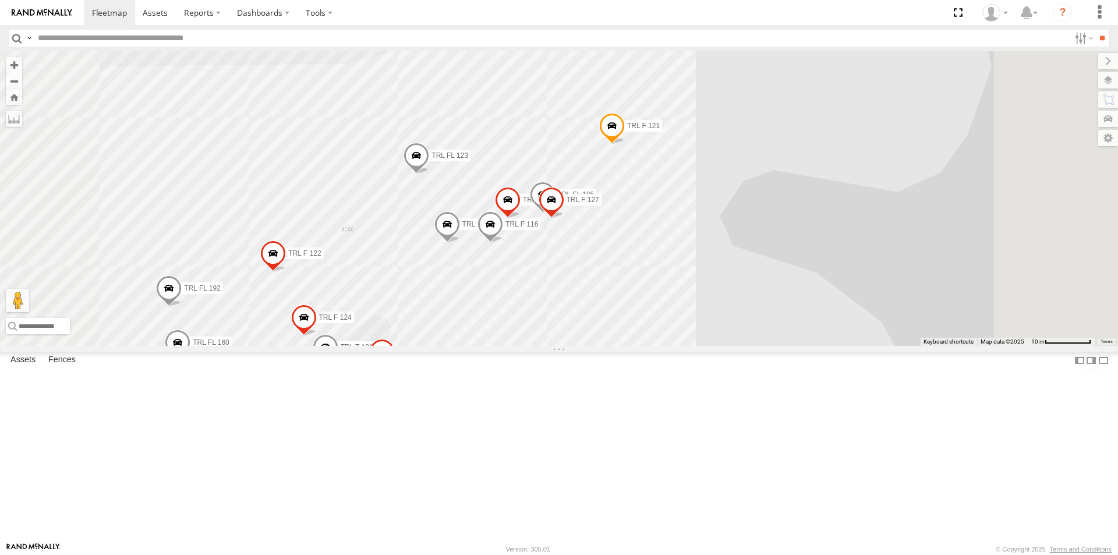
click at [521, 218] on span at bounding box center [508, 202] width 26 height 31
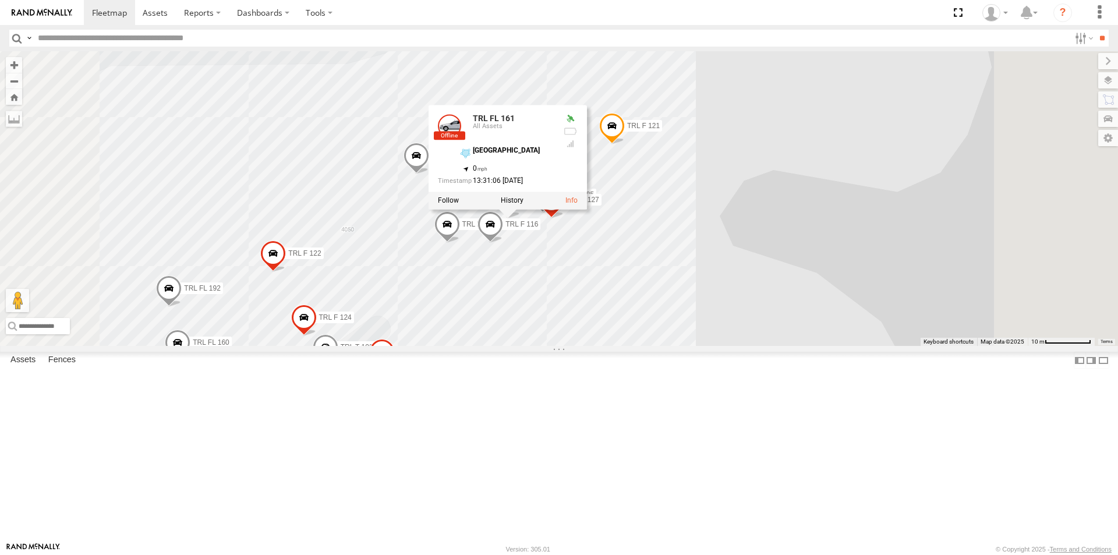
click at [775, 295] on div "015910000671878 602 703-1 015910000672892 015910000610595 015910000722135 703-3…" at bounding box center [559, 198] width 1118 height 295
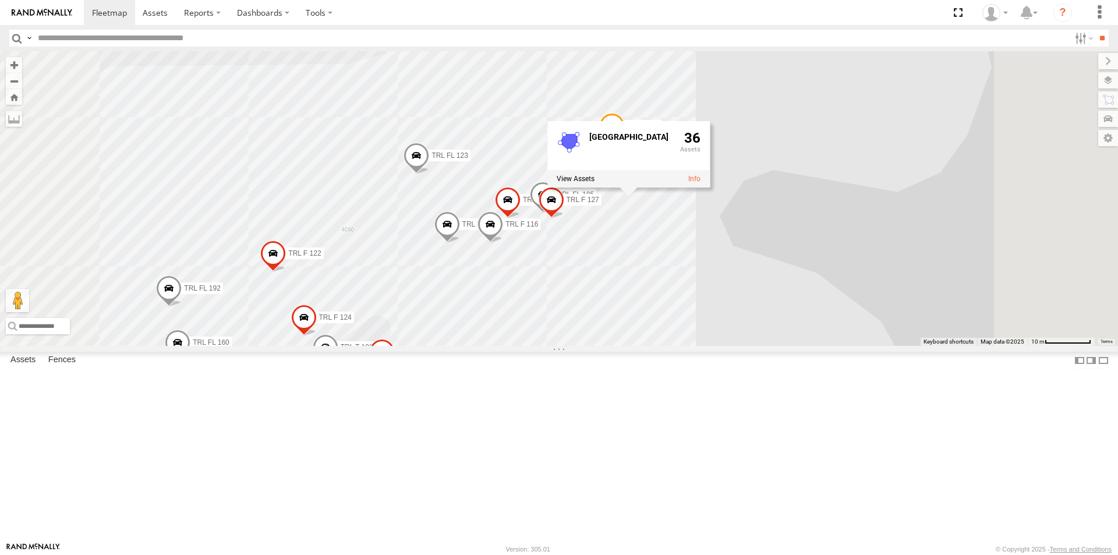
click at [438, 41] on span at bounding box center [425, 25] width 26 height 31
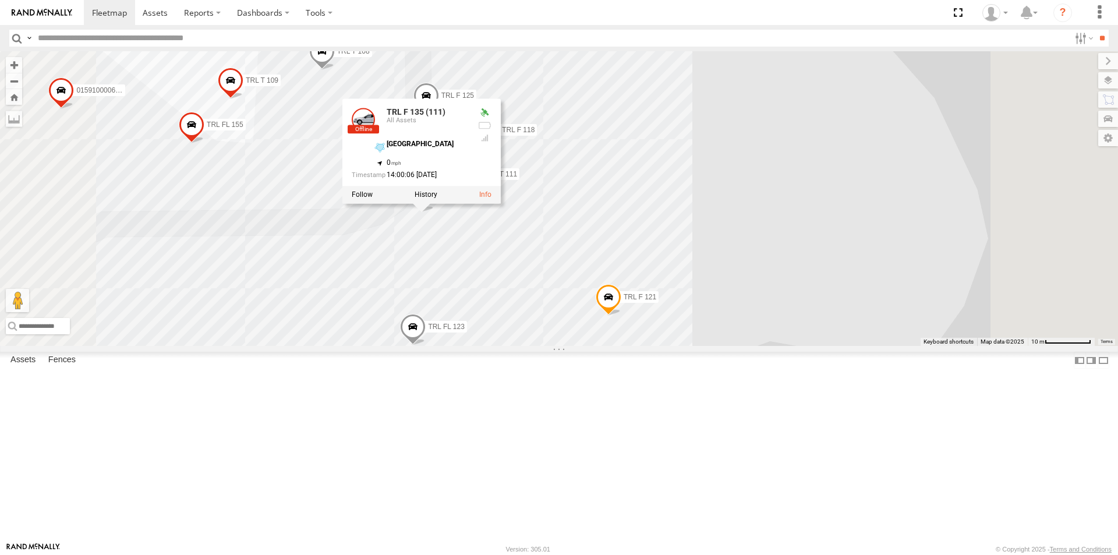
drag, startPoint x: 844, startPoint y: 199, endPoint x: 840, endPoint y: 373, distance: 174.2
click at [840, 346] on div "015910000671878 602 703-1 015910000672892 015910000610595 015910000722135 703-3…" at bounding box center [559, 198] width 1118 height 295
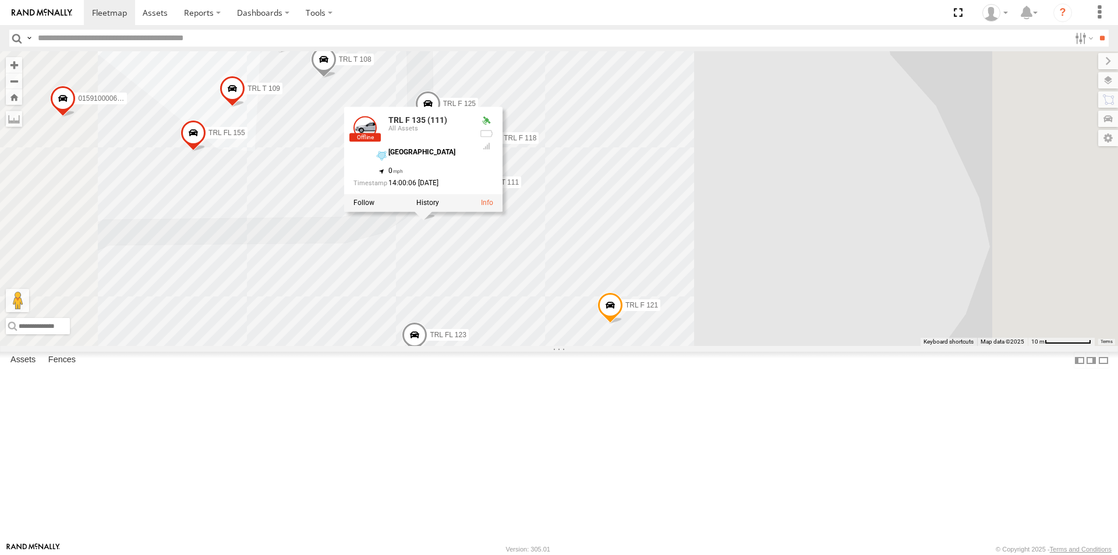
click at [245, 137] on span "TRL FL 155" at bounding box center [226, 133] width 36 height 8
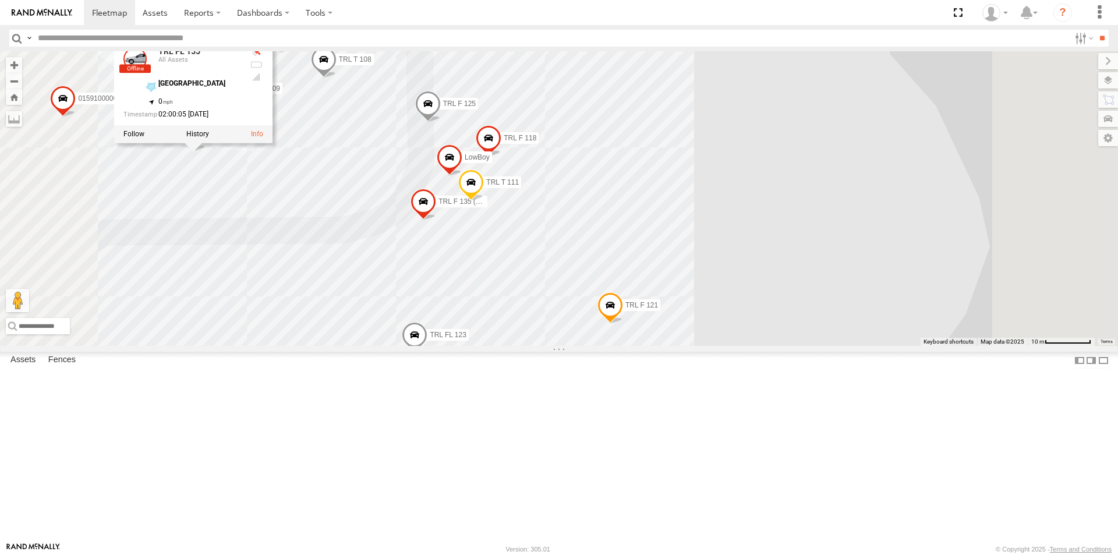
click at [462, 176] on span at bounding box center [450, 160] width 26 height 31
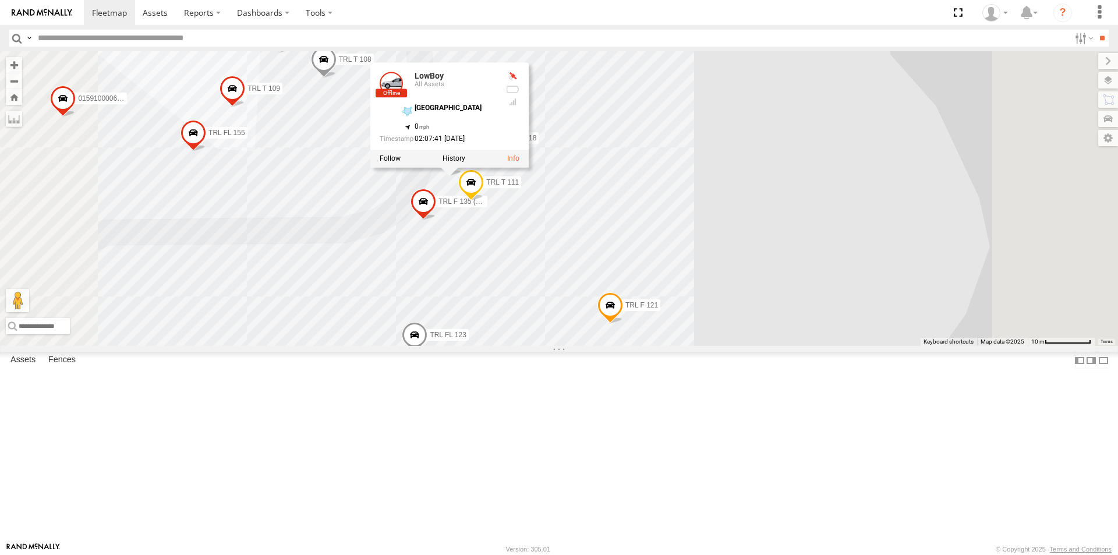
click at [809, 215] on div "015910000671878 602 703-1 015910000672892 015910000610595 015910000722135 703-3…" at bounding box center [559, 198] width 1118 height 295
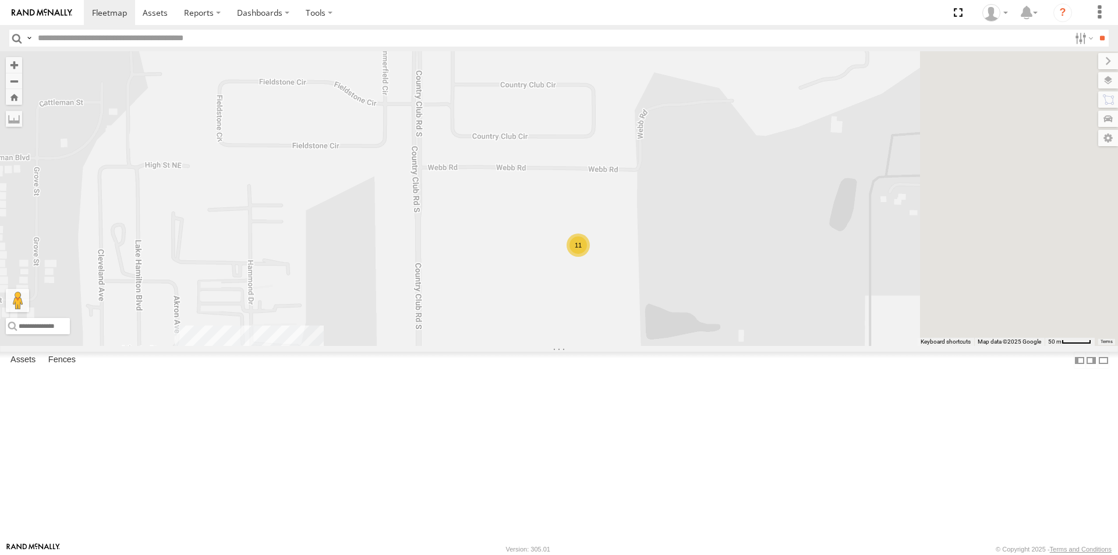
drag, startPoint x: 786, startPoint y: 316, endPoint x: 582, endPoint y: 465, distance: 252.9
click at [567, 346] on div "015910000671878 602 703-1 015910000672892 015910000610595 015910000722135 703-3…" at bounding box center [559, 198] width 1118 height 295
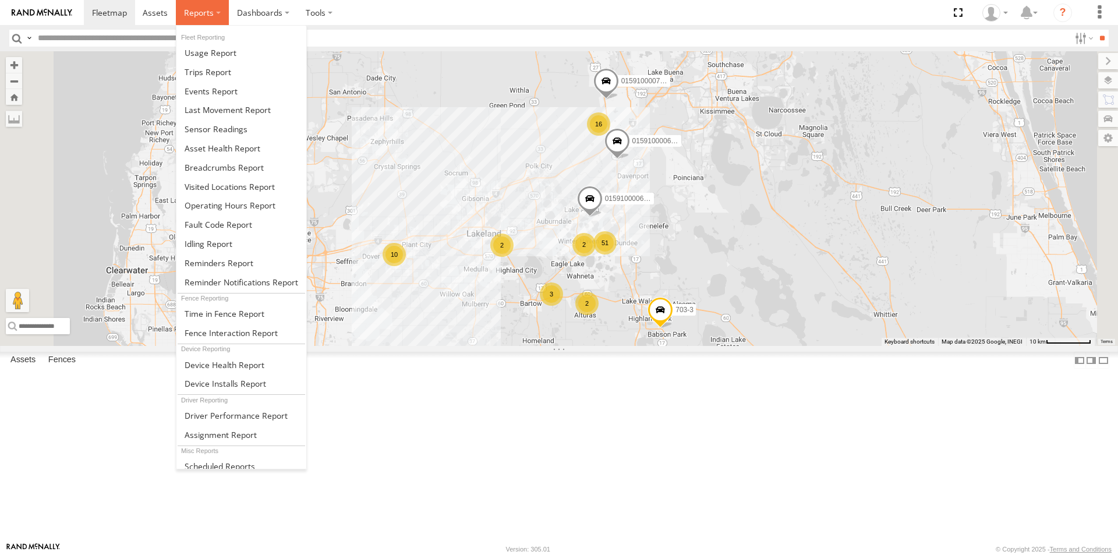
click at [190, 12] on span at bounding box center [199, 12] width 30 height 11
click at [228, 224] on span at bounding box center [219, 224] width 68 height 11
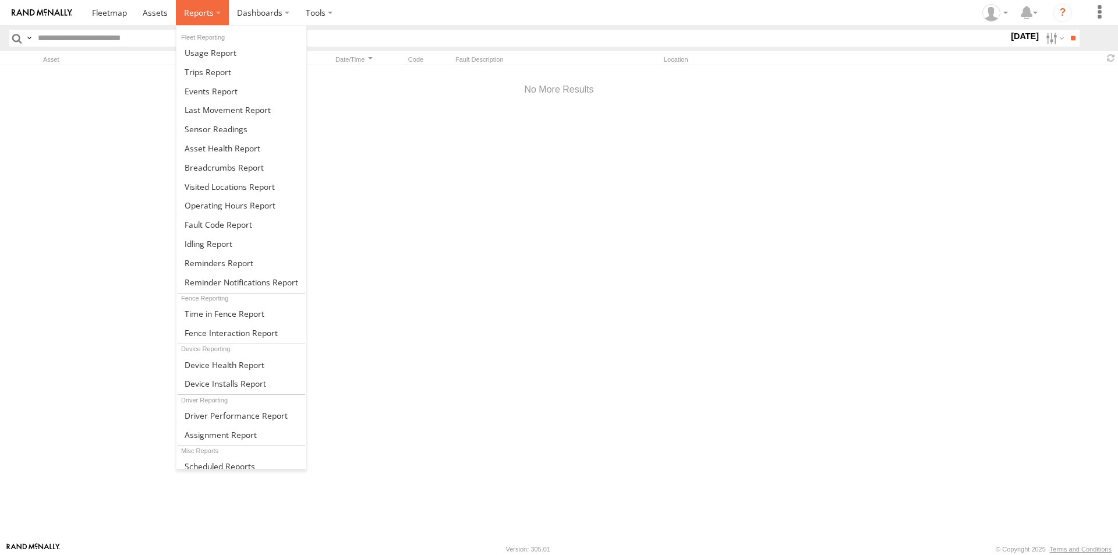
click at [195, 11] on span at bounding box center [199, 12] width 30 height 11
click at [207, 146] on span at bounding box center [223, 148] width 76 height 11
